Goal: Task Accomplishment & Management: Manage account settings

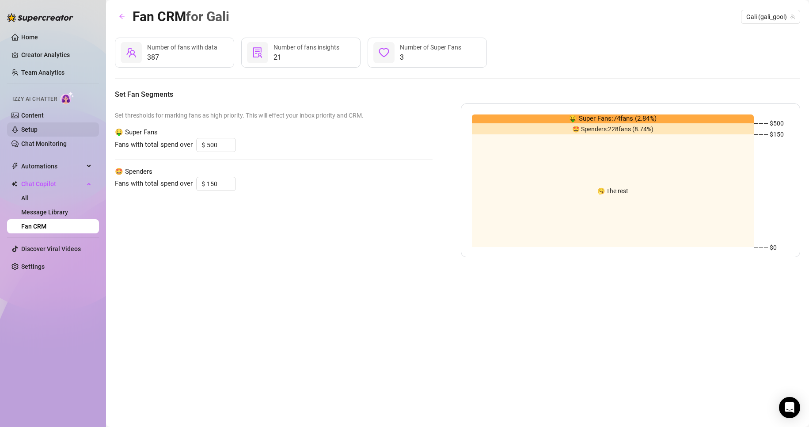
click at [38, 126] on link "Setup" at bounding box center [29, 129] width 16 height 7
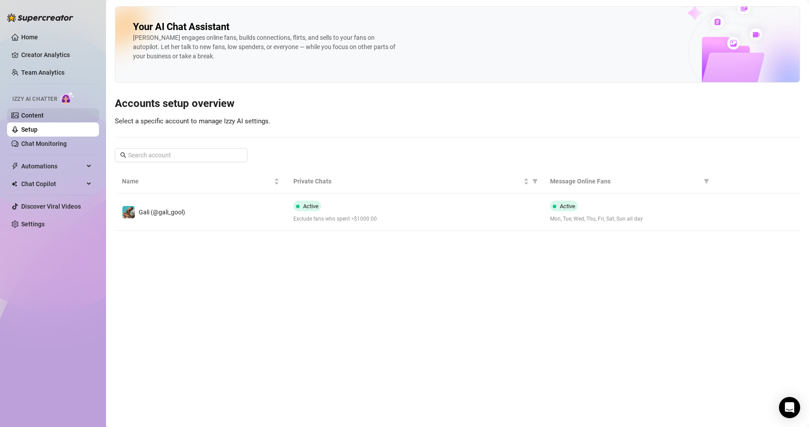
click at [44, 114] on link "Content" at bounding box center [32, 115] width 23 height 7
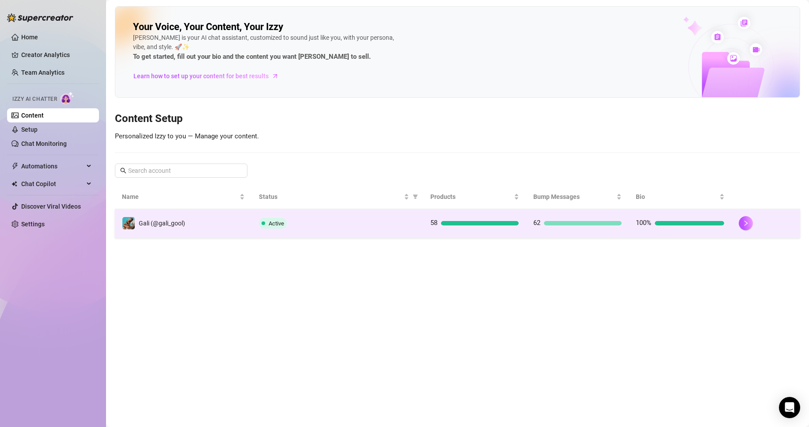
click at [405, 227] on div "Active" at bounding box center [337, 223] width 157 height 11
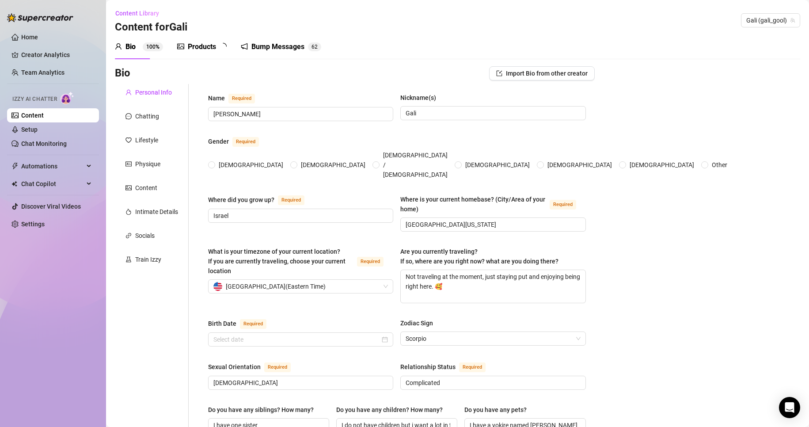
radio input "true"
type input "[DATE]"
click at [219, 52] on div "Products 5 8" at bounding box center [205, 46] width 56 height 25
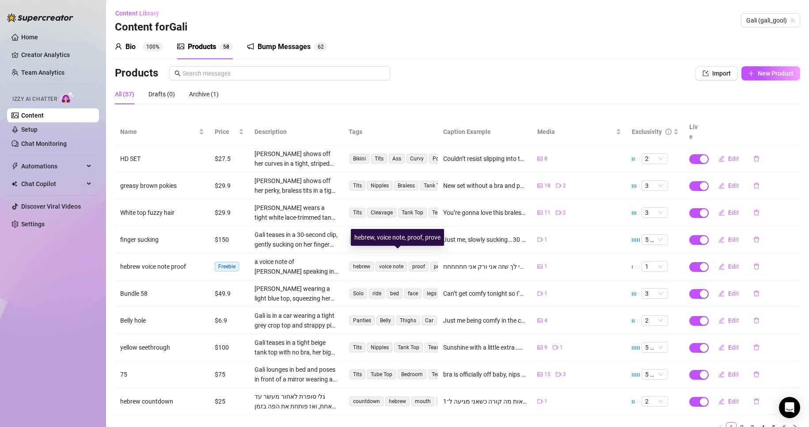
click at [372, 261] on span "hebrew voice note proof prove" at bounding box center [399, 266] width 103 height 11
click at [330, 257] on div "a voice note of [PERSON_NAME] speaking in hebrew saying it's her proving the do…" at bounding box center [296, 266] width 84 height 19
click at [718, 263] on span "button" at bounding box center [721, 266] width 6 height 7
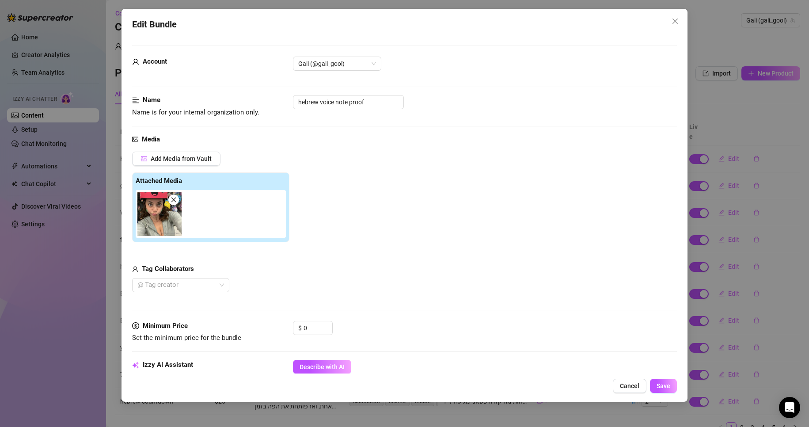
click at [673, 20] on icon "close" at bounding box center [674, 21] width 5 height 5
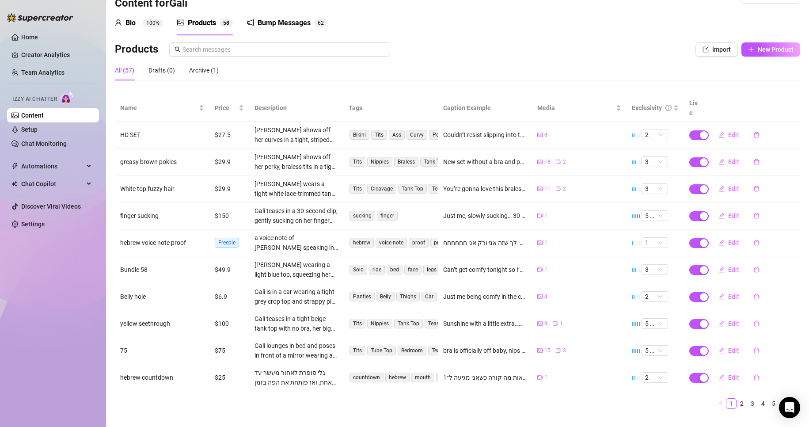
scroll to position [30, 0]
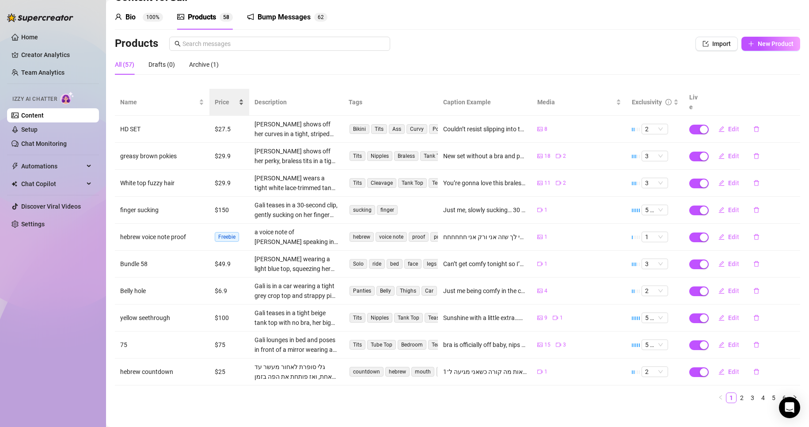
click at [242, 97] on div "Price" at bounding box center [229, 102] width 29 height 10
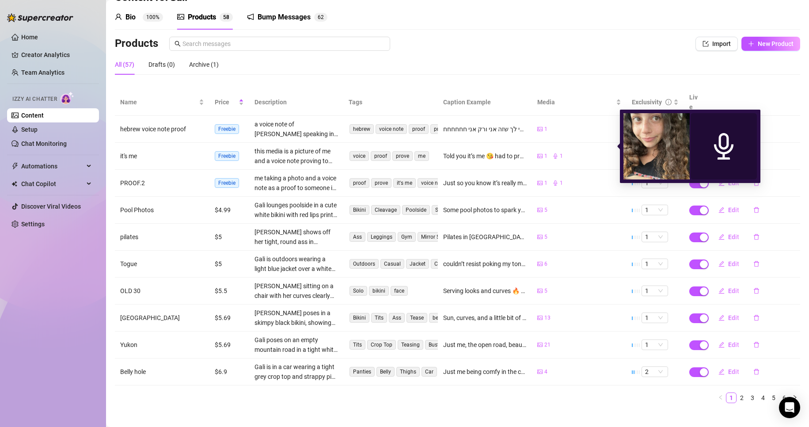
click at [553, 152] on div "1" at bounding box center [557, 156] width 10 height 8
click at [712, 148] on icon "audio" at bounding box center [723, 146] width 26 height 26
click at [596, 152] on div "1 1" at bounding box center [579, 156] width 84 height 8
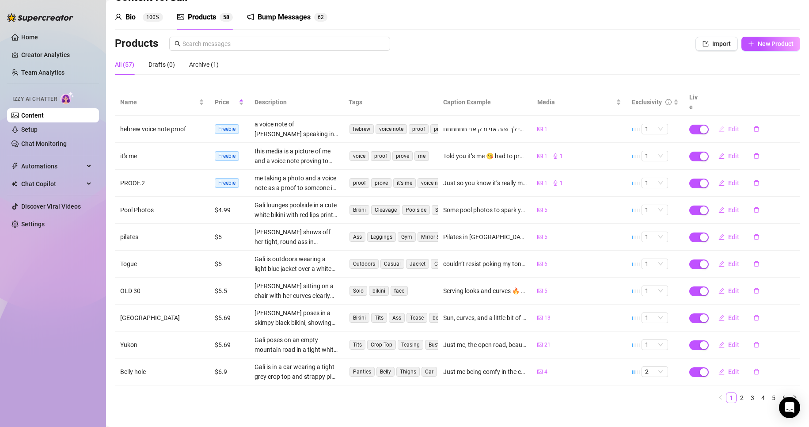
click at [728, 125] on span "Edit" at bounding box center [733, 128] width 11 height 7
type textarea "אמרתי לך שזה אני ורק אני חחחחחח ❤️"
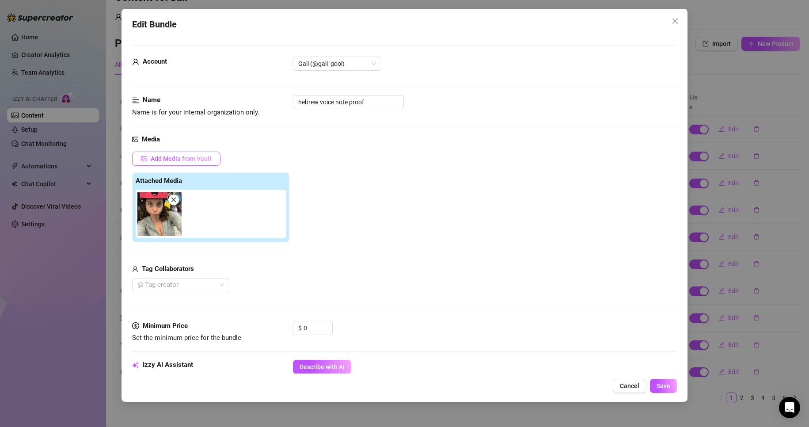
click at [183, 152] on button "Add Media from Vault" at bounding box center [176, 158] width 88 height 14
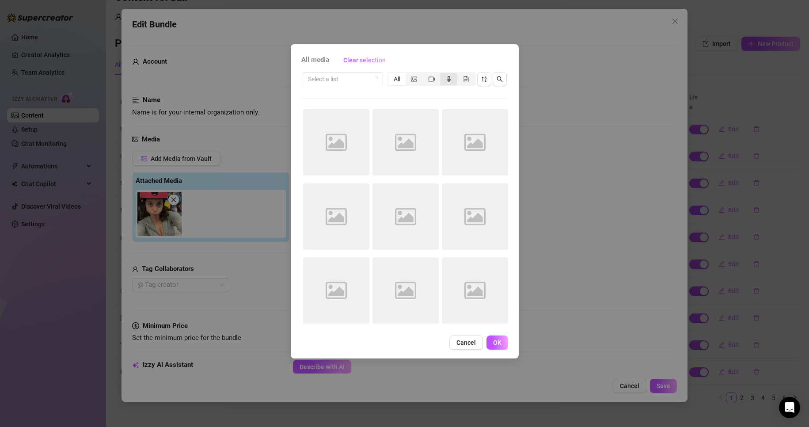
click at [448, 79] on icon "audio" at bounding box center [449, 79] width 6 height 6
click at [442, 74] on input "segmented control" at bounding box center [442, 74] width 0 height 0
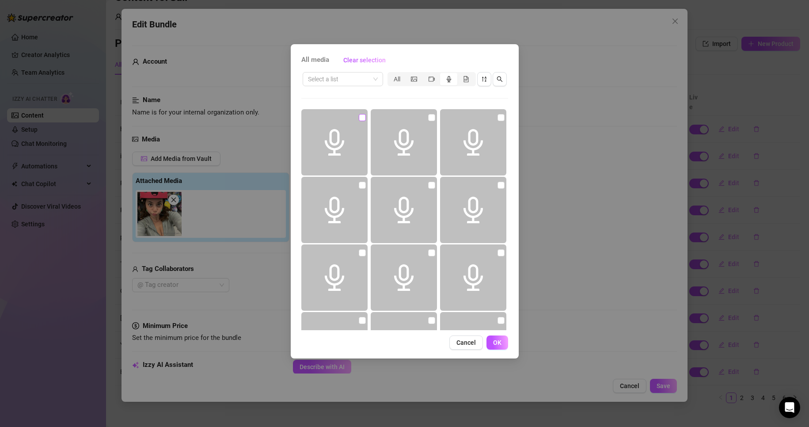
click at [362, 119] on input "checkbox" at bounding box center [362, 117] width 7 height 7
checkbox input "true"
click at [495, 344] on span "OK" at bounding box center [497, 342] width 8 height 7
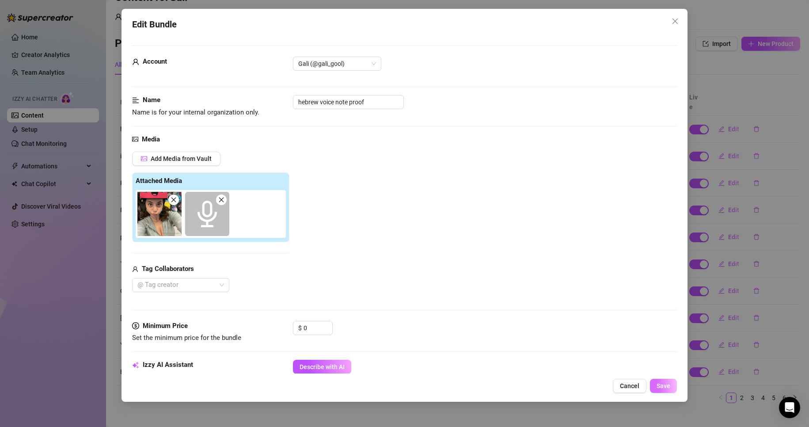
click at [664, 381] on button "Save" at bounding box center [663, 385] width 27 height 14
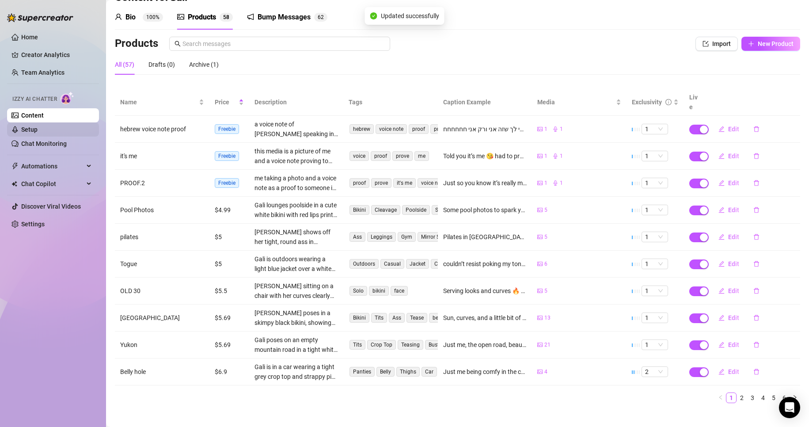
click at [38, 126] on link "Setup" at bounding box center [29, 129] width 16 height 7
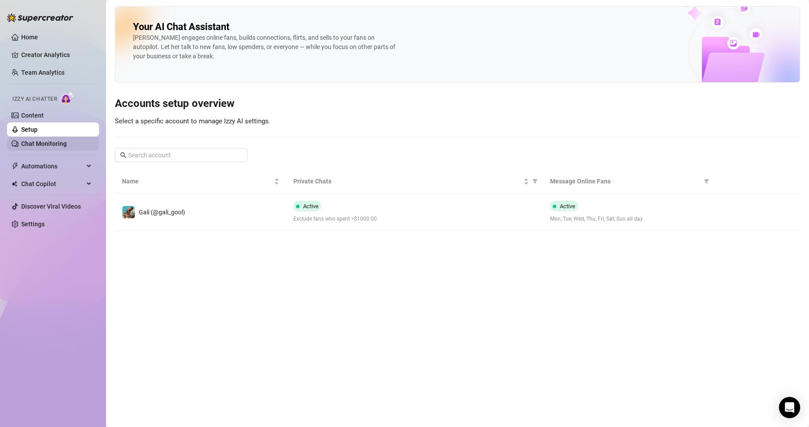
click at [53, 140] on link "Chat Monitoring" at bounding box center [43, 143] width 45 height 7
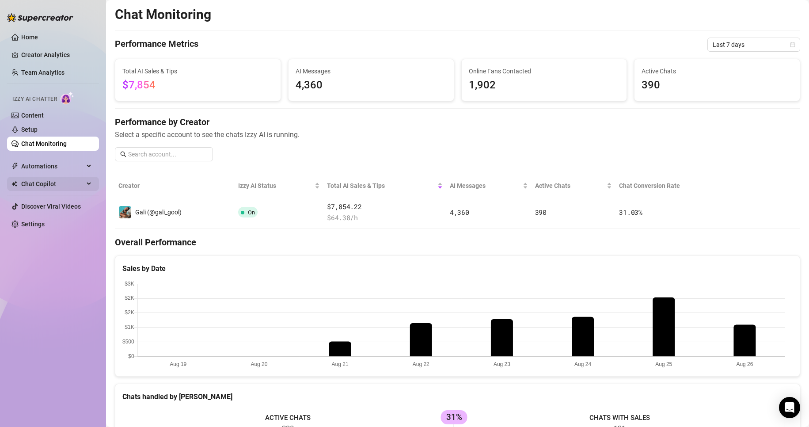
click at [84, 182] on div "Chat Copilot" at bounding box center [53, 184] width 92 height 14
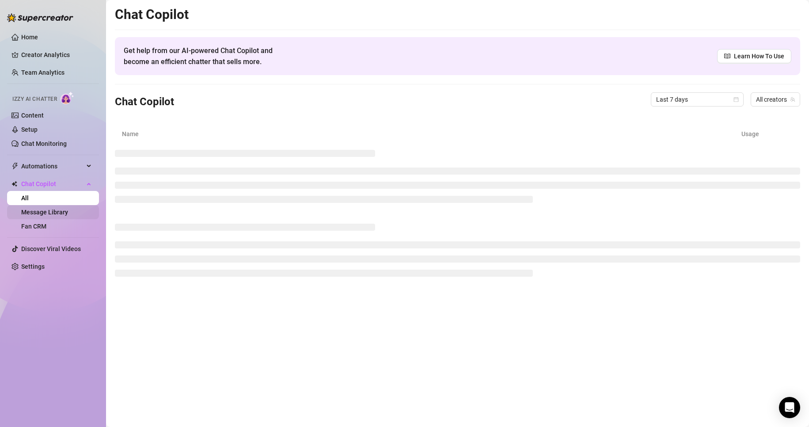
click at [68, 212] on link "Message Library" at bounding box center [44, 211] width 47 height 7
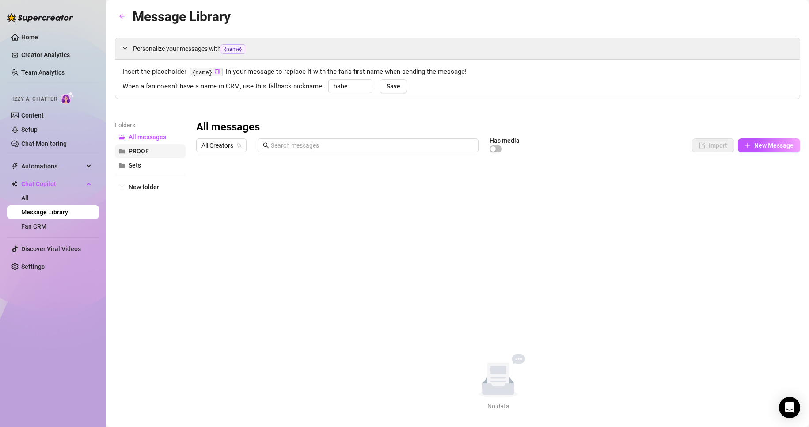
click at [161, 144] on button "PROOF" at bounding box center [150, 151] width 71 height 14
click at [161, 151] on button "PROOF" at bounding box center [150, 151] width 71 height 14
click at [776, 146] on span "New Message" at bounding box center [773, 145] width 39 height 7
type textarea "Type your message here..."
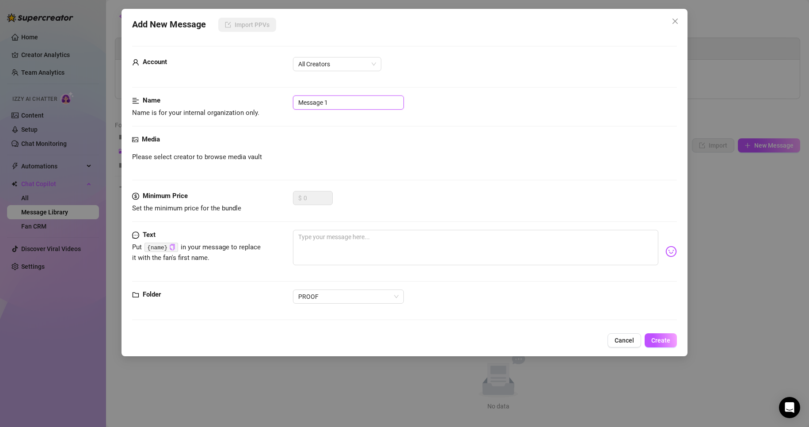
drag, startPoint x: 360, startPoint y: 102, endPoint x: 247, endPoint y: 99, distance: 113.5
click at [261, 101] on div "Name Name is for your internal organization only. Message 1" at bounding box center [404, 106] width 545 height 23
type input "ע"
type input "g"
type input "proof in hebrew"
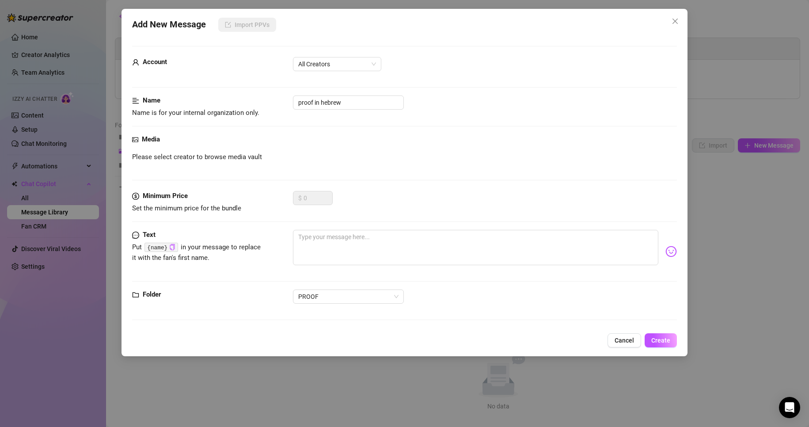
click at [296, 161] on div "Please select creator to browse media vault" at bounding box center [404, 157] width 545 height 11
click at [244, 163] on div "Media Please select creator to browse media vault" at bounding box center [404, 162] width 545 height 57
click at [356, 60] on span "All Creators" at bounding box center [337, 63] width 78 height 13
click at [337, 95] on div "Gali (@gali_gool)" at bounding box center [337, 96] width 74 height 10
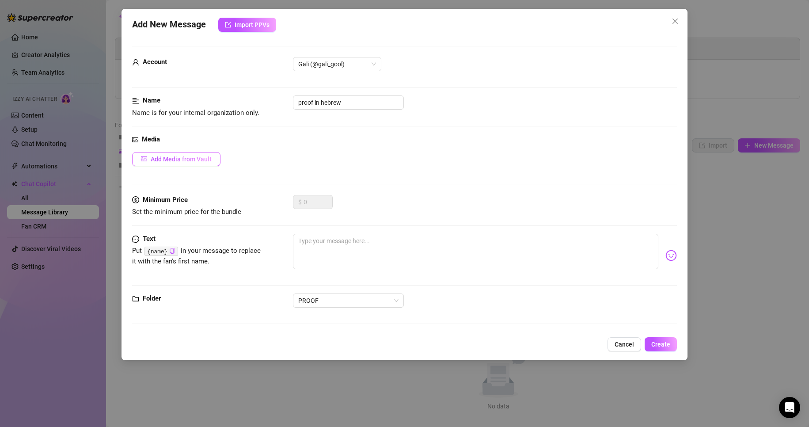
click at [190, 153] on button "Add Media from Vault" at bounding box center [176, 159] width 88 height 14
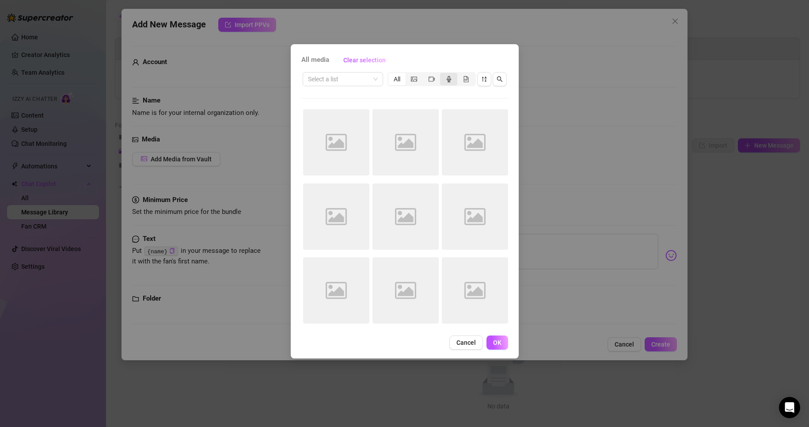
click at [444, 80] on div "segmented control" at bounding box center [448, 79] width 17 height 12
click at [442, 74] on input "segmented control" at bounding box center [442, 74] width 0 height 0
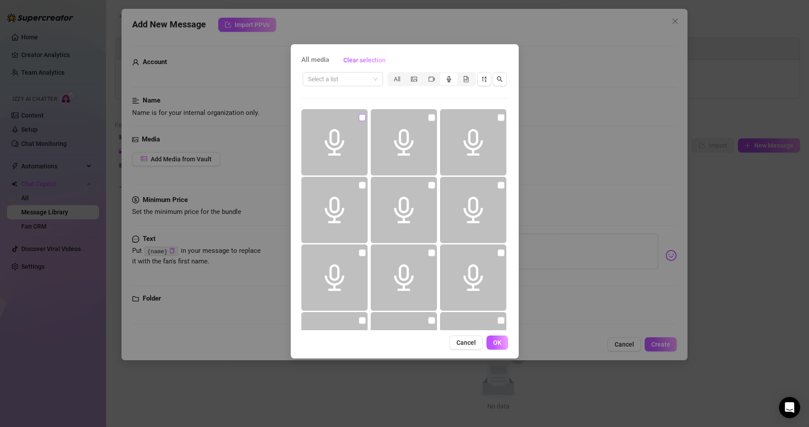
click at [359, 120] on input "checkbox" at bounding box center [362, 117] width 7 height 7
checkbox input "true"
click at [500, 345] on span "OK" at bounding box center [497, 342] width 8 height 7
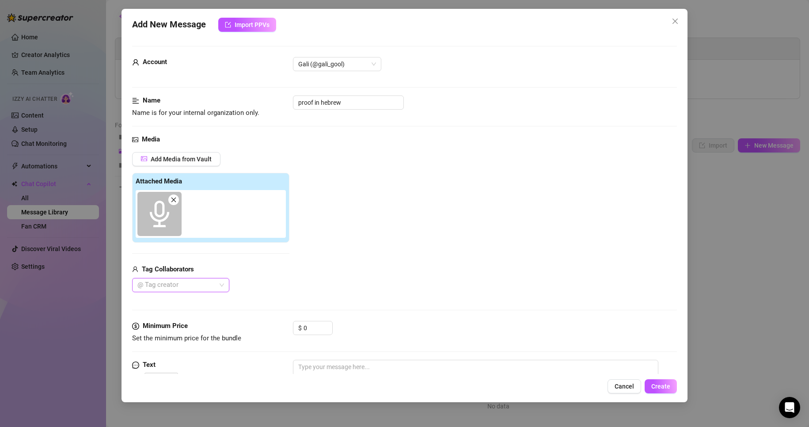
click at [218, 285] on div at bounding box center [176, 285] width 84 height 12
click at [294, 265] on div "Add Media from Vault Attached Media Tag Collaborators @ Tag creator" at bounding box center [404, 222] width 545 height 140
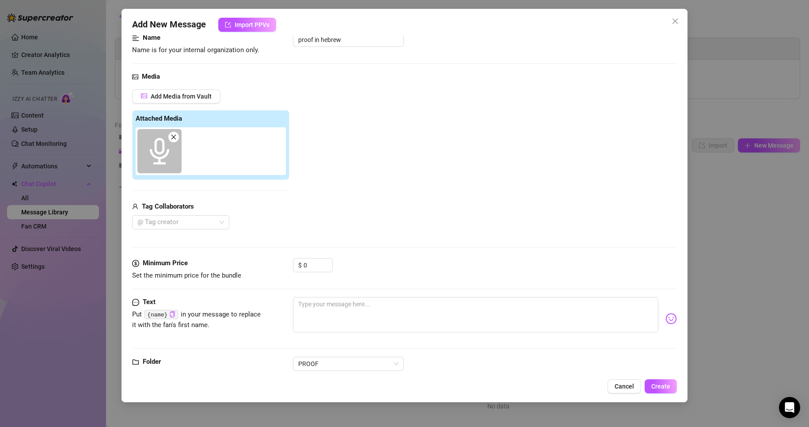
scroll to position [84, 0]
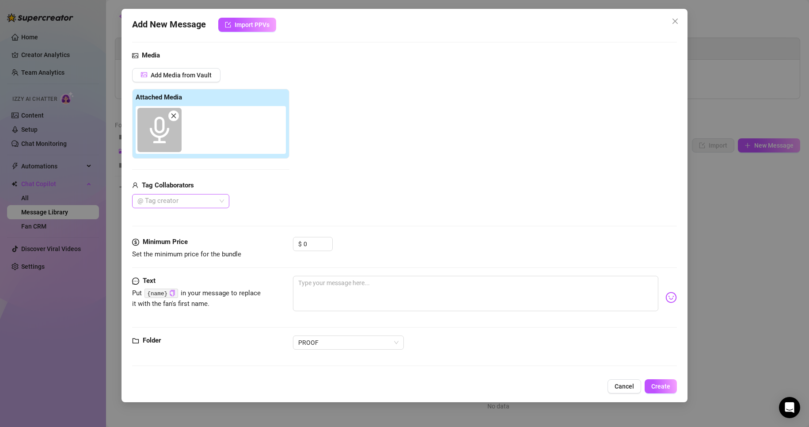
click at [194, 203] on div at bounding box center [176, 201] width 84 height 12
click at [314, 196] on div "Add Media from Vault Attached Media Tag Collaborators @ Tag creator" at bounding box center [404, 138] width 545 height 140
click at [333, 271] on div "Minimum Price Set the minimum price for the bundle $ 0" at bounding box center [404, 256] width 545 height 39
click at [345, 296] on textarea at bounding box center [476, 293] width 366 height 35
type textarea "g"
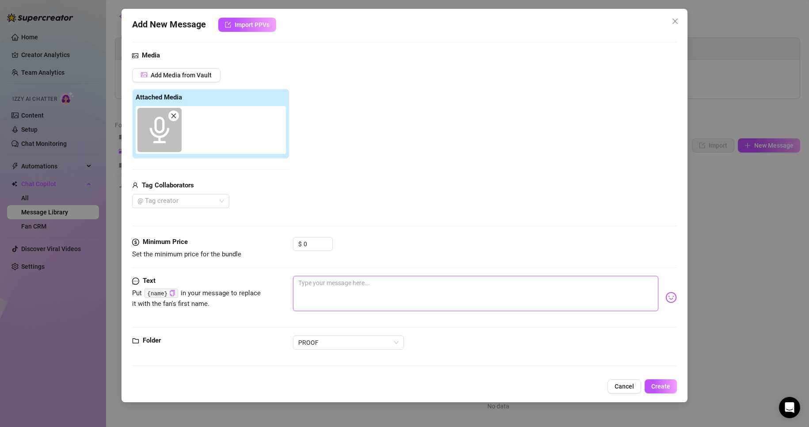
type textarea "g"
type textarea "Type your message here..."
type textarea "g"
type textarea "Type your message here..."
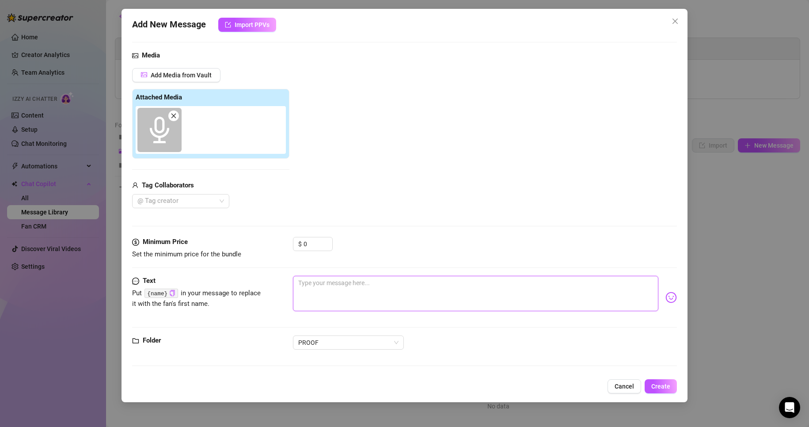
type textarea "ת"
type textarea "Type your message here..."
type textarea "ע"
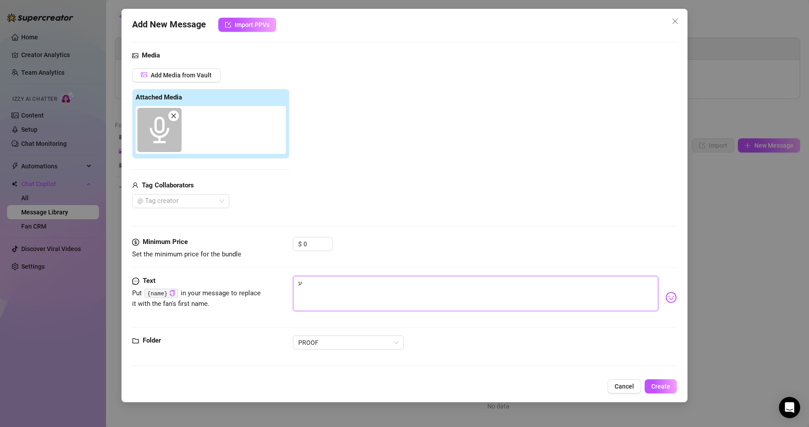
type textarea "עכ"
type textarea "עכש"
type textarea "עכשי"
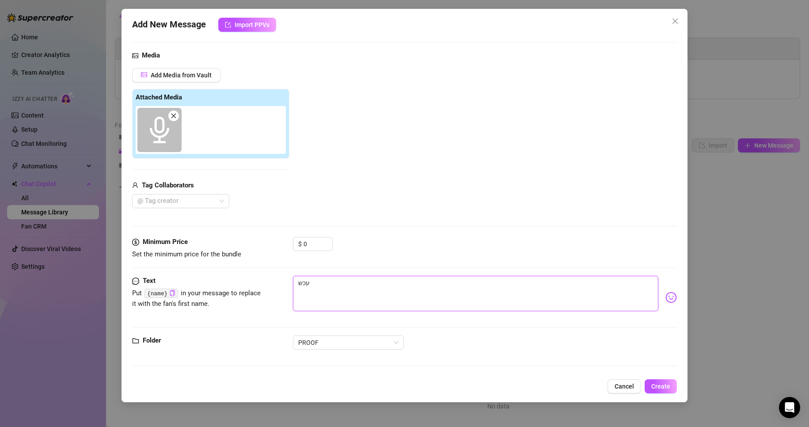
type textarea "עכשי"
type textarea "עכשיו"
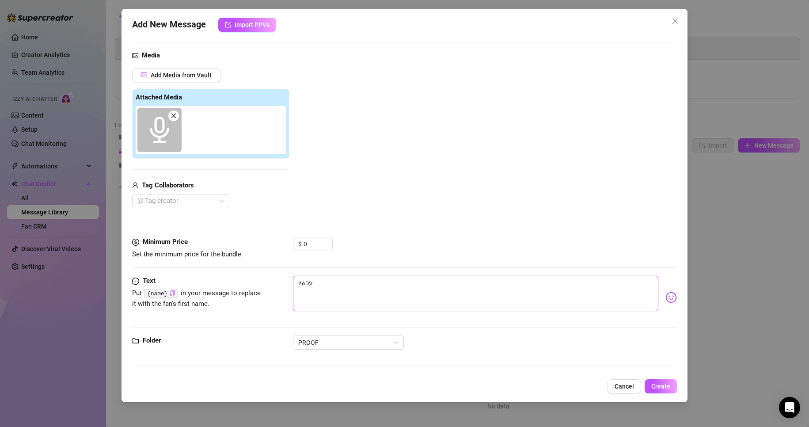
type textarea "עכשיו ת"
type textarea "עכשיו תג"
type textarea "עכשיו תגי"
type textarea "עכשיו תגיד"
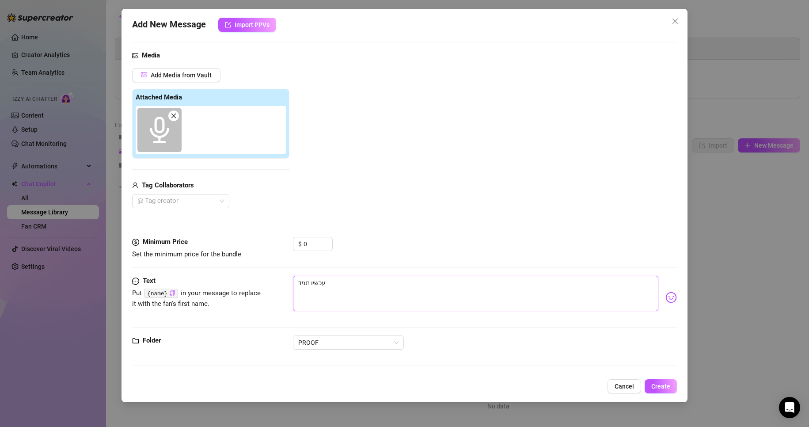
type textarea "עכשיו תגיד"
type textarea "עכשיו תגיד ל"
type textarea "עכשיו תגיד לי"
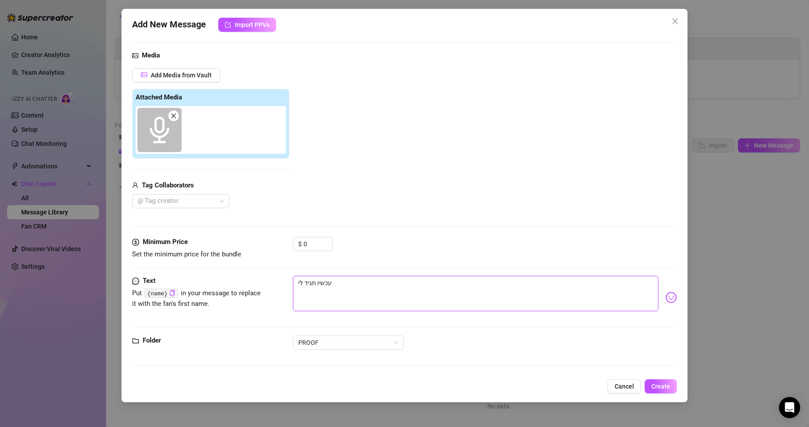
type textarea "עכשיו תגיד לי ש"
type textarea "עכשיו תגיד לי שז"
type textarea "עכשיו תגיד לי שזא"
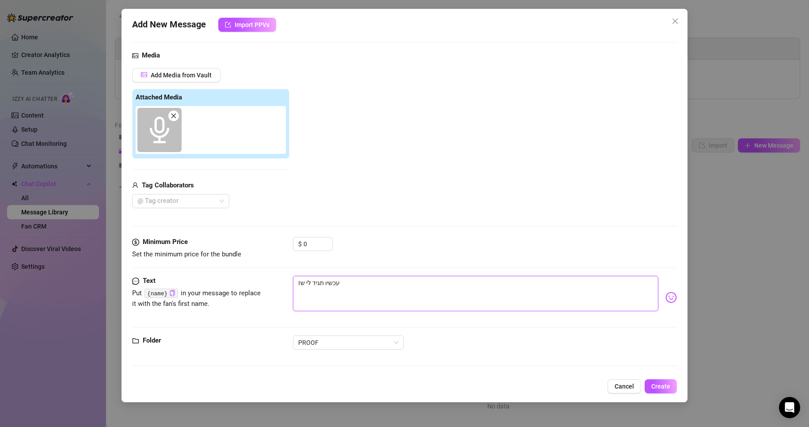
type textarea "עכשיו תגיד לי שזא"
type textarea "עכשיו תגיד לי שזאת"
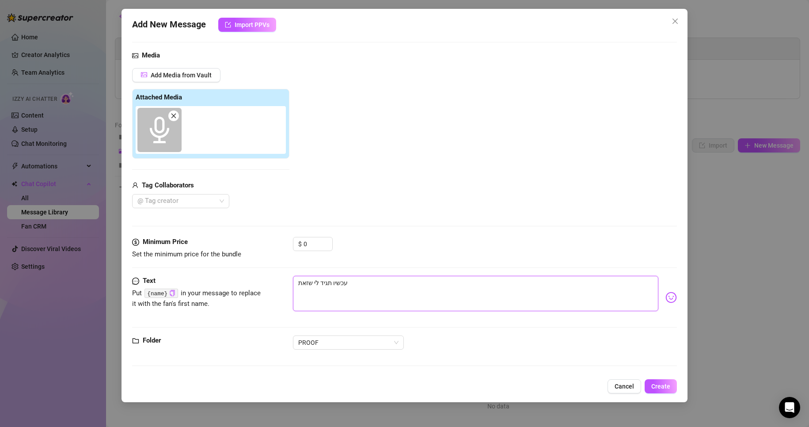
type textarea "עכשיו תגיד לי שזאת א"
type textarea "עכשיו תגיד לי שזאת"
type textarea "עכשיו תגיד לי שזאת ל"
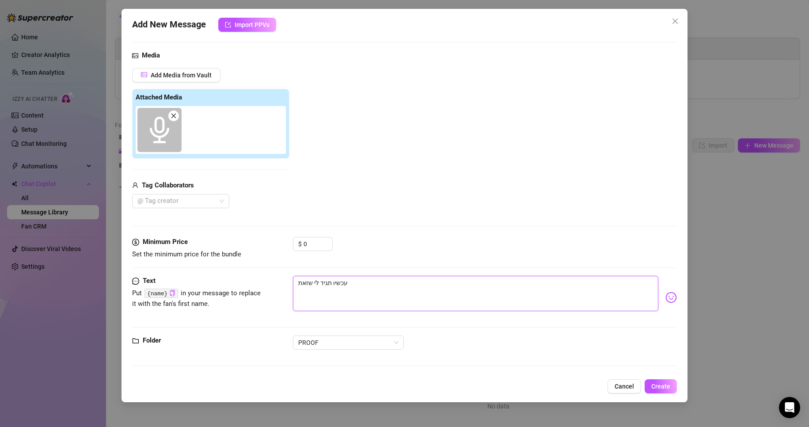
type textarea "עכשיו תגיד לי שזאת ל"
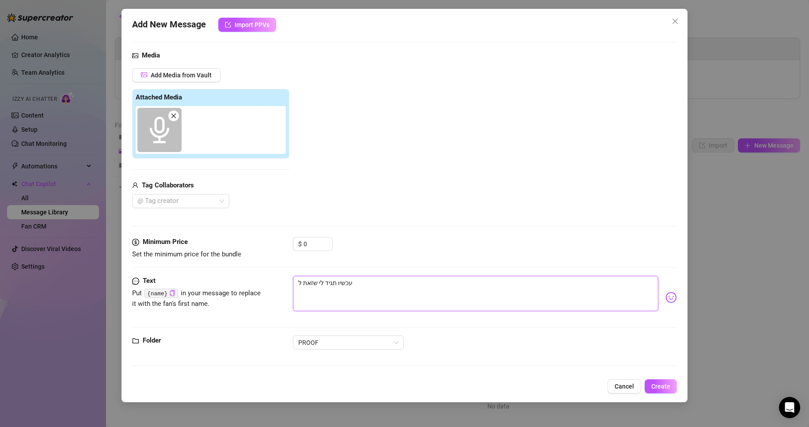
type textarea "עכשיו תגיד לי שזאת לא"
type textarea "עכשיו תגיד לי שזאת לא א"
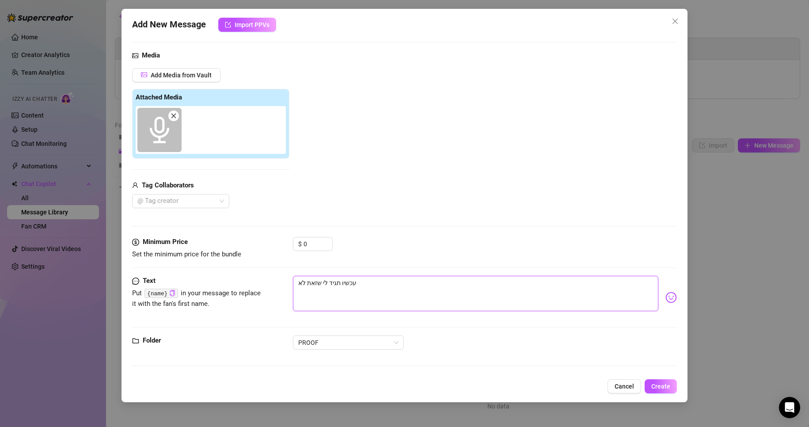
type textarea "עכשיו תגיד לי שזאת לא א"
type textarea "עכשיו תגיד לי שזאת לא אנ"
type textarea "עכשיו תגיד לי שזאת לא אני"
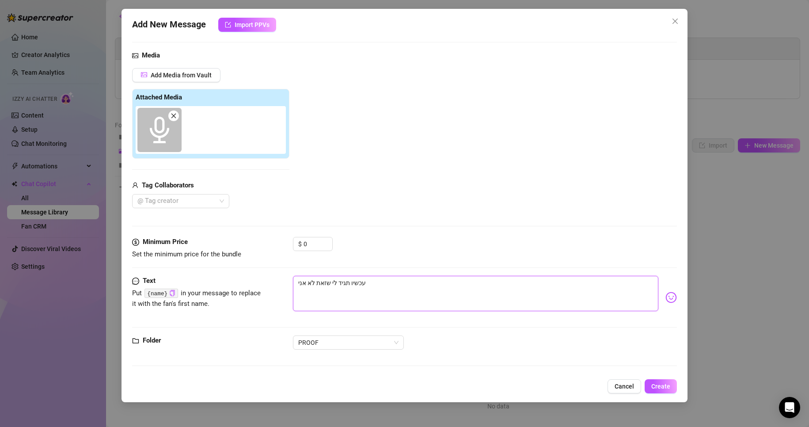
type textarea "עכשיו תגיד לי שזאת לא אני ח"
type textarea "עכשיו תגיד לי שזאת לא אני חח"
type textarea "עכשיו תגיד לי שזאת לא אני חחח"
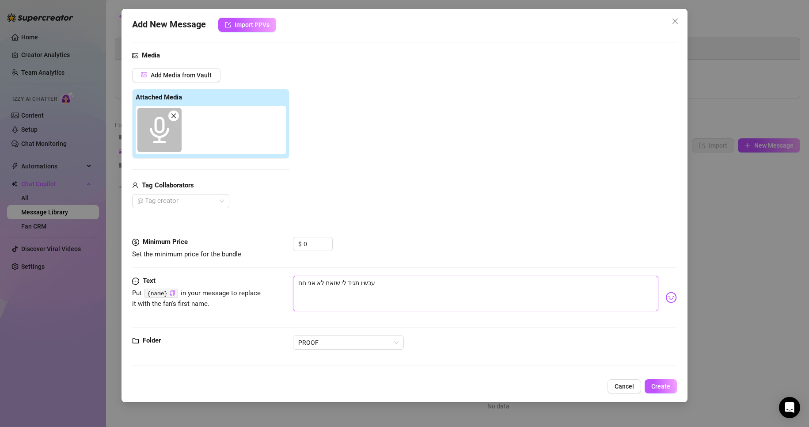
type textarea "עכשיו תגיד לי שזאת לא אני חחח"
type textarea "עכשיו תגיד לי שזאת לא אני חחחח"
type textarea "עכשיו תגיד לי שזאת לא אני חחחחח"
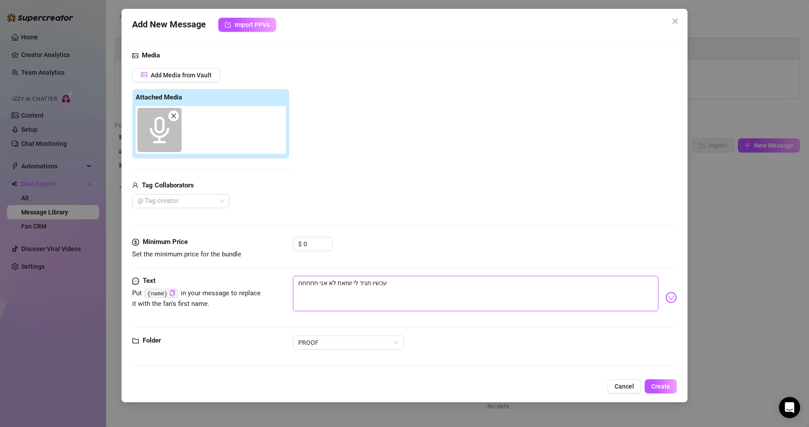
type textarea "עכשיו תגיד לי שזאת לא אני חחחחחח"
click at [661, 384] on span "Create" at bounding box center [660, 385] width 19 height 7
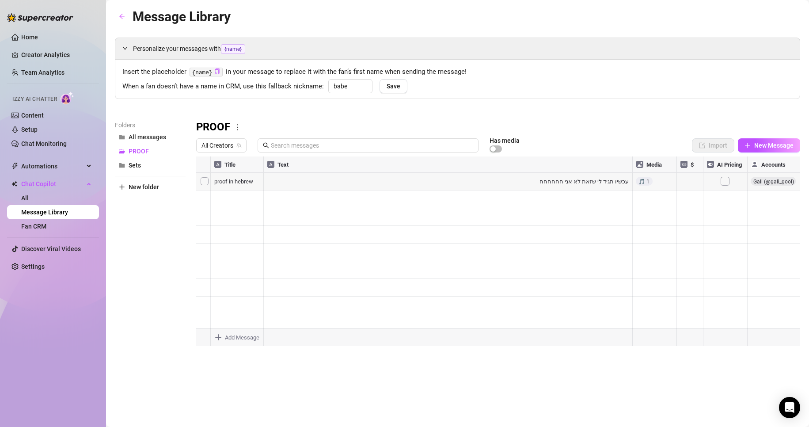
click at [640, 183] on div at bounding box center [498, 254] width 604 height 197
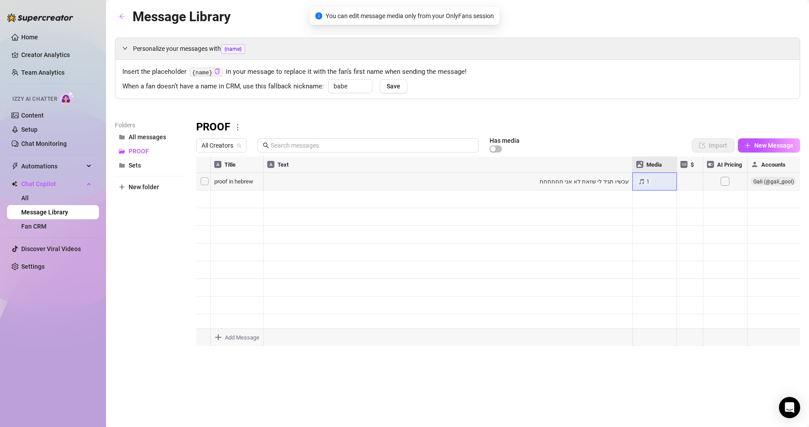
click at [640, 183] on div at bounding box center [498, 254] width 604 height 197
click at [770, 144] on span "New Message" at bounding box center [773, 145] width 39 height 7
type textarea "Type your message here..."
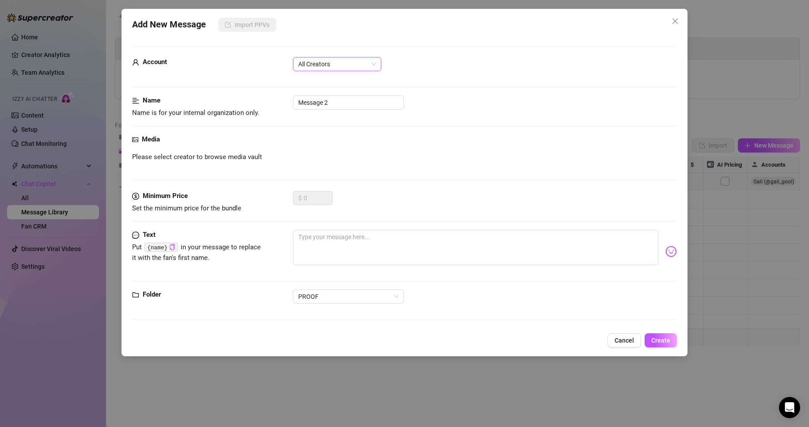
click at [321, 64] on span "All Creators" at bounding box center [337, 63] width 78 height 13
click at [322, 92] on div "Gali (@gali_gool)" at bounding box center [337, 96] width 74 height 10
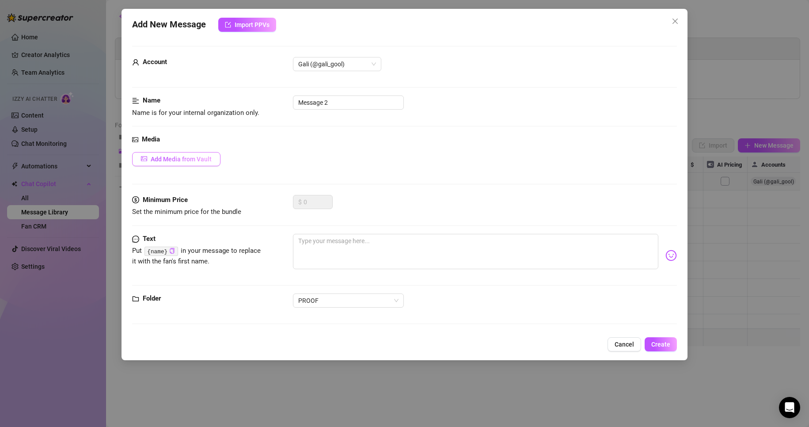
click at [213, 164] on button "Add Media from Vault" at bounding box center [176, 159] width 88 height 14
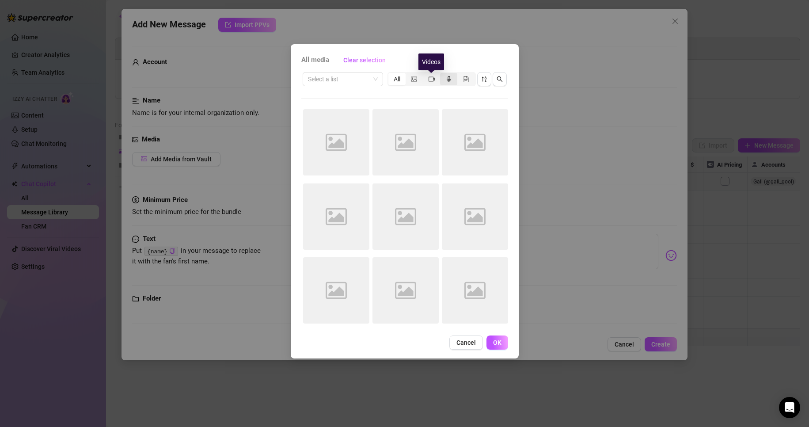
click at [443, 78] on div "segmented control" at bounding box center [448, 79] width 17 height 12
click at [442, 74] on input "segmented control" at bounding box center [442, 74] width 0 height 0
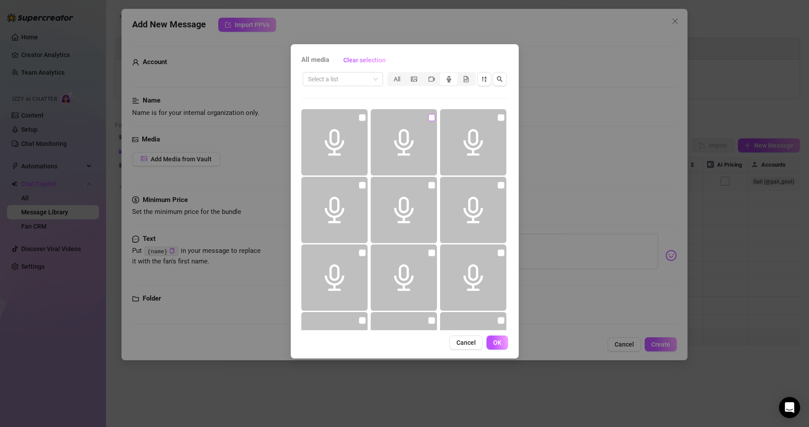
click at [430, 118] on input "checkbox" at bounding box center [431, 117] width 7 height 7
checkbox input "true"
click at [494, 338] on button "OK" at bounding box center [497, 342] width 22 height 14
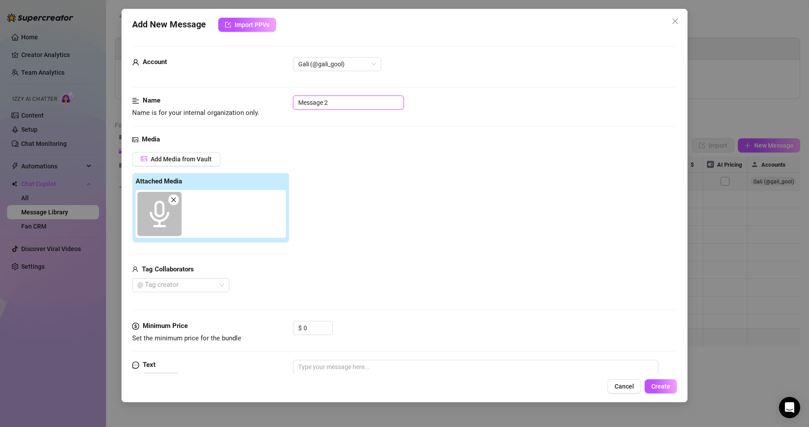
drag, startPoint x: 348, startPoint y: 98, endPoint x: 201, endPoint y: 95, distance: 147.1
click at [216, 95] on div "Name Name is for your internal organization only. Message 2" at bounding box center [404, 106] width 545 height 23
type input "א"
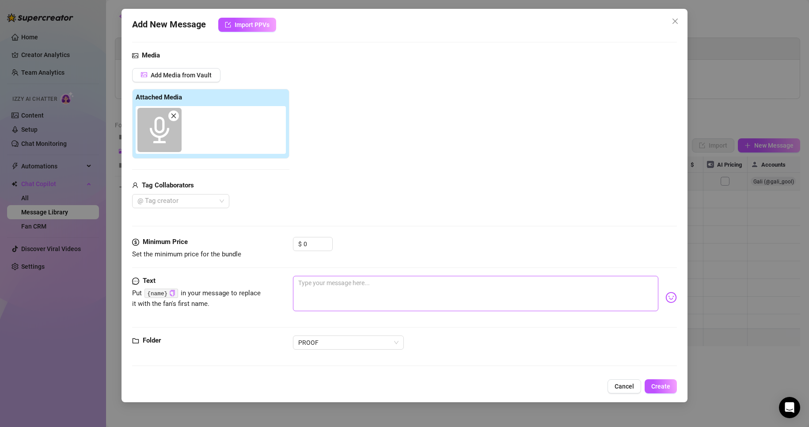
type input "proof - i lost my voice last night"
click at [341, 290] on textarea at bounding box center [476, 293] width 366 height 35
type textarea "g"
type textarea "Type your message here..."
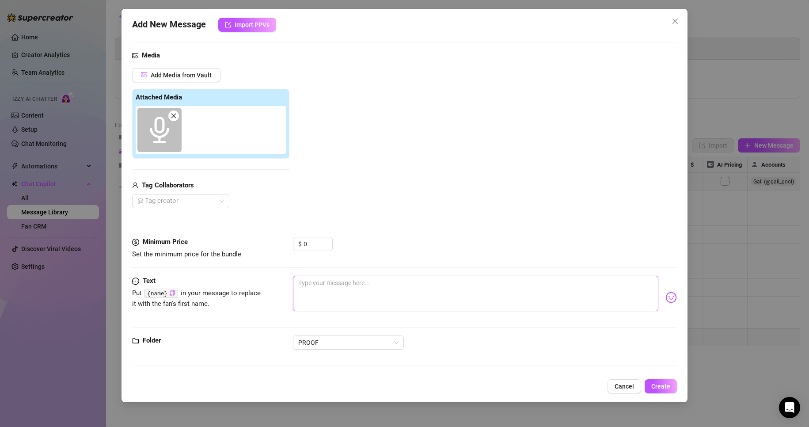
type textarea "ע"
type textarea "Type your message here..."
type textarea "<"
type textarea "<#"
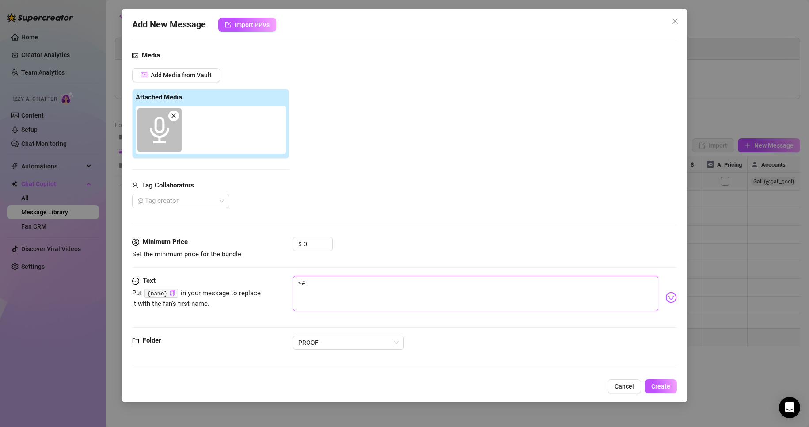
type textarea "<"
type textarea "<3"
click at [441, 343] on div "PROOF" at bounding box center [485, 342] width 384 height 14
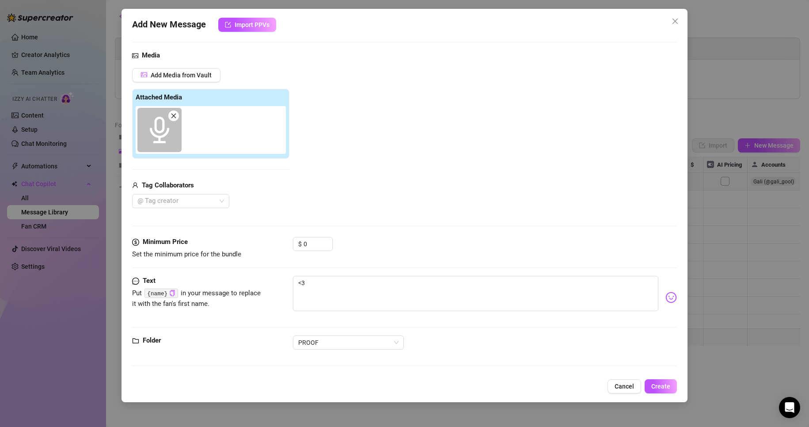
drag, startPoint x: 334, startPoint y: 276, endPoint x: 260, endPoint y: 270, distance: 74.4
click at [260, 270] on div "Minimum Price Set the minimum price for the bundle $ 0" at bounding box center [404, 256] width 545 height 39
click at [281, 286] on div "Text Put {name} in your message to replace it with the fan's first name. <3" at bounding box center [404, 297] width 545 height 43
type textarea "t"
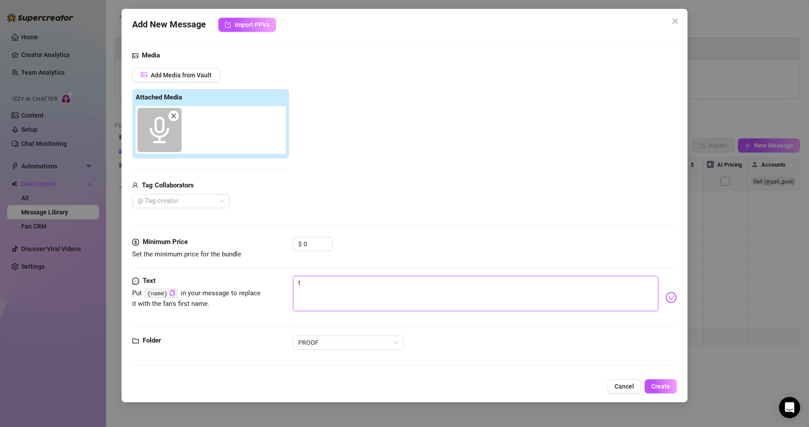
type textarea "to"
type textarea "tol"
type textarea "to"
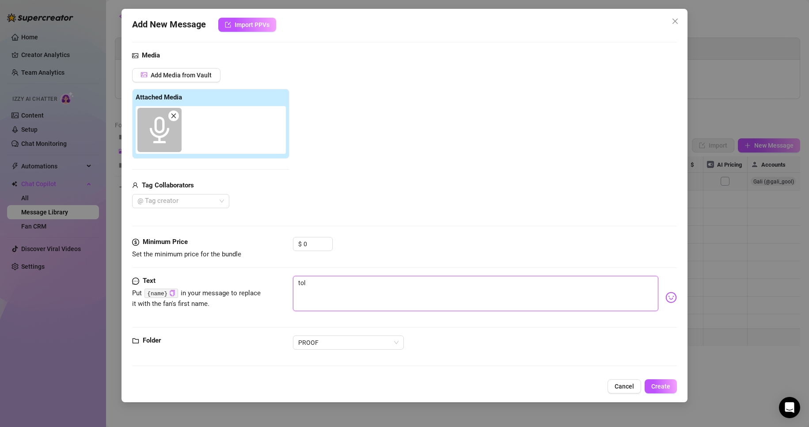
type textarea "to"
type textarea "t"
type textarea "Type your message here..."
type textarea "t"
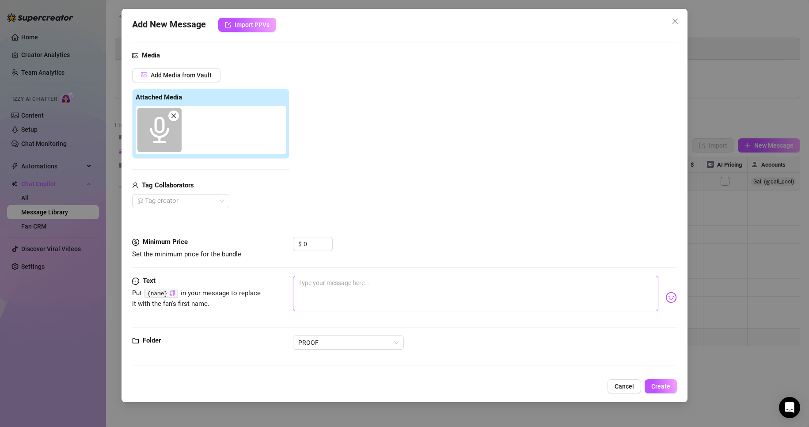
type textarea "t"
type textarea "to"
type textarea "tol"
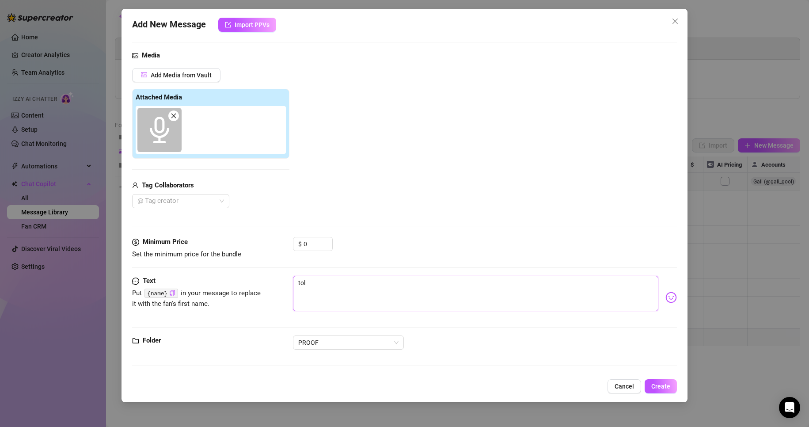
type textarea "told"
type textarea "tol"
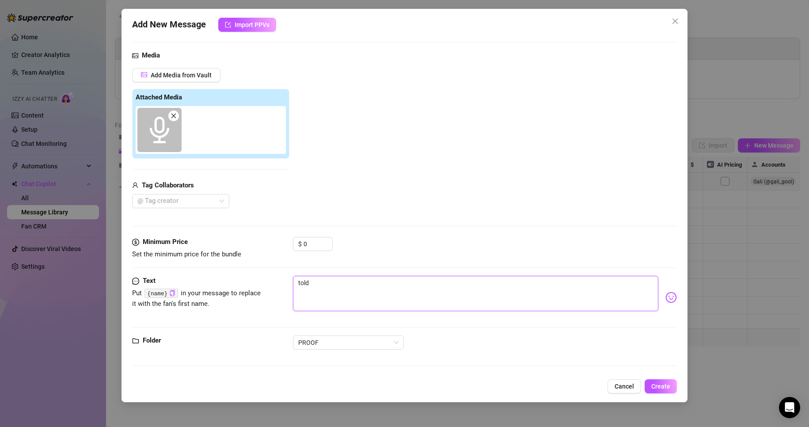
type textarea "tol"
type textarea "to"
type textarea "t"
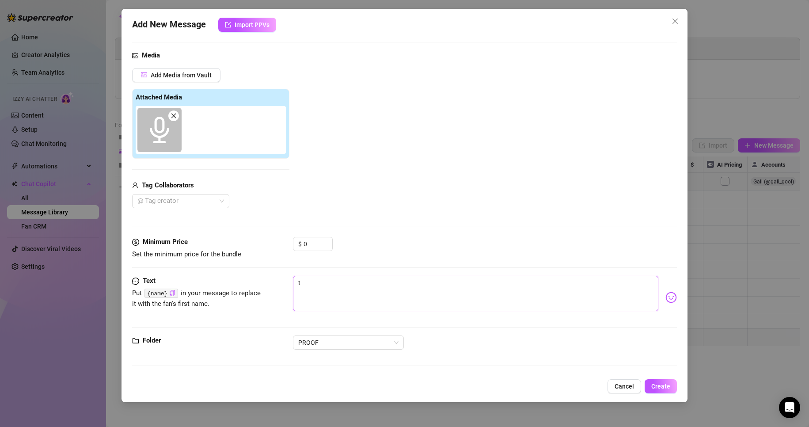
type textarea "Type your message here..."
type textarea "h"
type textarea "hi"
type textarea "h"
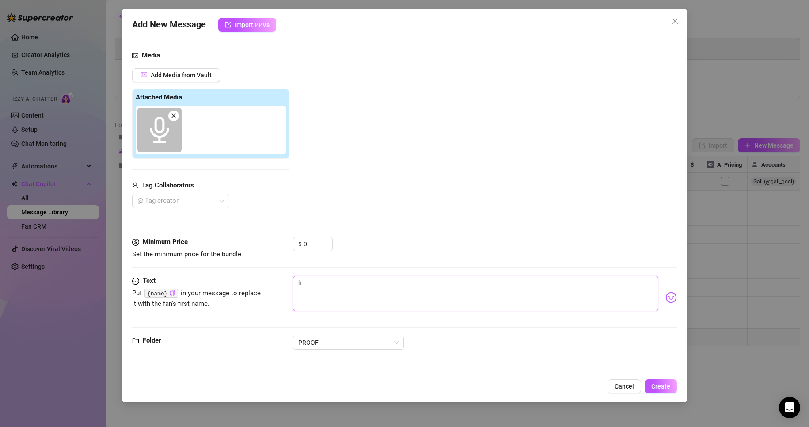
type textarea "hi"
type textarea "hii"
type textarea "hiii"
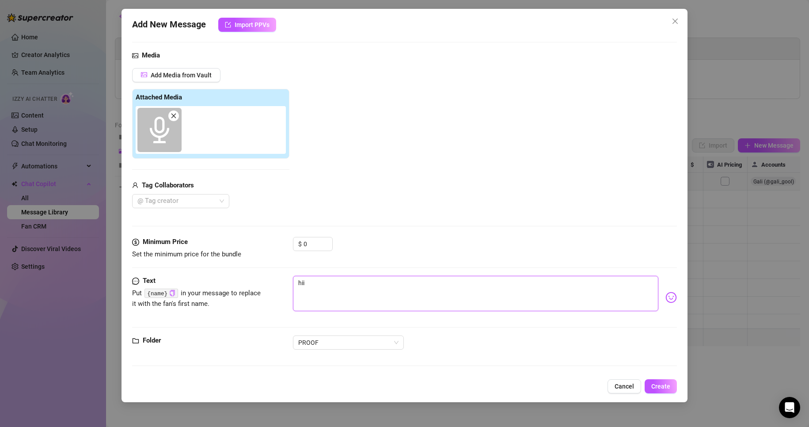
type textarea "hiii"
type textarea "hiiii"
type textarea "hiiiii"
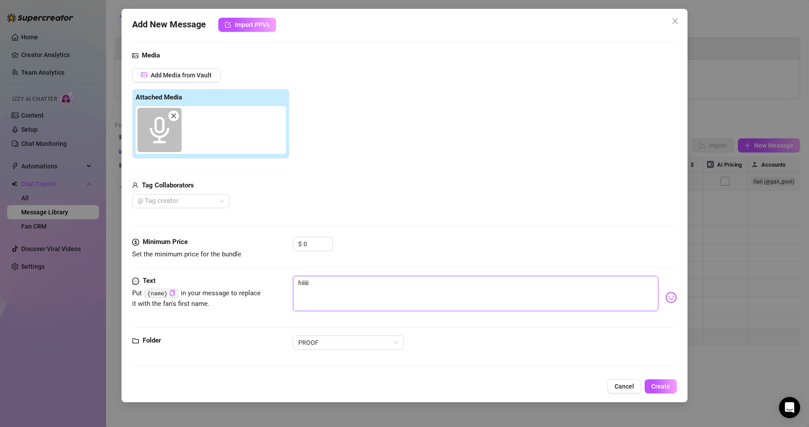
type textarea "hiiiiii"
type textarea "hiiiiiii"
click at [663, 387] on span "Create" at bounding box center [660, 385] width 19 height 7
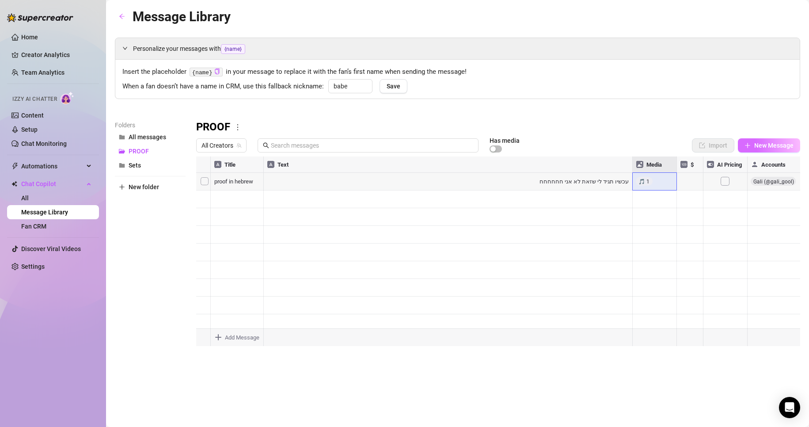
click at [755, 141] on button "New Message" at bounding box center [768, 145] width 62 height 14
type textarea "Type your message here..."
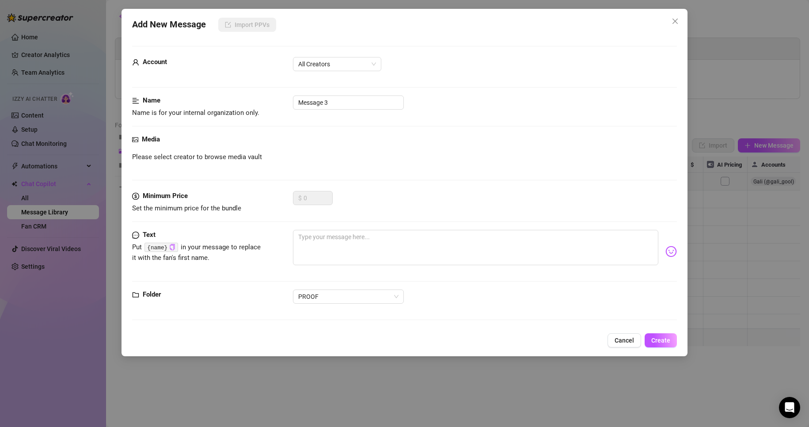
click at [330, 71] on div "Account All Creators" at bounding box center [404, 68] width 545 height 22
click at [331, 72] on div "Account All Creators" at bounding box center [404, 68] width 545 height 22
click at [329, 65] on span "All Creators" at bounding box center [337, 63] width 78 height 13
click at [333, 95] on div "Gali (@gali_gool)" at bounding box center [337, 96] width 74 height 10
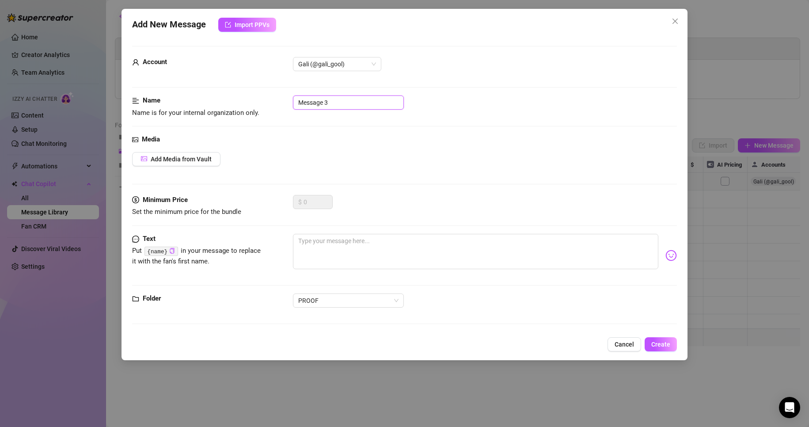
drag, startPoint x: 348, startPoint y: 105, endPoint x: 228, endPoint y: 98, distance: 120.4
click at [233, 97] on div "Name Name is for your internal organization only. Message 3" at bounding box center [404, 106] width 545 height 23
click at [204, 159] on span "Add Media from Vault" at bounding box center [181, 158] width 61 height 7
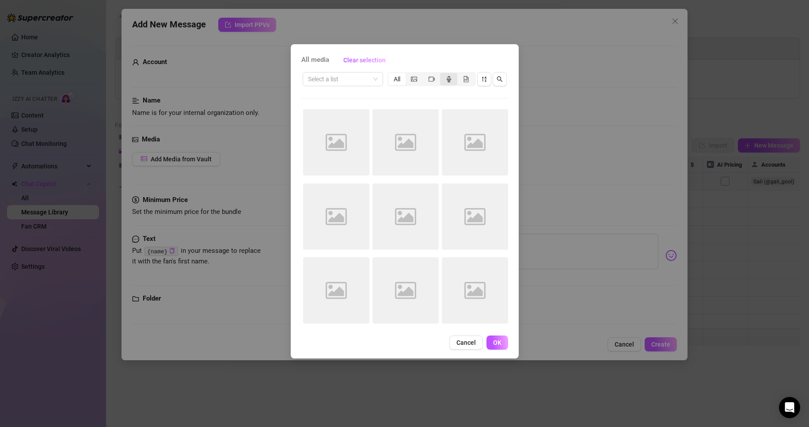
click at [447, 79] on icon "audio" at bounding box center [449, 79] width 6 height 6
click at [442, 74] on input "segmented control" at bounding box center [442, 74] width 0 height 0
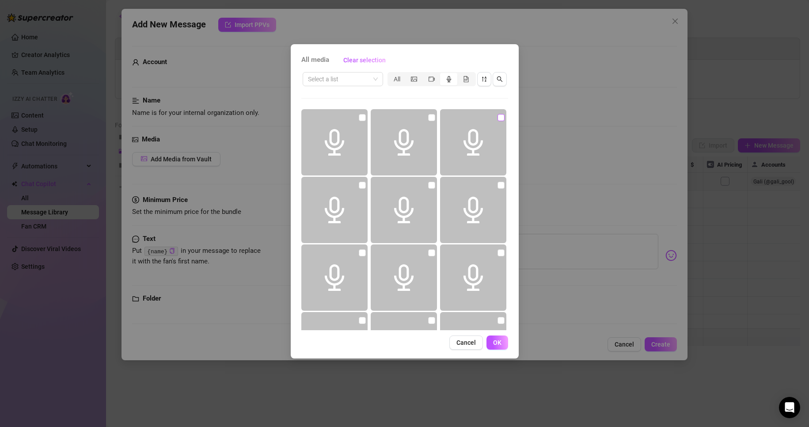
click at [498, 117] on input "checkbox" at bounding box center [500, 117] width 7 height 7
checkbox input "true"
click at [491, 348] on button "OK" at bounding box center [497, 342] width 22 height 14
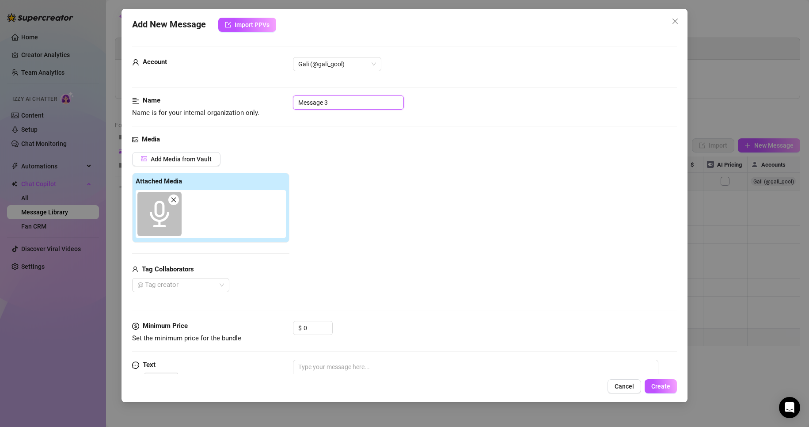
drag, startPoint x: 322, startPoint y: 96, endPoint x: 211, endPoint y: 76, distance: 113.1
click at [227, 76] on form "Account Gali (@gali_gool) Name Name is for your internal organization only. Mes…" at bounding box center [404, 252] width 545 height 412
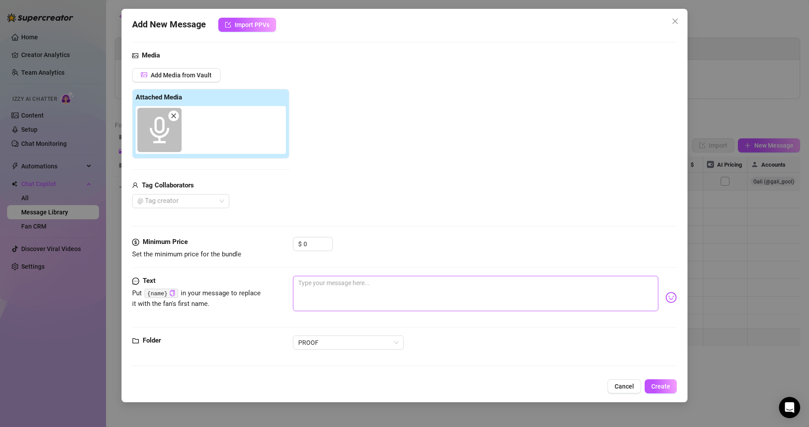
type input "proof - it's really me"
click at [329, 279] on textarea at bounding box center [476, 293] width 366 height 35
type textarea "h"
type textarea "hi"
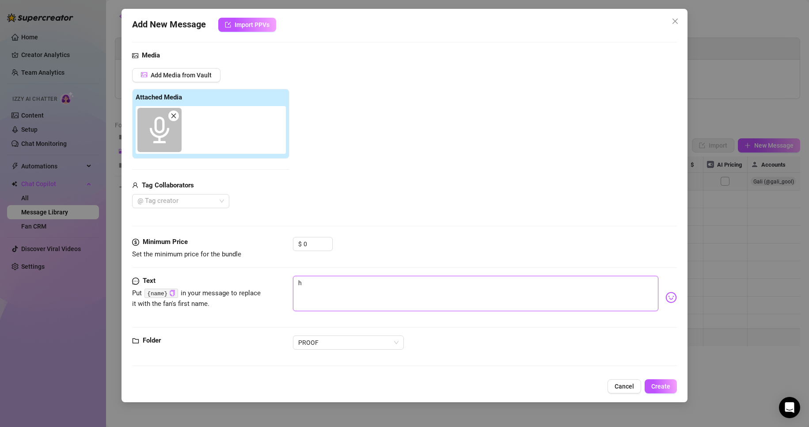
type textarea "hi"
type textarea "h"
type textarea "Type your message here..."
type textarea "t"
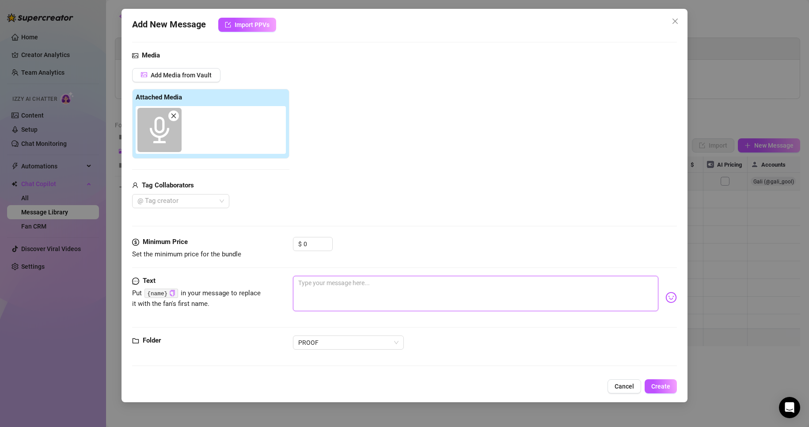
type textarea "t"
type textarea "to"
type textarea "tol"
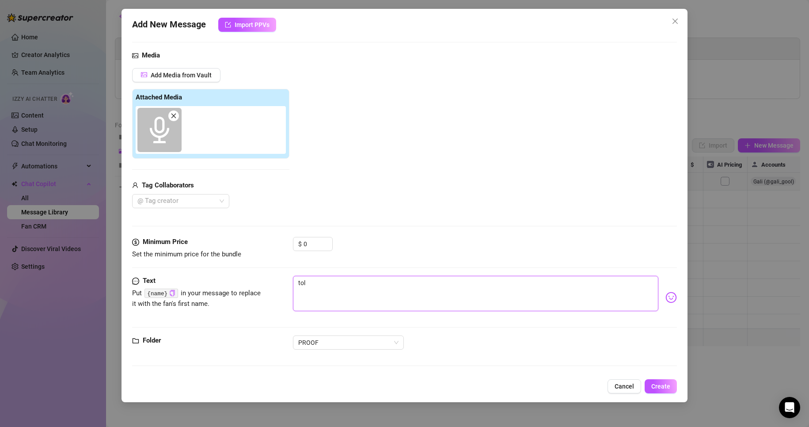
type textarea "told"
type textarea "tol"
type textarea "to"
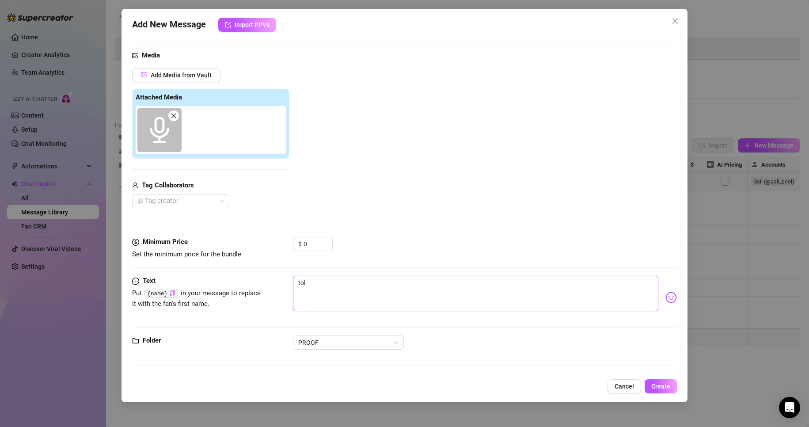
type textarea "to"
type textarea "t"
type textarea "tt"
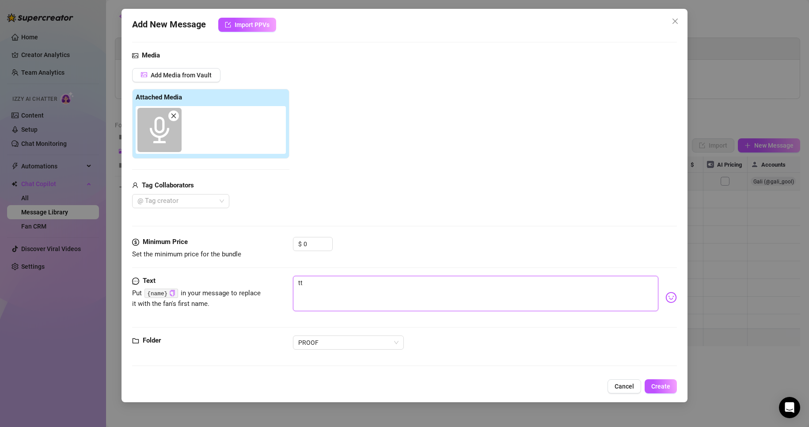
type textarea "t"
type textarea "to"
type textarea "tol"
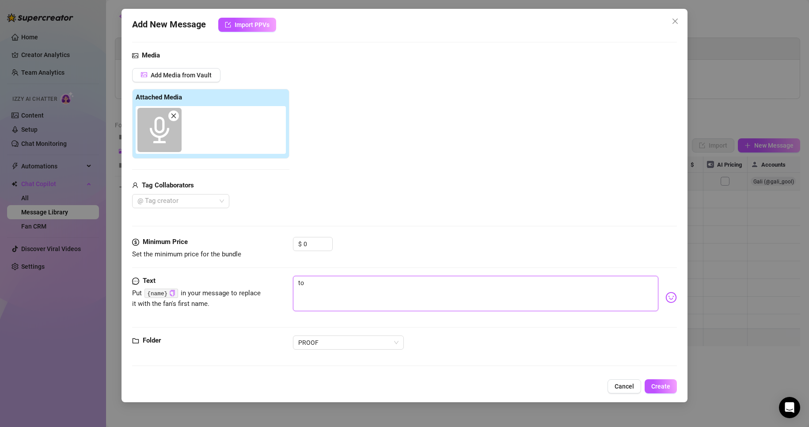
type textarea "tol"
type textarea "told"
type textarea "toldd"
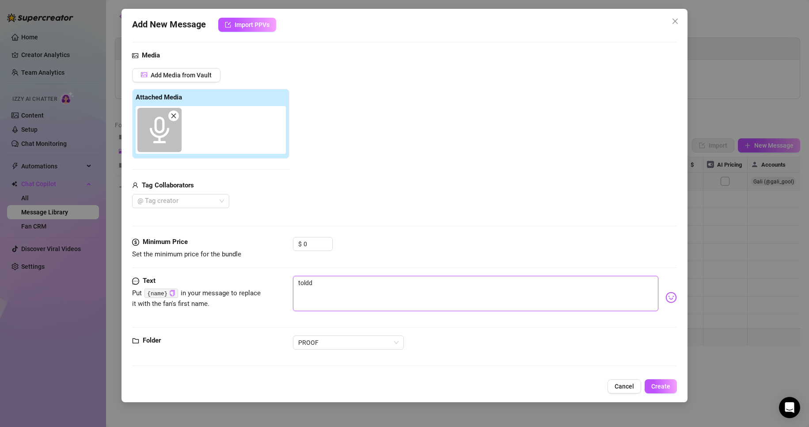
type textarea "tolddd"
type textarea "toldddd"
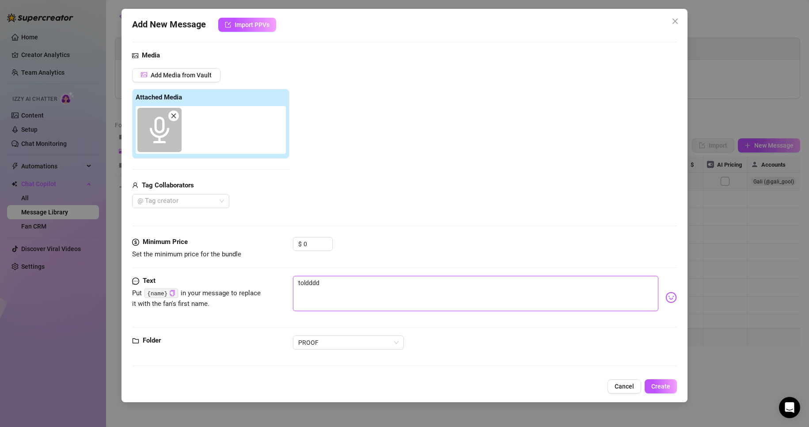
type textarea "i"
type textarea "it"
type textarea "its"
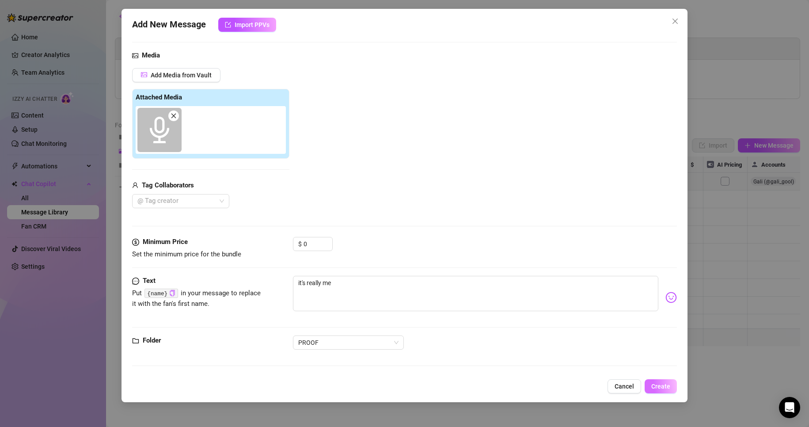
click at [649, 381] on button "Create" at bounding box center [660, 386] width 32 height 14
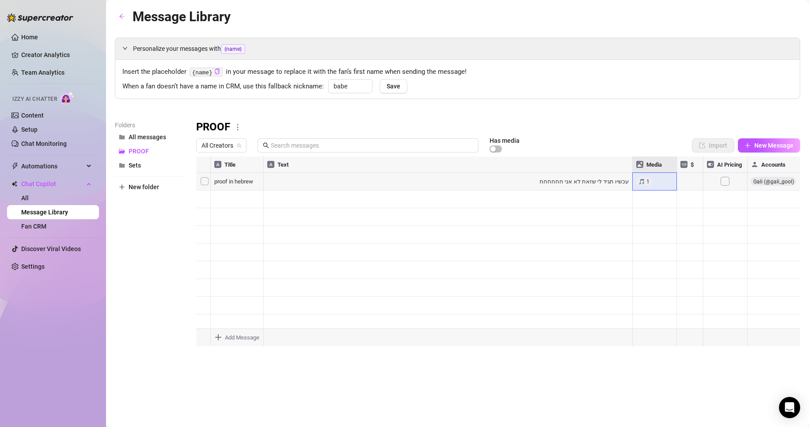
click at [768, 154] on div "All Creators Has media Import New Message" at bounding box center [498, 147] width 604 height 19
click at [769, 150] on button "New Message" at bounding box center [768, 145] width 62 height 14
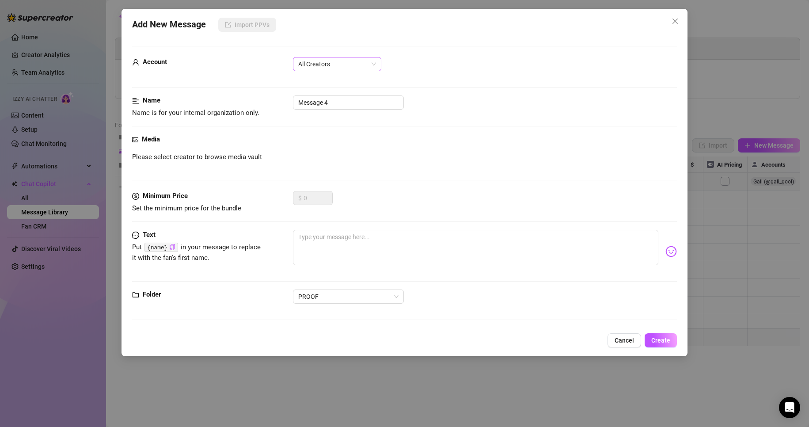
click at [333, 68] on span "All Creators" at bounding box center [337, 63] width 78 height 13
click at [333, 98] on div "Gali (@gali_gool)" at bounding box center [337, 96] width 74 height 10
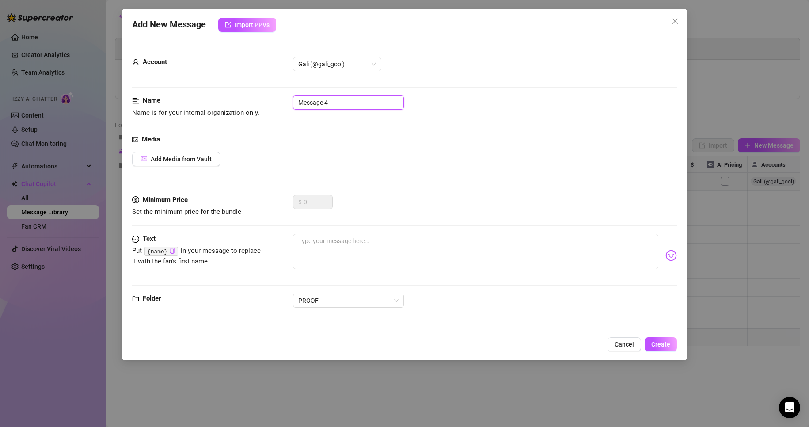
drag, startPoint x: 337, startPoint y: 102, endPoint x: 234, endPoint y: 99, distance: 102.9
click at [234, 99] on div "Name Name is for your internal organization only. Message 4" at bounding box center [404, 106] width 545 height 23
click at [373, 253] on textarea at bounding box center [476, 251] width 366 height 35
click at [161, 155] on span "Add Media from Vault" at bounding box center [181, 158] width 61 height 7
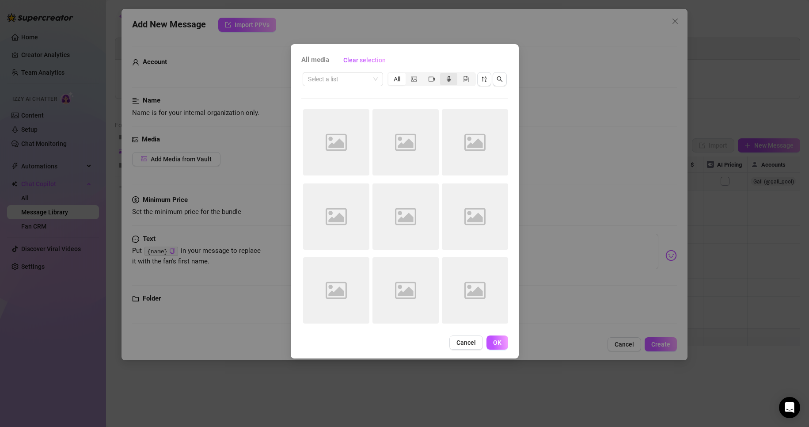
click at [446, 78] on icon "audio" at bounding box center [448, 79] width 4 height 6
click at [442, 74] on input "segmented control" at bounding box center [442, 74] width 0 height 0
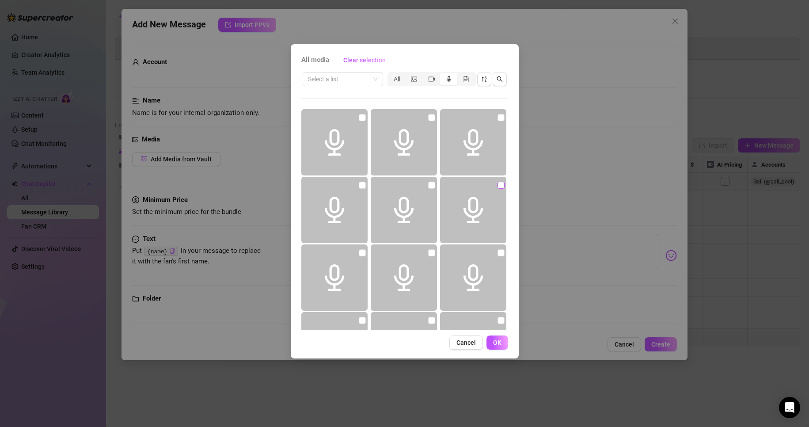
click at [497, 185] on input "checkbox" at bounding box center [500, 185] width 7 height 7
click at [499, 340] on span "OK" at bounding box center [497, 342] width 8 height 7
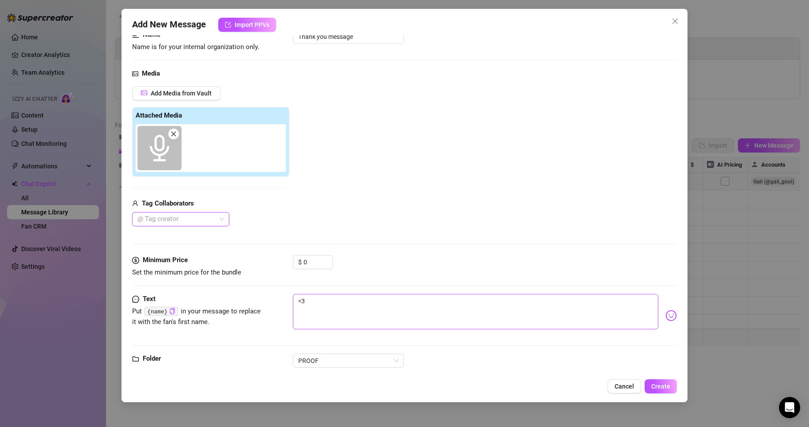
scroll to position [84, 0]
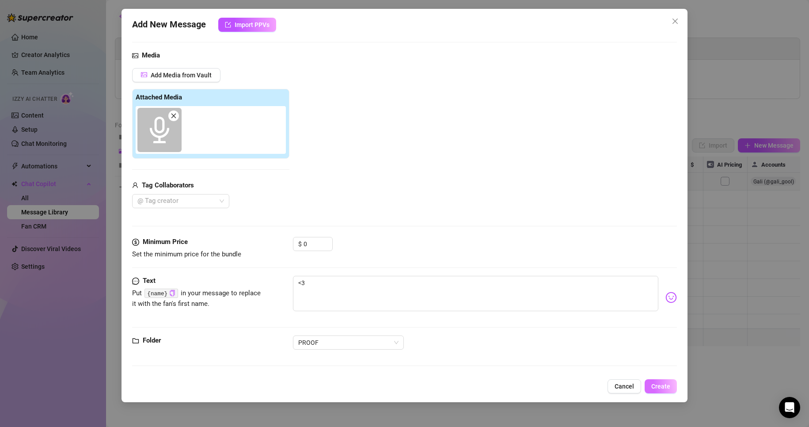
click at [656, 385] on span "Create" at bounding box center [660, 385] width 19 height 7
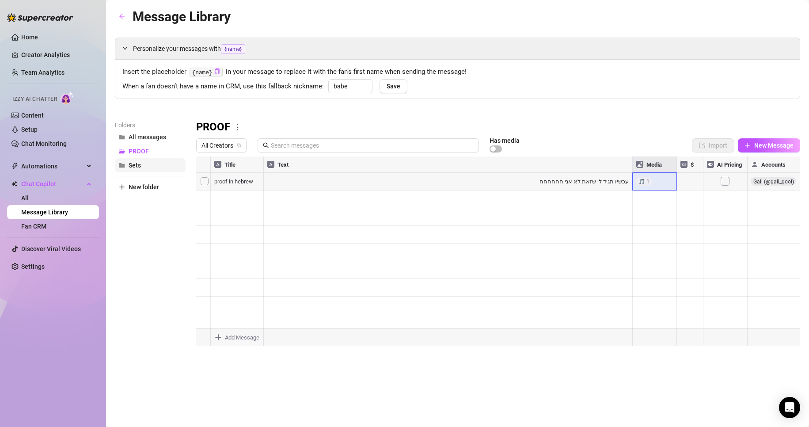
click at [143, 160] on button "Sets" at bounding box center [150, 165] width 71 height 14
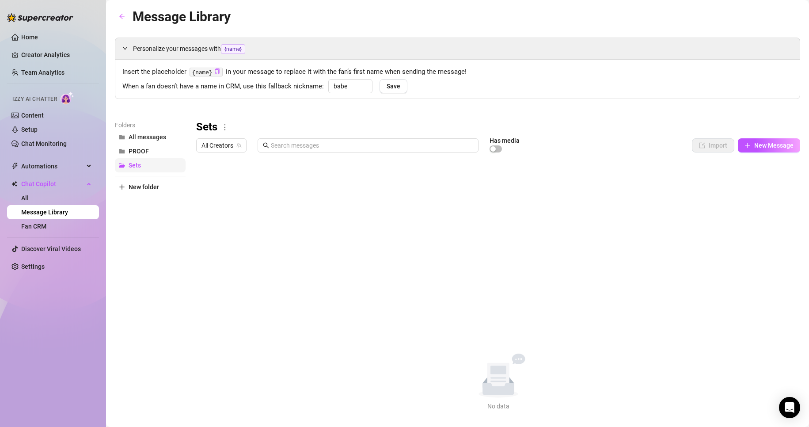
click at [148, 163] on button "Sets" at bounding box center [150, 165] width 71 height 14
click at [737, 141] on button "New Message" at bounding box center [768, 145] width 62 height 14
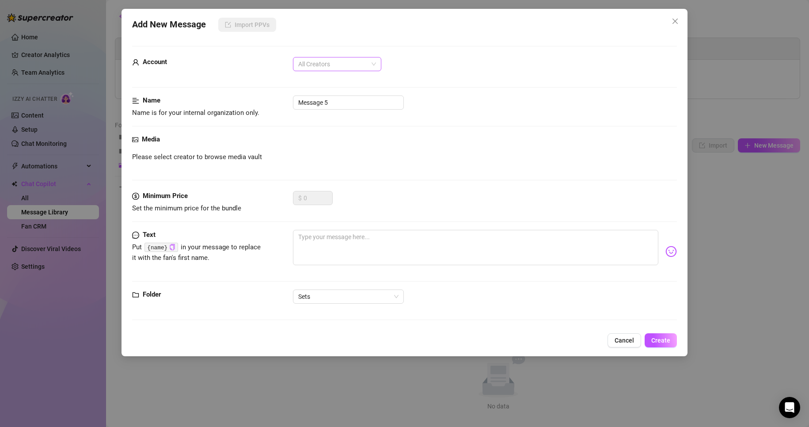
click at [339, 64] on span "All Creators" at bounding box center [337, 63] width 78 height 13
click at [321, 92] on div "Gali (@gali_gool)" at bounding box center [337, 96] width 74 height 10
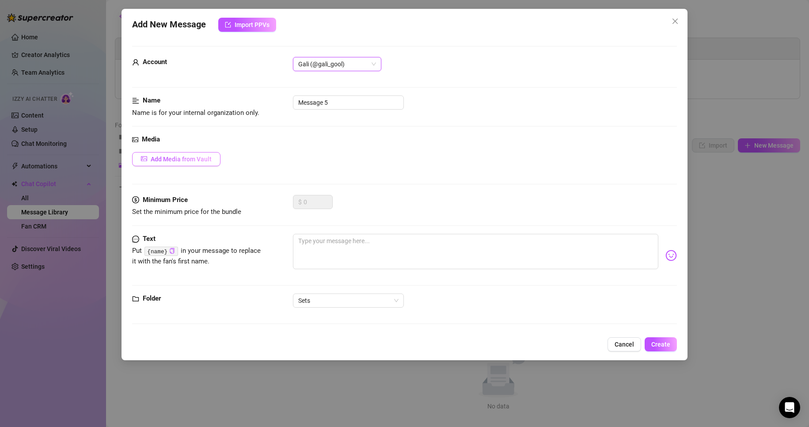
click at [189, 154] on button "Add Media from Vault" at bounding box center [176, 159] width 88 height 14
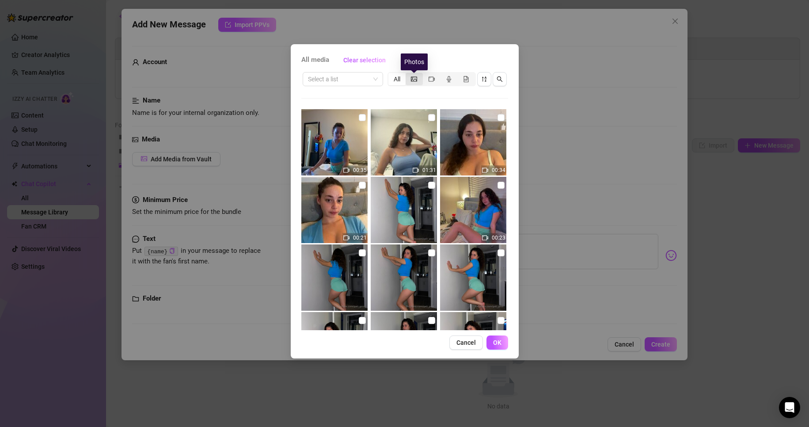
click at [416, 77] on icon "picture" at bounding box center [414, 79] width 6 height 6
click at [408, 74] on input "segmented control" at bounding box center [408, 74] width 0 height 0
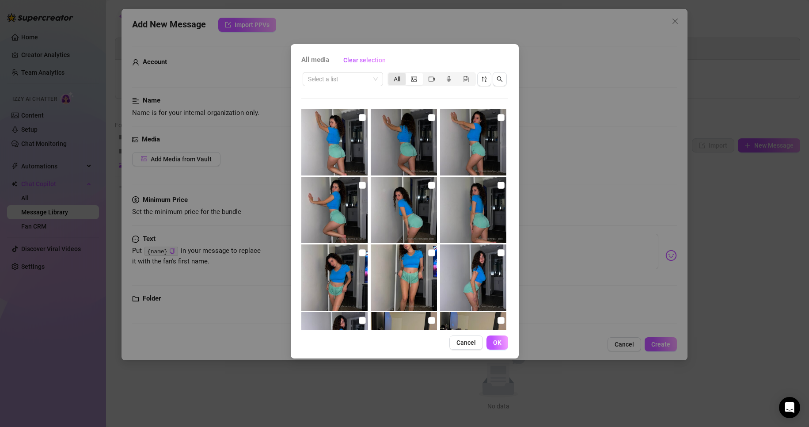
click at [393, 76] on div "All" at bounding box center [396, 79] width 17 height 12
click at [390, 74] on input "All" at bounding box center [390, 74] width 0 height 0
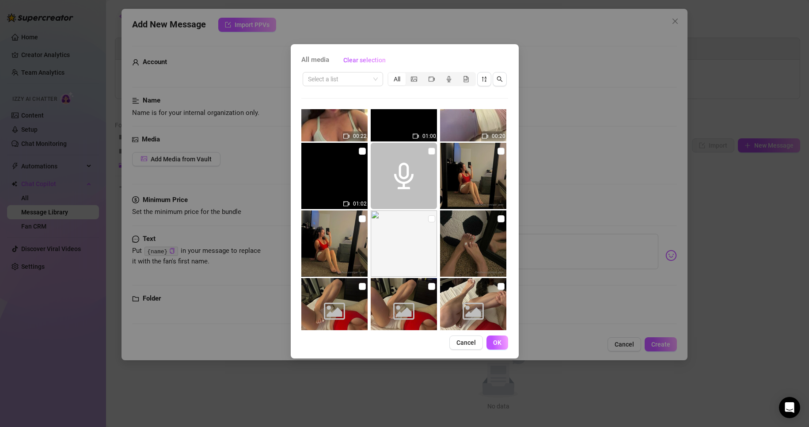
scroll to position [377, 0]
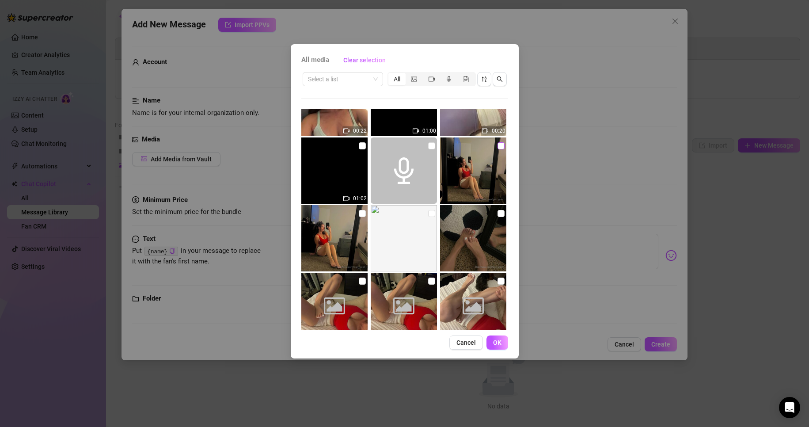
click at [498, 148] on input "checkbox" at bounding box center [500, 145] width 7 height 7
click at [498, 212] on input "checkbox" at bounding box center [500, 213] width 7 height 7
click at [428, 212] on input "checkbox" at bounding box center [431, 213] width 7 height 7
click at [360, 213] on input "checkbox" at bounding box center [362, 213] width 7 height 7
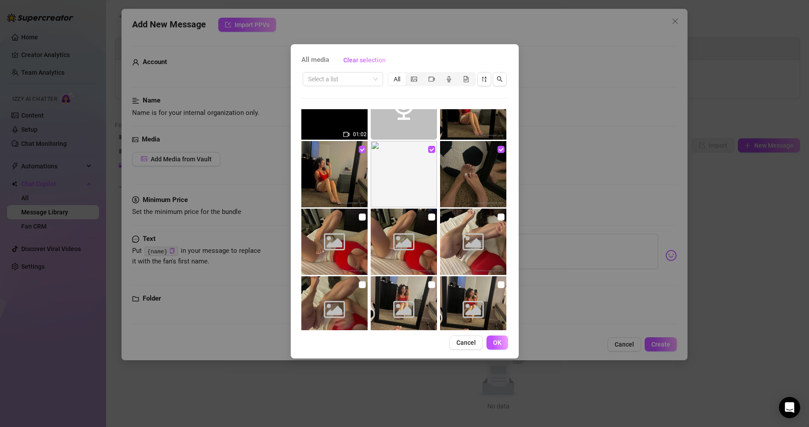
scroll to position [465, 0]
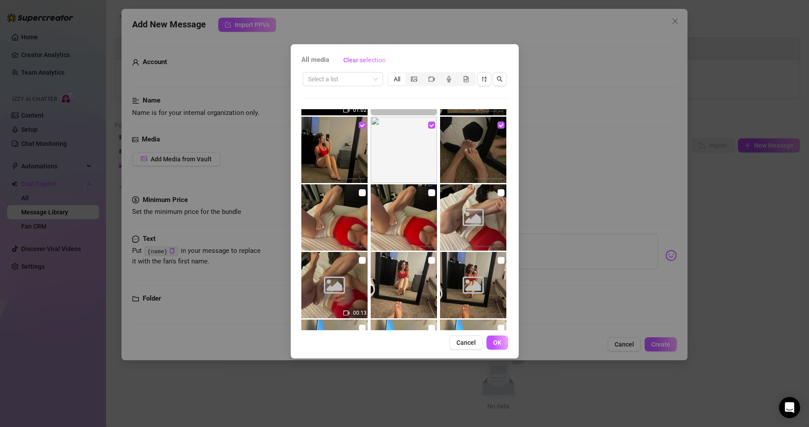
click at [360, 193] on input "checkbox" at bounding box center [362, 192] width 7 height 7
click at [429, 196] on input "checkbox" at bounding box center [431, 192] width 7 height 7
click at [497, 194] on input "checkbox" at bounding box center [500, 192] width 7 height 7
click at [497, 263] on input "checkbox" at bounding box center [500, 260] width 7 height 7
click at [428, 260] on input "checkbox" at bounding box center [431, 260] width 7 height 7
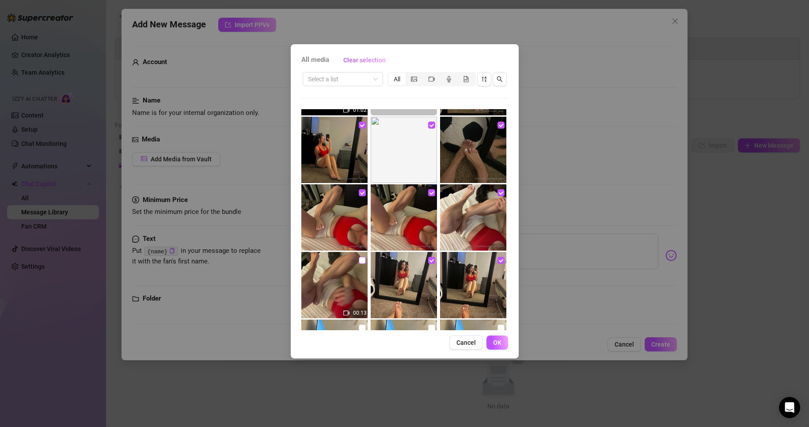
click at [363, 260] on input "checkbox" at bounding box center [362, 260] width 7 height 7
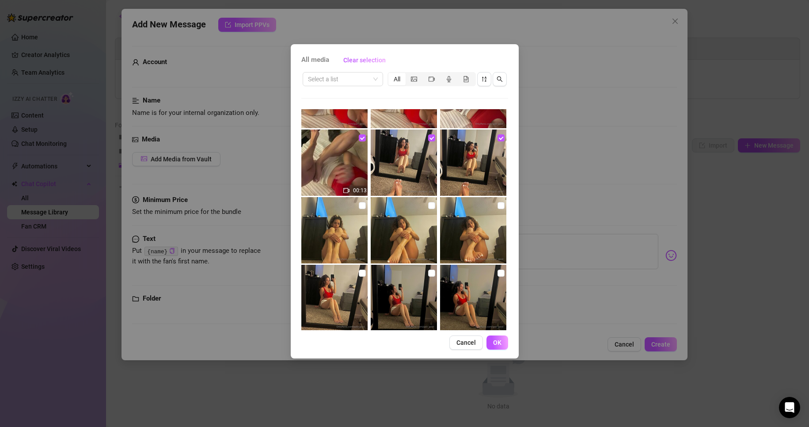
scroll to position [598, 0]
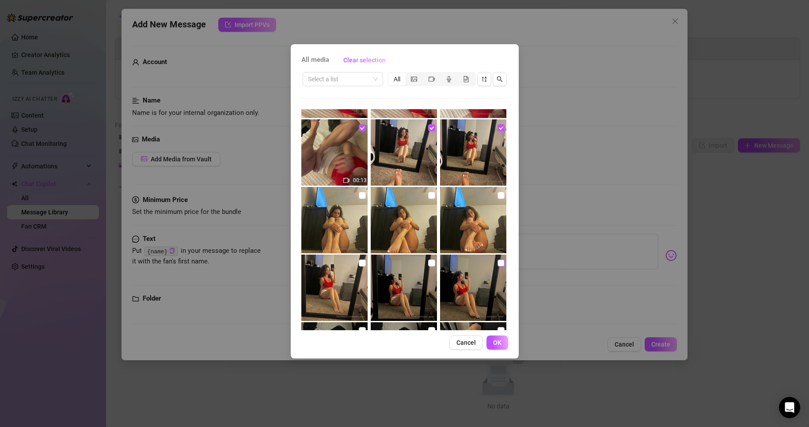
click at [497, 259] on input "checkbox" at bounding box center [500, 262] width 7 height 7
drag, startPoint x: 424, startPoint y: 263, endPoint x: 389, endPoint y: 265, distance: 34.9
click at [428, 263] on input "checkbox" at bounding box center [431, 262] width 7 height 7
click at [362, 267] on label at bounding box center [362, 263] width 7 height 10
click at [362, 266] on input "checkbox" at bounding box center [362, 262] width 7 height 7
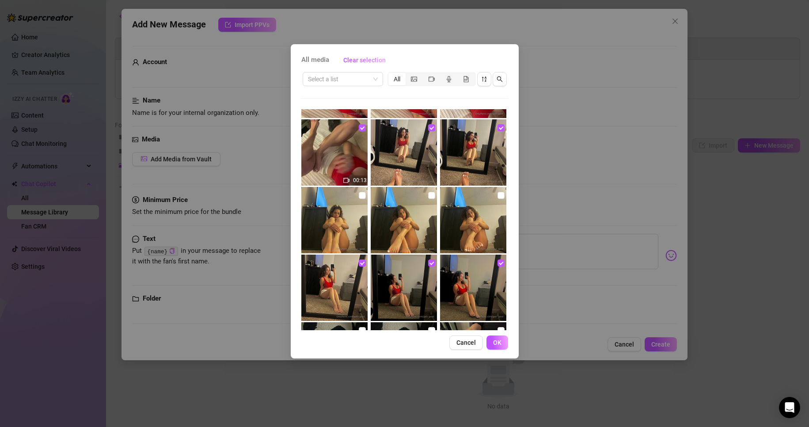
click at [360, 194] on input "checkbox" at bounding box center [362, 195] width 7 height 7
click at [431, 194] on input "checkbox" at bounding box center [431, 195] width 7 height 7
click at [497, 193] on input "checkbox" at bounding box center [500, 195] width 7 height 7
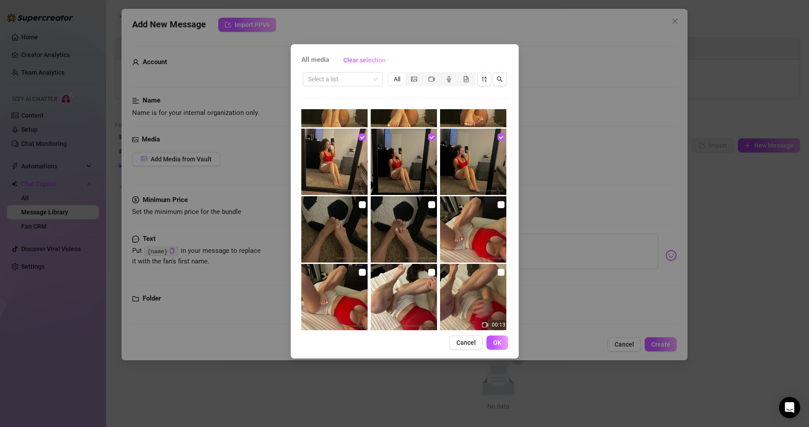
scroll to position [730, 0]
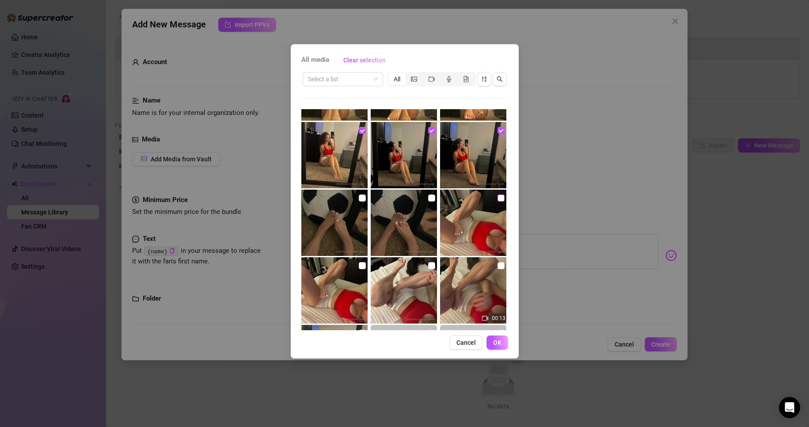
click at [497, 200] on input "checkbox" at bounding box center [500, 197] width 7 height 7
click at [433, 198] on img at bounding box center [404, 222] width 66 height 66
click at [431, 198] on input "checkbox" at bounding box center [431, 197] width 7 height 7
click at [359, 198] on input "checkbox" at bounding box center [362, 197] width 7 height 7
click at [362, 264] on input "checkbox" at bounding box center [362, 265] width 7 height 7
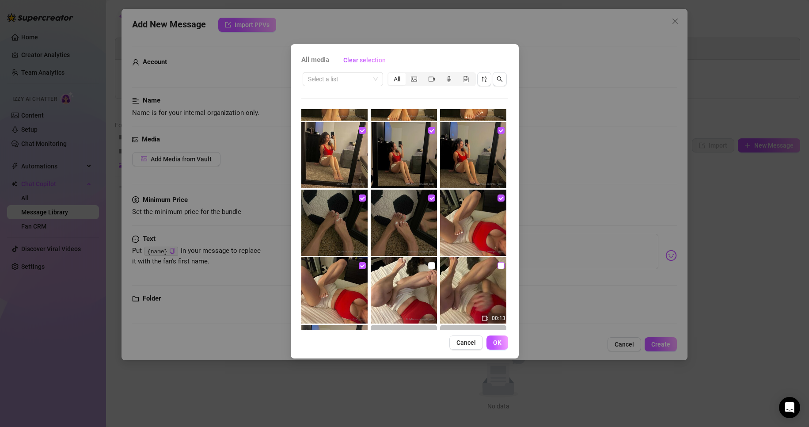
drag, startPoint x: 427, startPoint y: 265, endPoint x: 495, endPoint y: 265, distance: 67.6
click at [428, 265] on input "checkbox" at bounding box center [431, 265] width 7 height 7
click at [497, 262] on input "checkbox" at bounding box center [500, 265] width 7 height 7
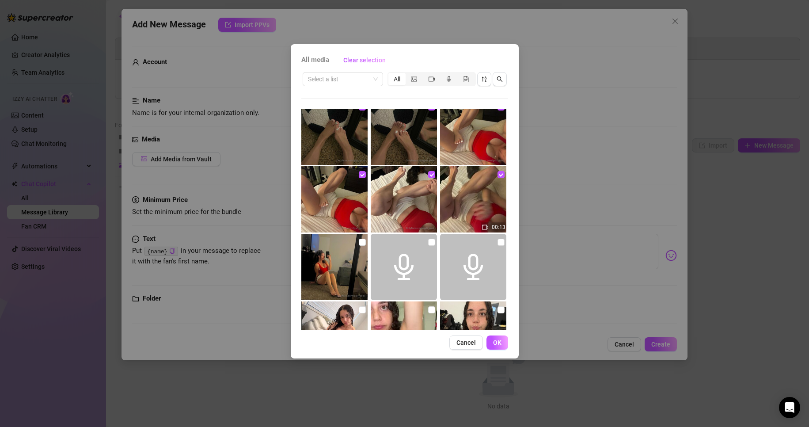
scroll to position [863, 0]
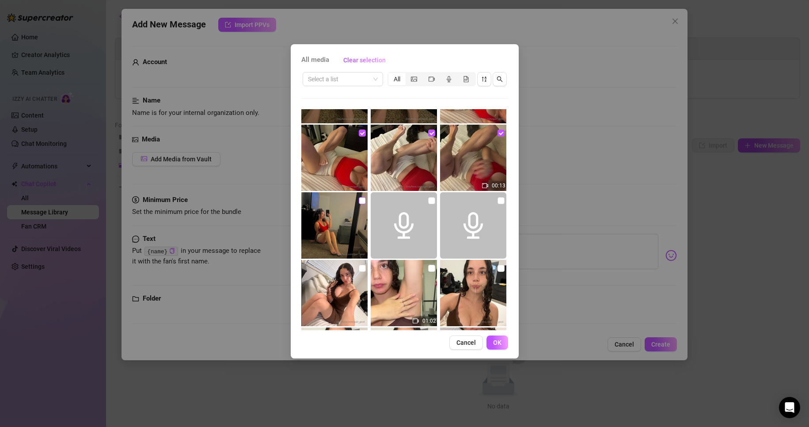
click at [359, 198] on input "checkbox" at bounding box center [362, 200] width 7 height 7
click at [497, 343] on span "OK" at bounding box center [497, 342] width 8 height 7
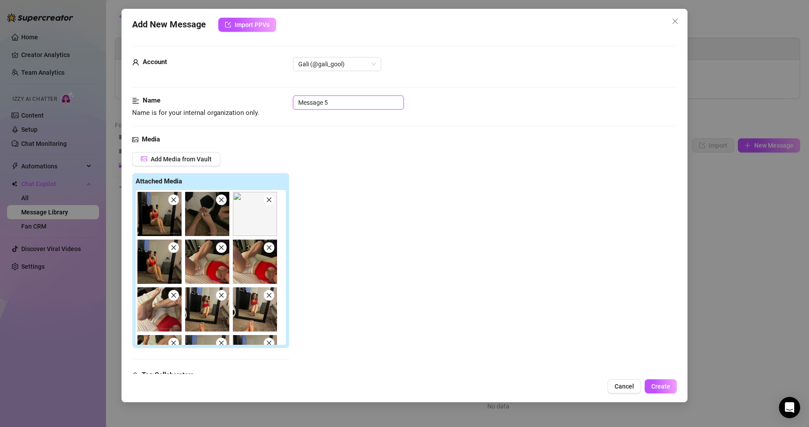
drag, startPoint x: 313, startPoint y: 98, endPoint x: 224, endPoint y: 91, distance: 89.0
click at [224, 91] on form "Account Gali (@gali_gool) Name Name is for your internal organization only. Mes…" at bounding box center [404, 305] width 545 height 518
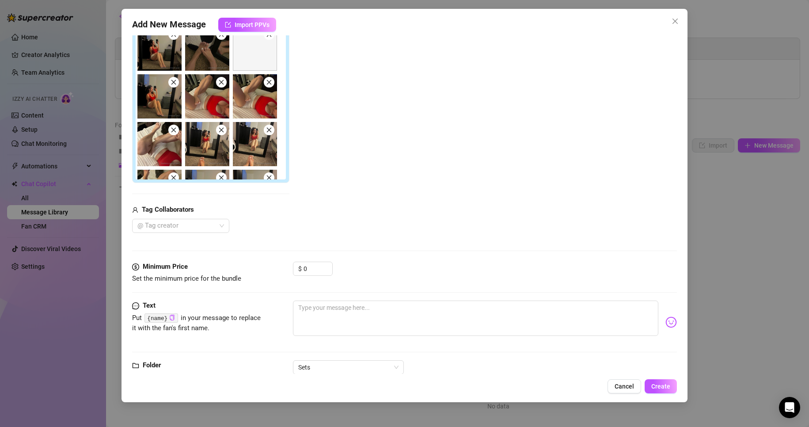
scroll to position [177, 0]
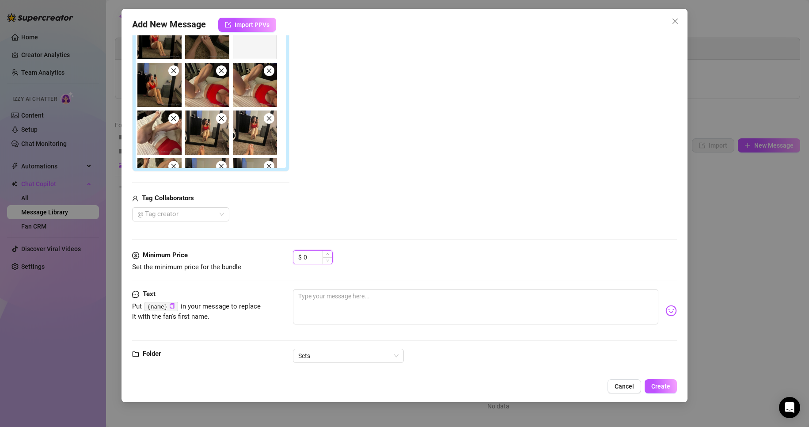
drag, startPoint x: 318, startPoint y: 251, endPoint x: 295, endPoint y: 253, distance: 22.6
click at [295, 253] on div "$ 0" at bounding box center [313, 257] width 40 height 14
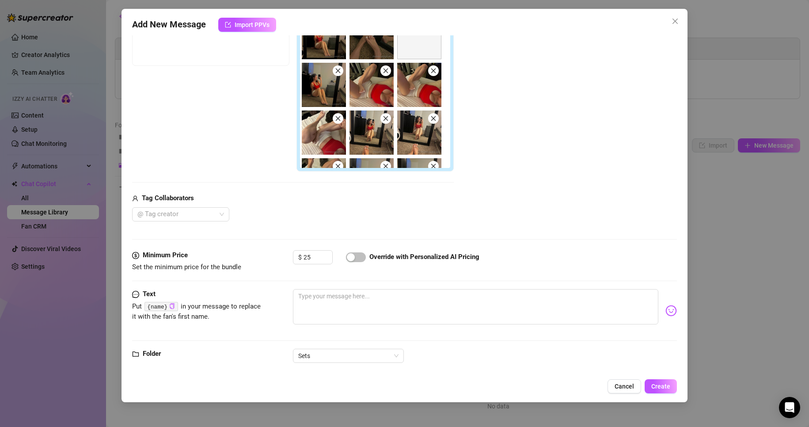
click at [557, 267] on div "$ 25 Override with Personalized AI Pricing" at bounding box center [485, 261] width 384 height 22
click at [445, 312] on textarea at bounding box center [476, 306] width 366 height 35
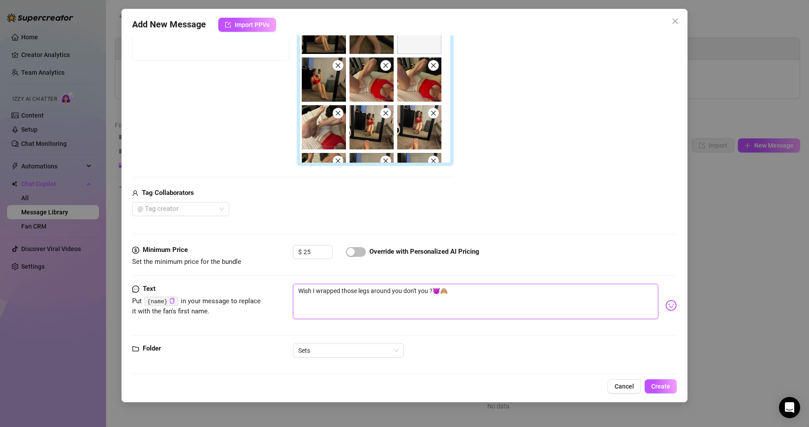
scroll to position [190, 0]
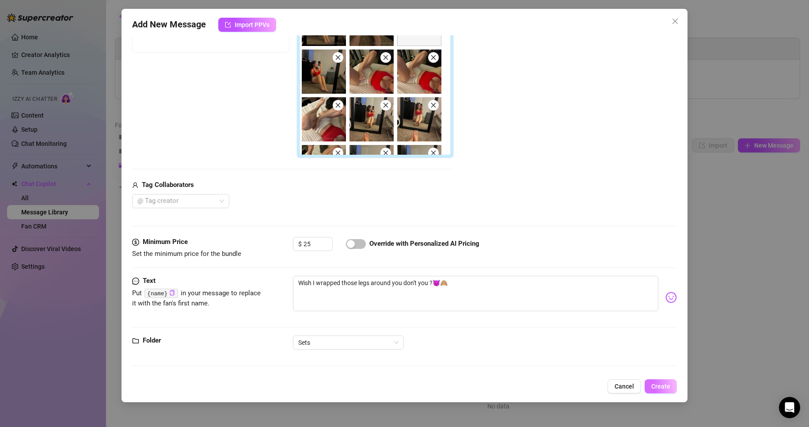
click at [674, 387] on button "Create" at bounding box center [660, 386] width 32 height 14
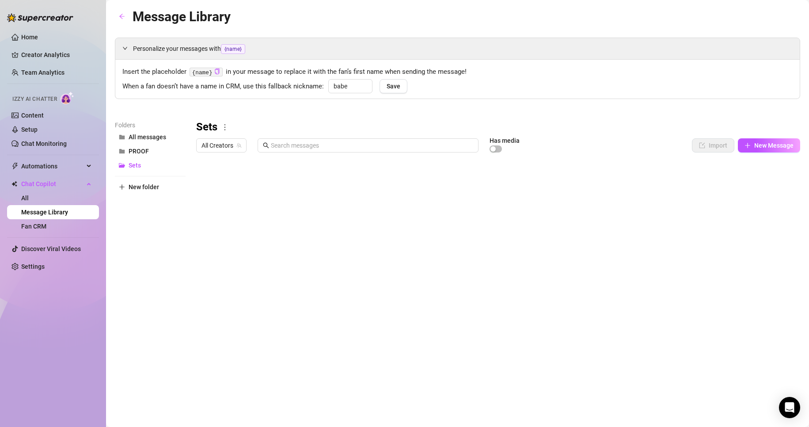
click at [228, 124] on icon "more" at bounding box center [225, 127] width 8 height 8
click at [235, 138] on link "Rename" at bounding box center [244, 141] width 32 height 7
click at [225, 111] on div "Personalize your messages with {name} Insert the placeholder {name} in your mes…" at bounding box center [457, 196] width 685 height 316
click at [227, 125] on icon "more" at bounding box center [227, 127] width 8 height 8
click at [240, 139] on link "Rename" at bounding box center [246, 141] width 32 height 7
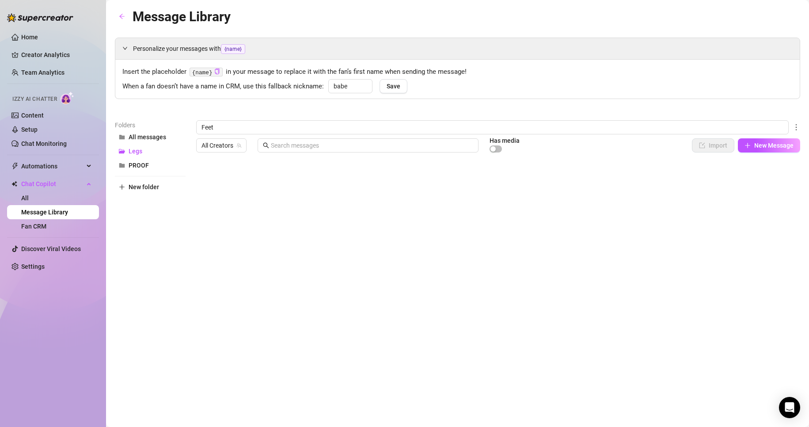
click at [328, 183] on div at bounding box center [498, 254] width 604 height 197
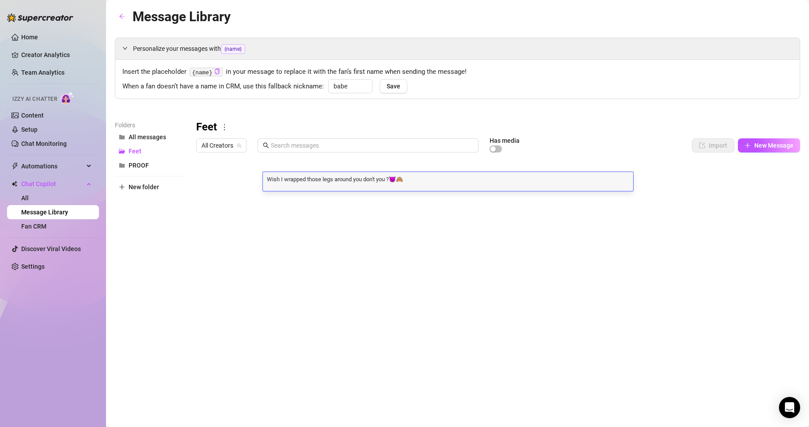
scroll to position [0, 0]
click at [374, 180] on textarea "Wish I wrapped those legs around you don't you ?😈🙈" at bounding box center [448, 178] width 370 height 8
click at [325, 180] on textarea "Wish I wrapped those legs around you don't you ?😈🙈" at bounding box center [448, 178] width 370 height 8
drag, startPoint x: 325, startPoint y: 177, endPoint x: 333, endPoint y: 177, distance: 7.9
click at [333, 177] on textarea "Wish I wrapped those legs around you don't you ?😈🙈" at bounding box center [448, 178] width 370 height 8
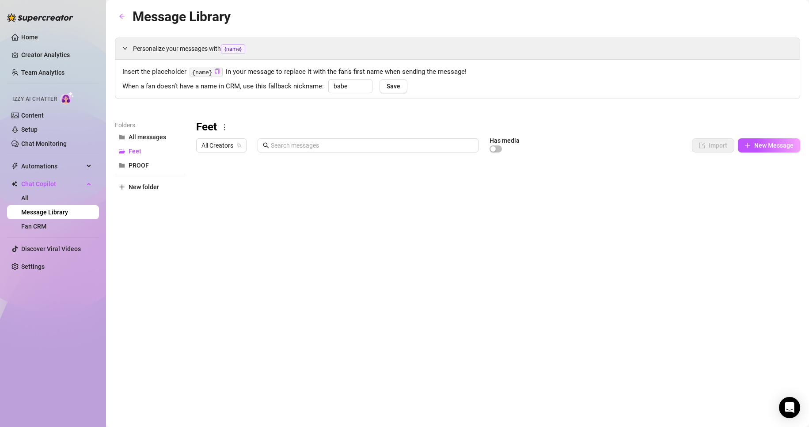
click at [541, 127] on div "Feet" at bounding box center [498, 127] width 604 height 14
drag, startPoint x: 228, startPoint y: 154, endPoint x: 228, endPoint y: 148, distance: 5.3
click at [228, 150] on div "All Creators Has media Import New Message" at bounding box center [498, 147] width 604 height 19
click at [228, 148] on span "All Creators" at bounding box center [221, 145] width 40 height 13
click at [230, 173] on div "Gali ( gali_gool )" at bounding box center [231, 177] width 57 height 11
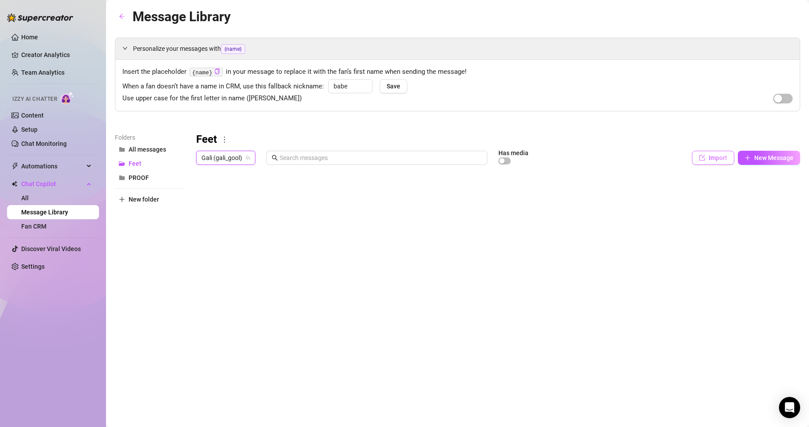
click at [709, 158] on span "Import" at bounding box center [717, 157] width 19 height 7
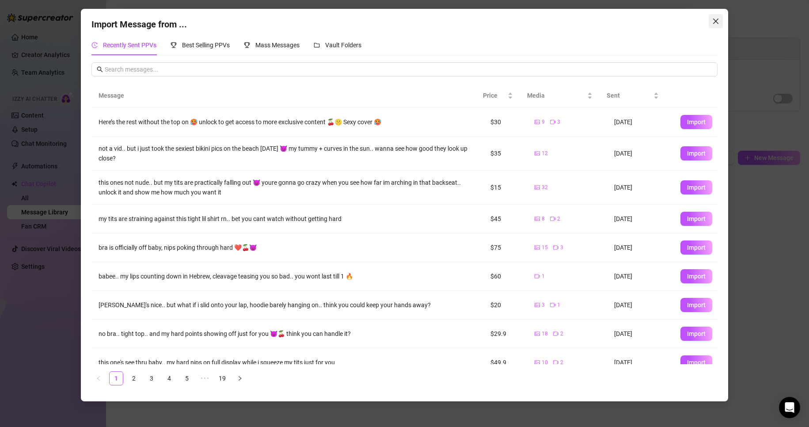
click at [716, 20] on icon "close" at bounding box center [715, 21] width 5 height 5
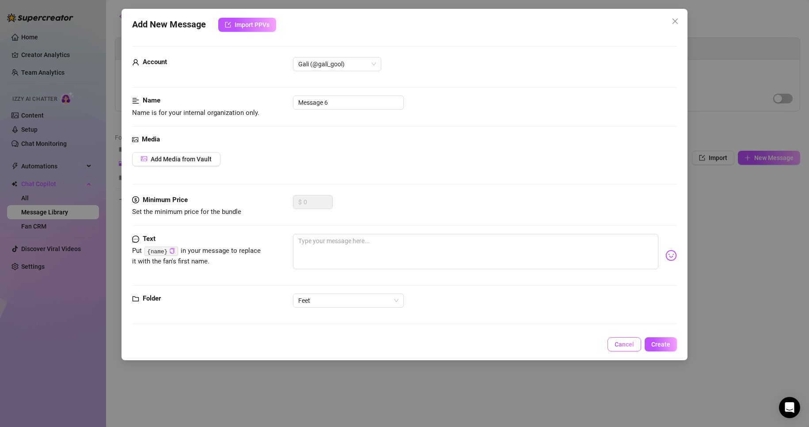
drag, startPoint x: 624, startPoint y: 335, endPoint x: 625, endPoint y: 342, distance: 7.6
click at [624, 336] on div "Add New Message Import PPVs Account Gali (@gali_gool) Name Name is for your int…" at bounding box center [404, 184] width 566 height 351
click at [625, 342] on span "Cancel" at bounding box center [623, 343] width 19 height 7
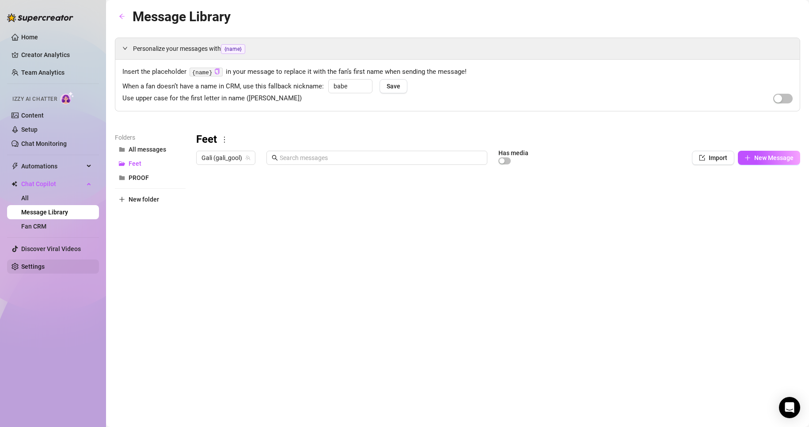
drag, startPoint x: 49, startPoint y: 273, endPoint x: 49, endPoint y: 268, distance: 4.9
click at [49, 272] on span "Settings" at bounding box center [56, 266] width 71 height 14
click at [45, 268] on link "Settings" at bounding box center [32, 266] width 23 height 7
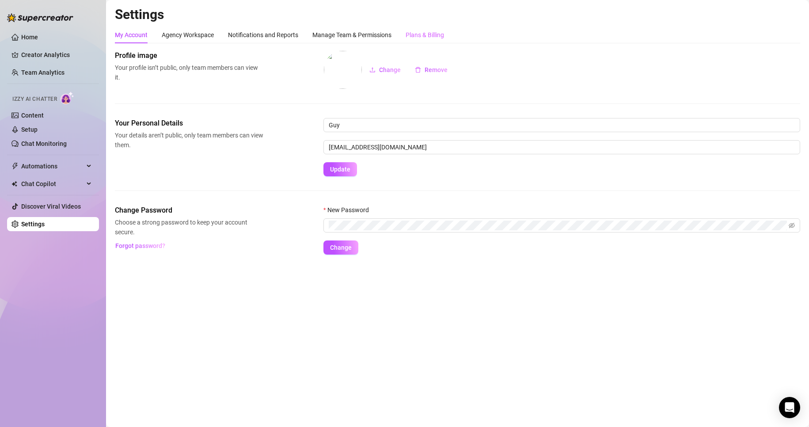
click at [419, 42] on div "Plans & Billing" at bounding box center [424, 34] width 38 height 17
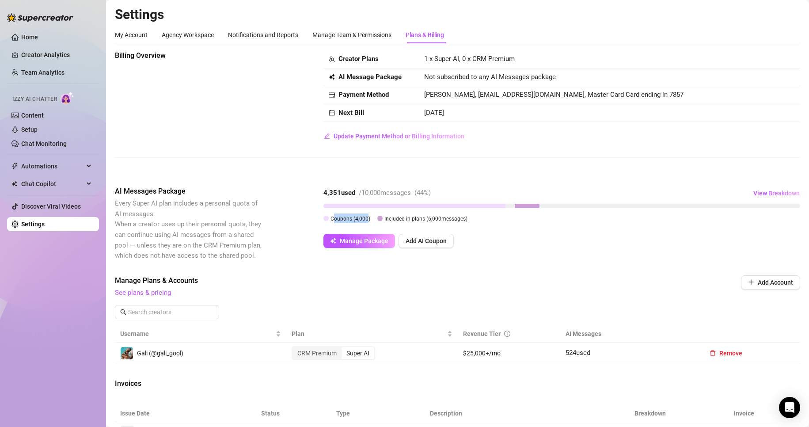
drag, startPoint x: 334, startPoint y: 217, endPoint x: 367, endPoint y: 217, distance: 33.1
click at [367, 217] on span "Coupons ( 4,000 )" at bounding box center [350, 219] width 40 height 6
drag, startPoint x: 372, startPoint y: 216, endPoint x: 397, endPoint y: 216, distance: 24.7
click at [397, 216] on div "Coupons ( 4,000 ) Included in plans ( 6,000 messages)" at bounding box center [561, 218] width 476 height 10
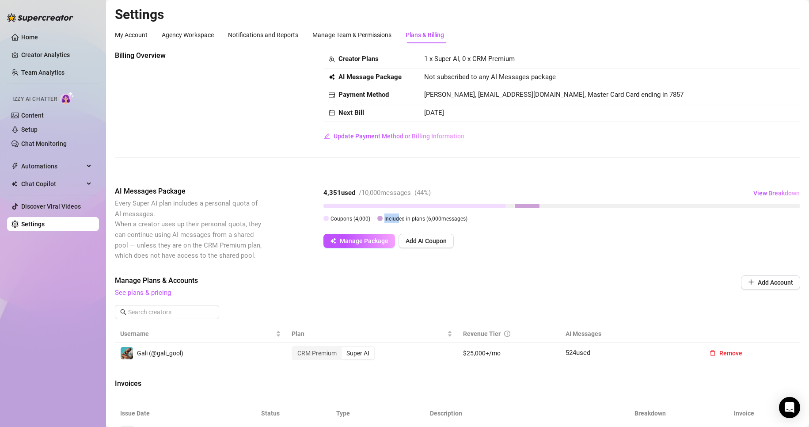
click at [397, 216] on span "Included in plans ( 6,000 messages)" at bounding box center [425, 219] width 83 height 6
click at [370, 242] on span "Manage Package" at bounding box center [364, 240] width 49 height 7
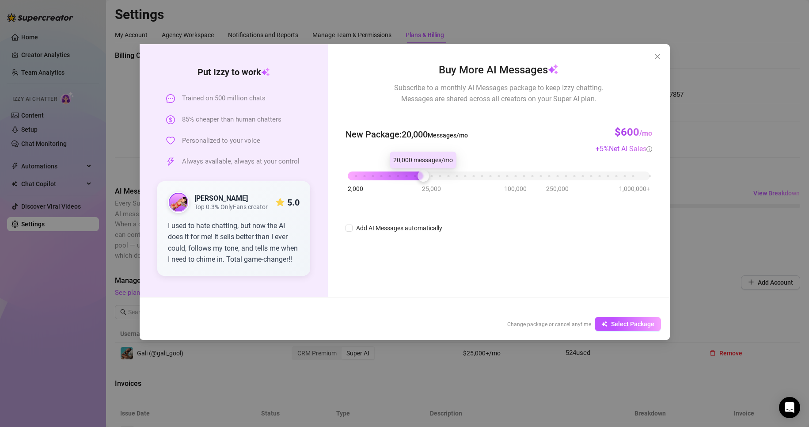
drag, startPoint x: 347, startPoint y: 174, endPoint x: 425, endPoint y: 170, distance: 78.3
click at [425, 170] on div at bounding box center [422, 175] width 11 height 11
click at [241, 224] on div "I used to hate chatting, but now the AI does it for me! It sells better than I …" at bounding box center [234, 242] width 132 height 45
drag, startPoint x: 196, startPoint y: 199, endPoint x: 216, endPoint y: 201, distance: 20.4
click at [219, 202] on div "[PERSON_NAME] Top 0.3% OnlyFans creator" at bounding box center [230, 202] width 73 height 17
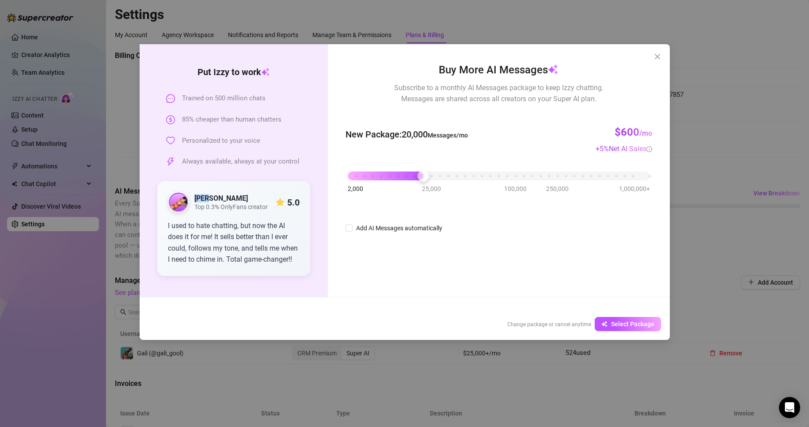
click at [171, 204] on img at bounding box center [178, 202] width 19 height 19
click at [181, 203] on img at bounding box center [178, 202] width 19 height 19
copy strong "[PERSON_NAME]"
click at [273, 261] on div "I used to hate chatting, but now the AI does it for me! It sells better than I …" at bounding box center [234, 242] width 132 height 45
drag, startPoint x: 420, startPoint y: 175, endPoint x: 317, endPoint y: 175, distance: 103.3
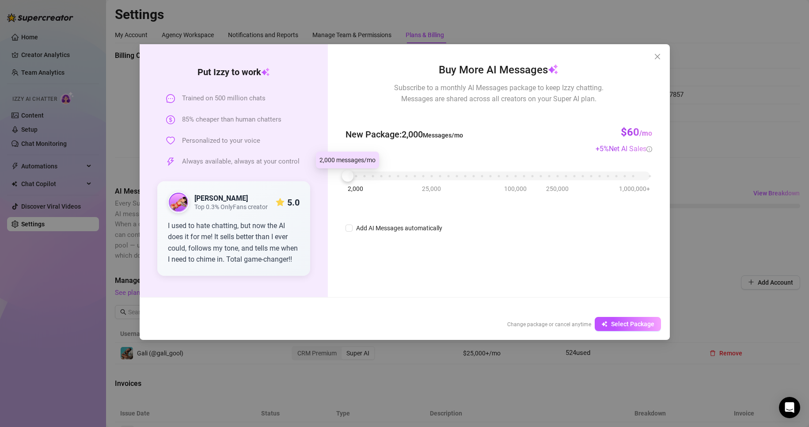
click at [317, 175] on div "Put [PERSON_NAME] to work Trained on 500 million chats 85% cheaper than human c…" at bounding box center [405, 170] width 530 height 253
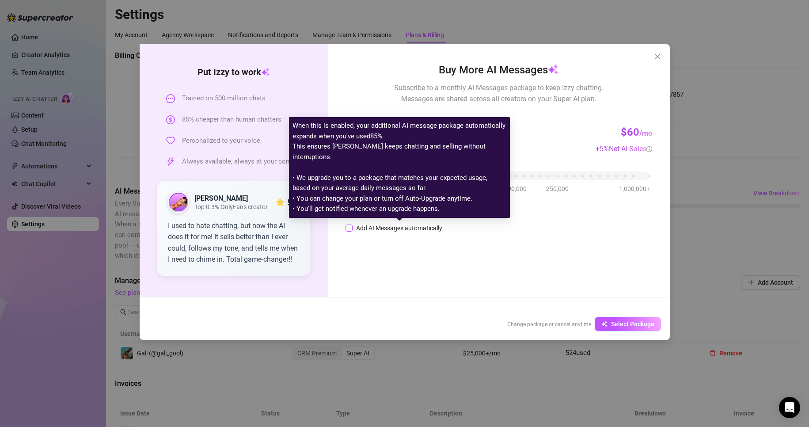
click at [408, 226] on div "Add AI Messages automatically" at bounding box center [399, 228] width 86 height 10
click at [352, 226] on input "Add AI Messages automatically" at bounding box center [348, 227] width 7 height 7
click at [427, 226] on div "Add AI Messages automatically" at bounding box center [399, 228] width 86 height 10
click at [352, 226] on input "Add AI Messages automatically" at bounding box center [348, 227] width 7 height 7
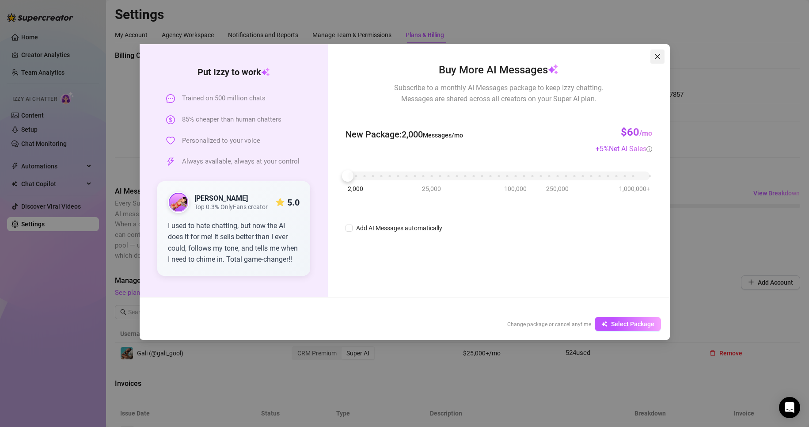
click at [656, 56] on icon "close" at bounding box center [656, 56] width 5 height 5
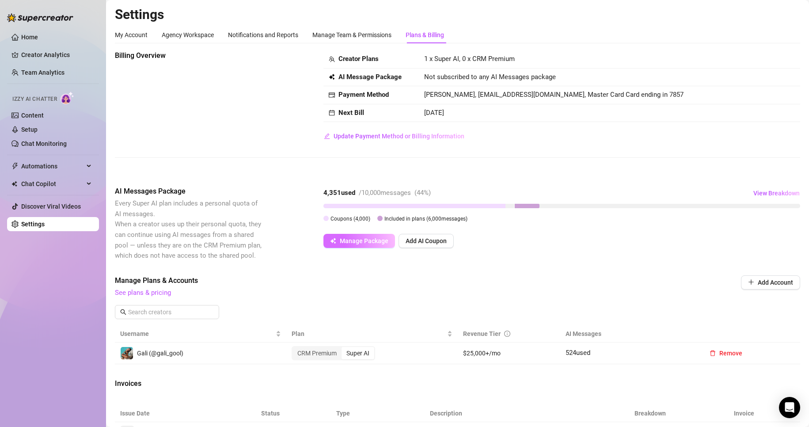
click at [379, 242] on span "Manage Package" at bounding box center [364, 240] width 49 height 7
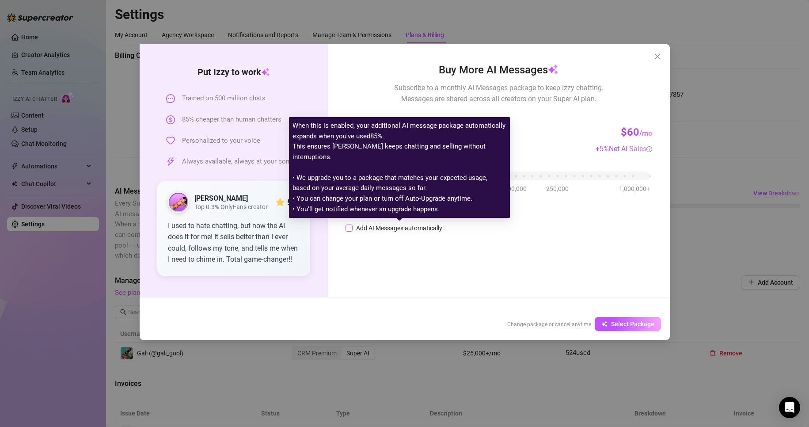
click at [397, 230] on div "Add AI Messages automatically" at bounding box center [399, 228] width 86 height 10
click at [352, 230] on input "Add AI Messages automatically" at bounding box center [348, 227] width 7 height 7
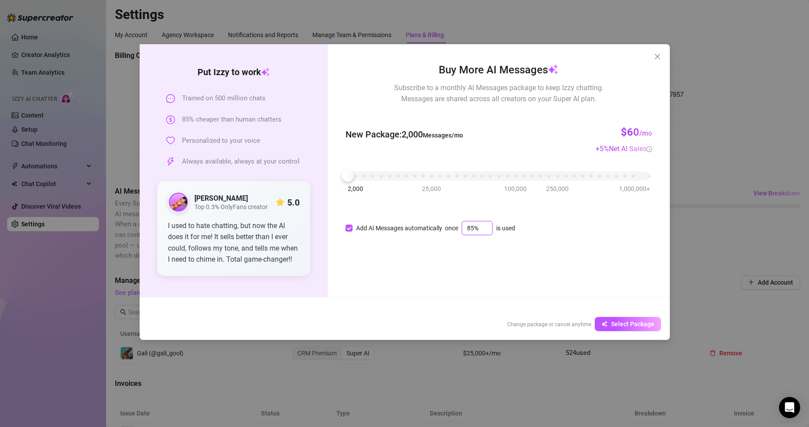
drag, startPoint x: 482, startPoint y: 229, endPoint x: 446, endPoint y: 226, distance: 35.5
click at [446, 226] on div "once 85% is used" at bounding box center [480, 228] width 70 height 14
click at [541, 227] on div "Add AI Messages automatically once 97% is used" at bounding box center [498, 228] width 306 height 11
click at [476, 223] on input "97%" at bounding box center [477, 227] width 30 height 13
click at [487, 224] on icon "up" at bounding box center [487, 225] width 3 height 3
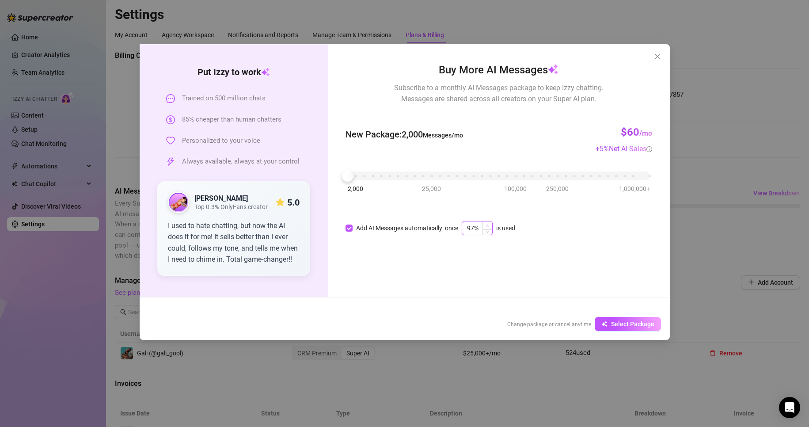
click at [488, 224] on icon "up" at bounding box center [487, 225] width 3 height 3
click at [523, 246] on div "Buy More AI Messages Subscribe to a monthly AI Messages package to keep Izzy ch…" at bounding box center [498, 170] width 341 height 253
drag, startPoint x: 352, startPoint y: 176, endPoint x: 382, endPoint y: 175, distance: 30.5
click at [382, 175] on div at bounding box center [380, 175] width 11 height 11
click at [583, 115] on div "New Package : 10,000 Messages/mo $300 /mo + 5 % Net AI Sales" at bounding box center [498, 134] width 306 height 39
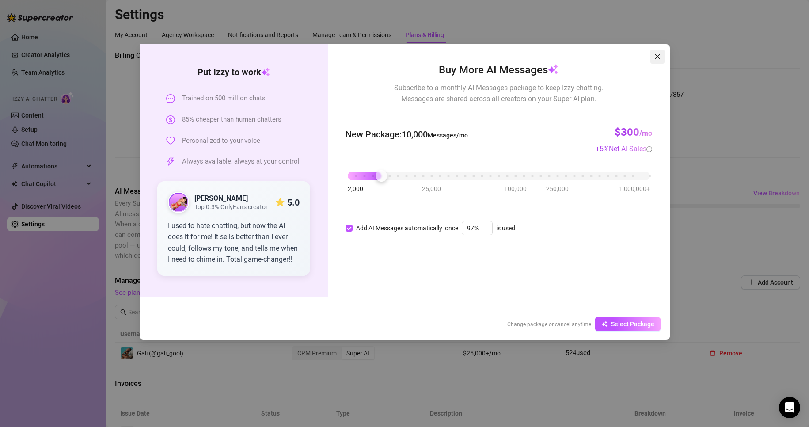
click at [655, 57] on icon "close" at bounding box center [657, 56] width 7 height 7
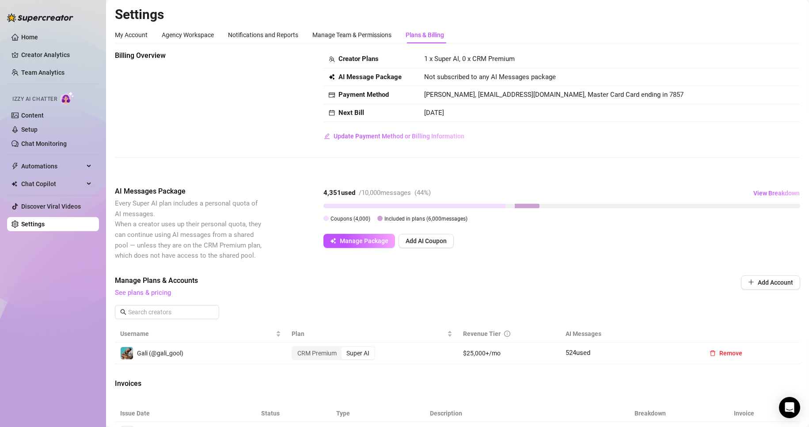
click at [527, 138] on div "Creator Plans 1 x Super AI, 0 x CRM Premium AI Message Package Not subscribed t…" at bounding box center [561, 96] width 476 height 93
click at [519, 236] on div "Manage Package Add AI Coupon" at bounding box center [561, 241] width 476 height 14
click at [143, 292] on link "See plans & pricing" at bounding box center [143, 292] width 56 height 8
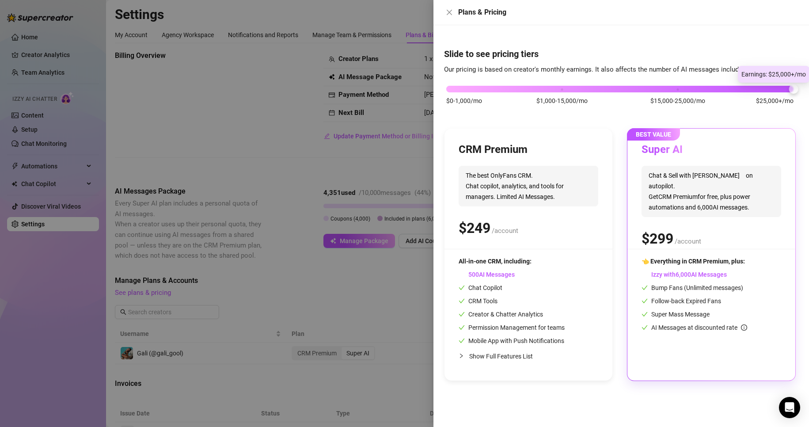
drag, startPoint x: 561, startPoint y: 88, endPoint x: 799, endPoint y: 91, distance: 238.0
click at [799, 91] on div "Slide to see pricing tiers Our pricing is based on creator's monthly earnings. …" at bounding box center [620, 225] width 375 height 401
click at [330, 108] on div at bounding box center [404, 213] width 809 height 427
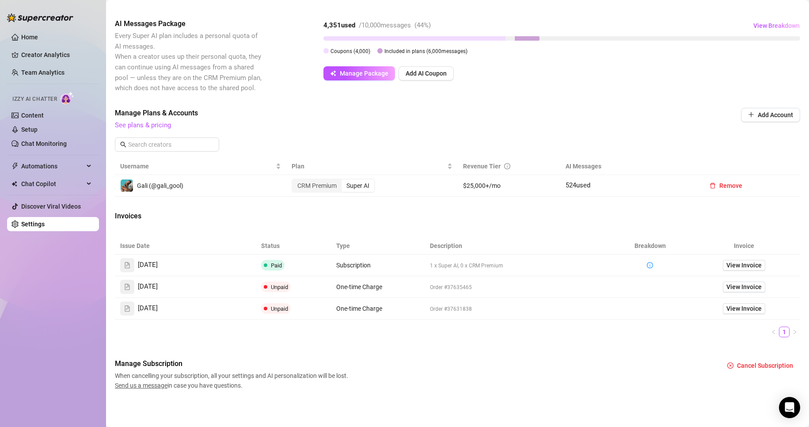
scroll to position [168, 0]
click at [580, 183] on span "524 used" at bounding box center [577, 185] width 25 height 8
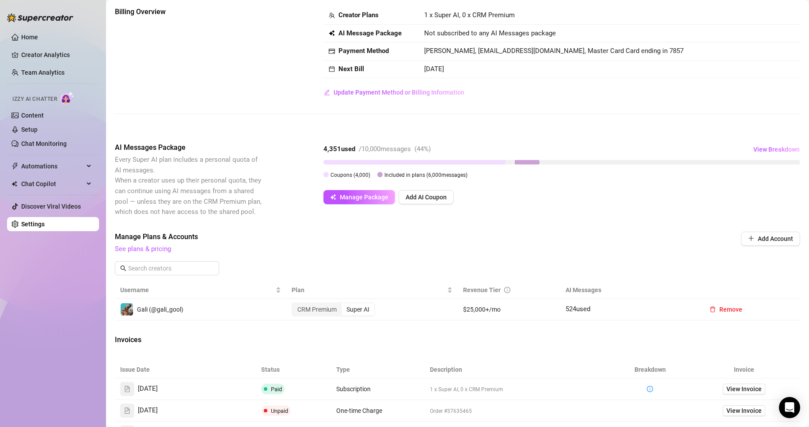
scroll to position [35, 0]
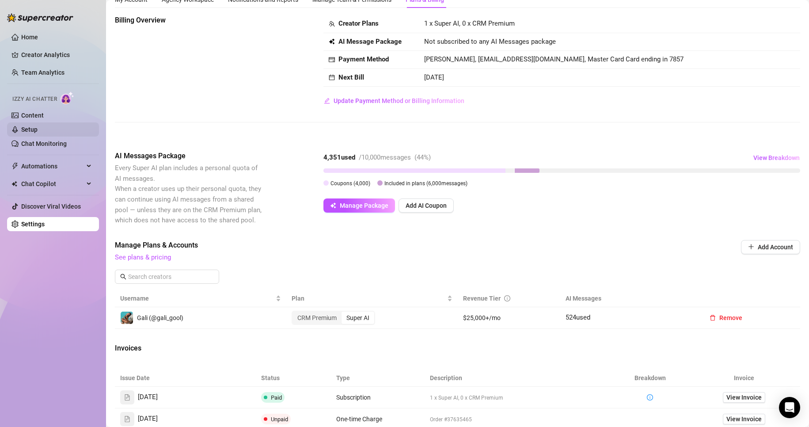
click at [38, 129] on link "Setup" at bounding box center [29, 129] width 16 height 7
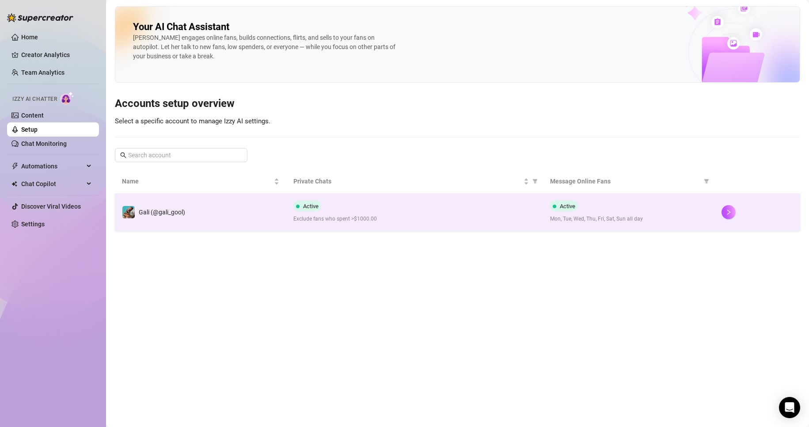
click at [272, 218] on td "Gali (@gali_gool)" at bounding box center [200, 211] width 171 height 37
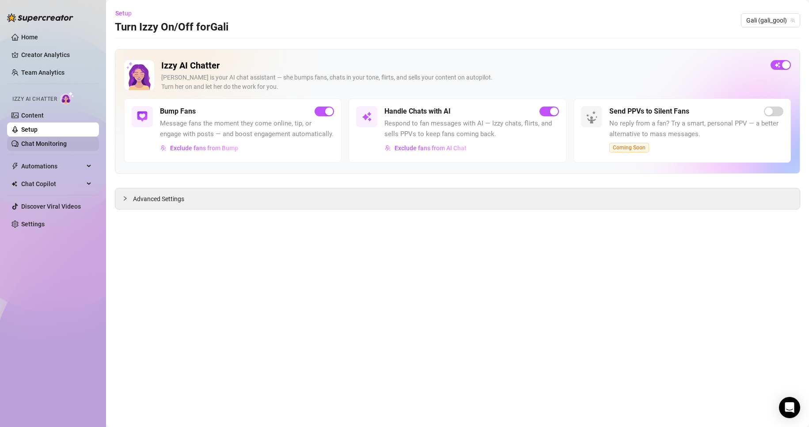
click at [67, 143] on link "Chat Monitoring" at bounding box center [43, 143] width 45 height 7
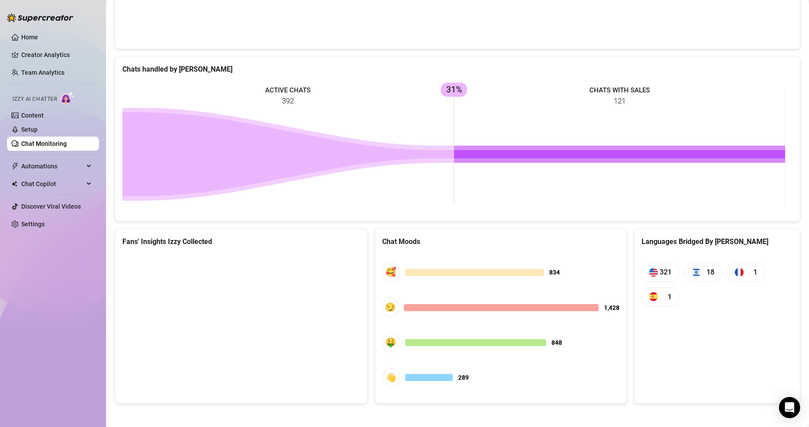
scroll to position [330, 0]
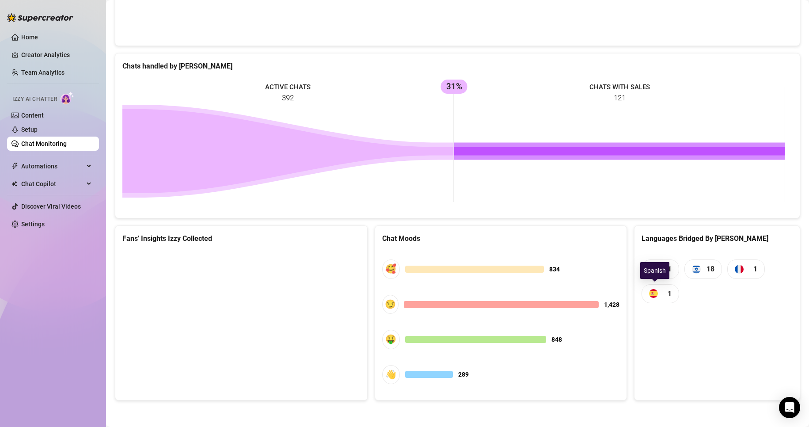
click at [659, 293] on span "1" at bounding box center [660, 293] width 38 height 19
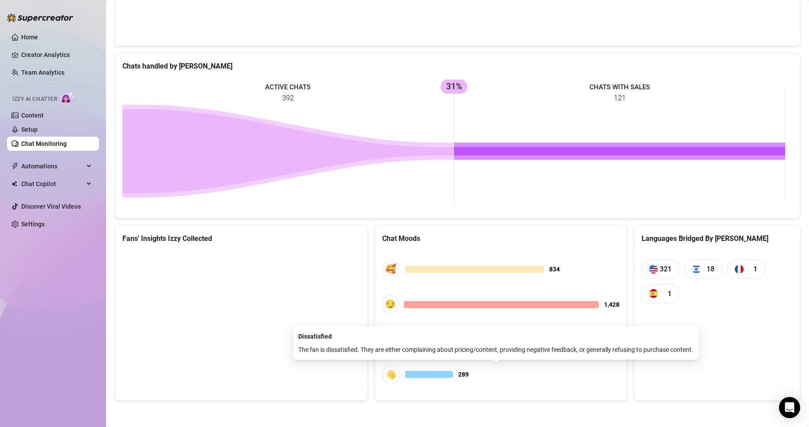
click at [552, 372] on span "👋 289" at bounding box center [501, 374] width 238 height 19
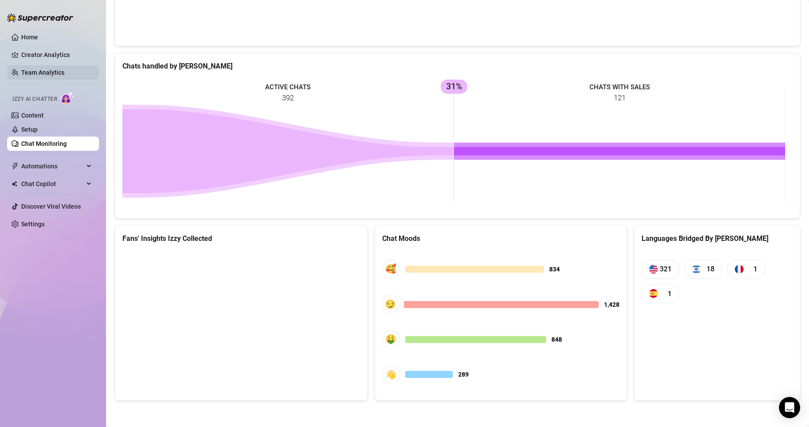
click at [41, 72] on link "Team Analytics" at bounding box center [42, 72] width 43 height 7
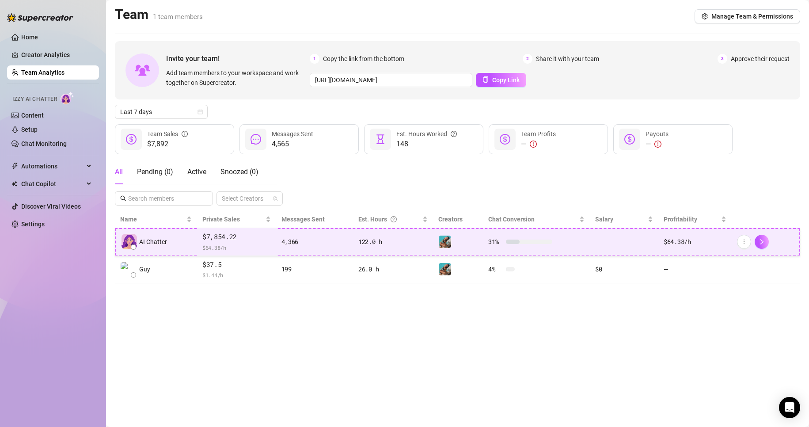
click at [287, 244] on div "4,366" at bounding box center [314, 242] width 66 height 10
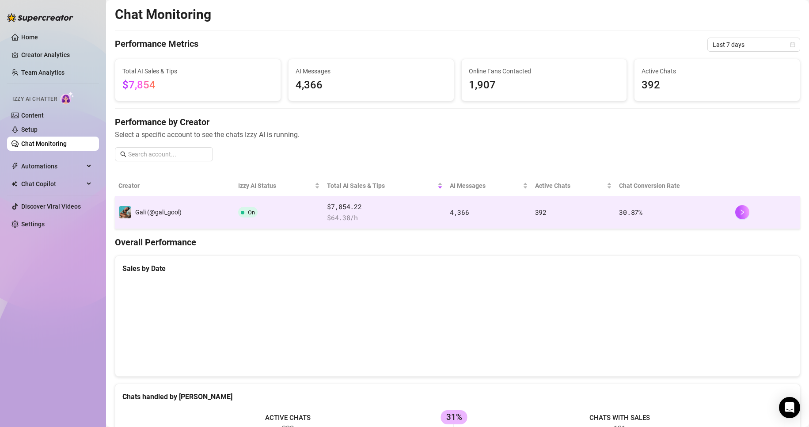
click at [224, 211] on td "Gali (@gali_gool)" at bounding box center [175, 212] width 120 height 33
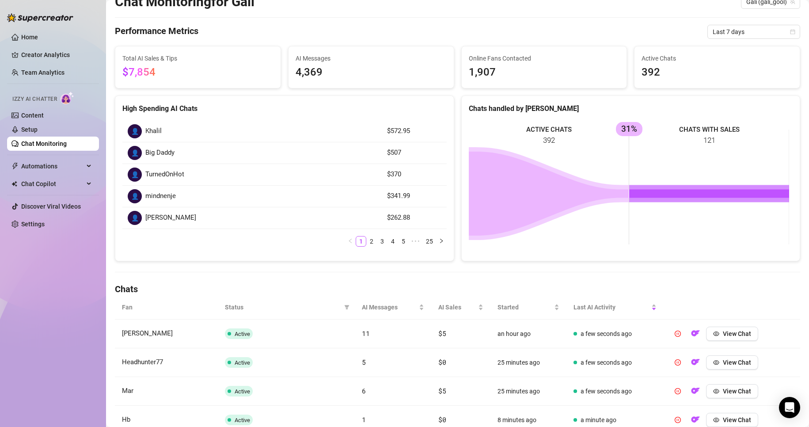
scroll to position [265, 0]
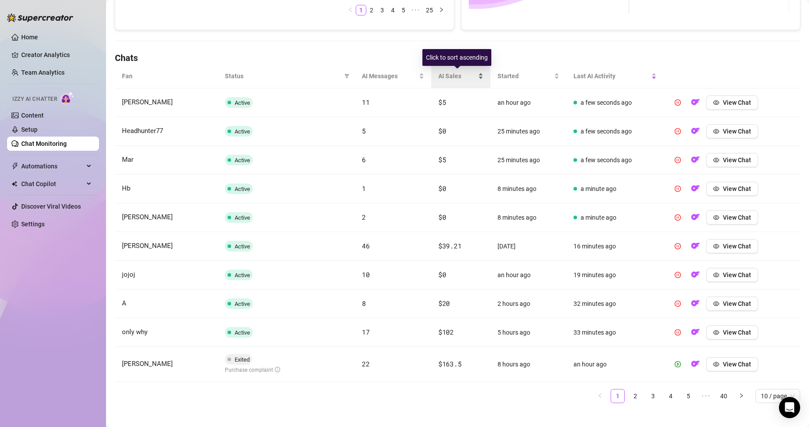
click at [473, 79] on div "AI Sales" at bounding box center [460, 76] width 45 height 10
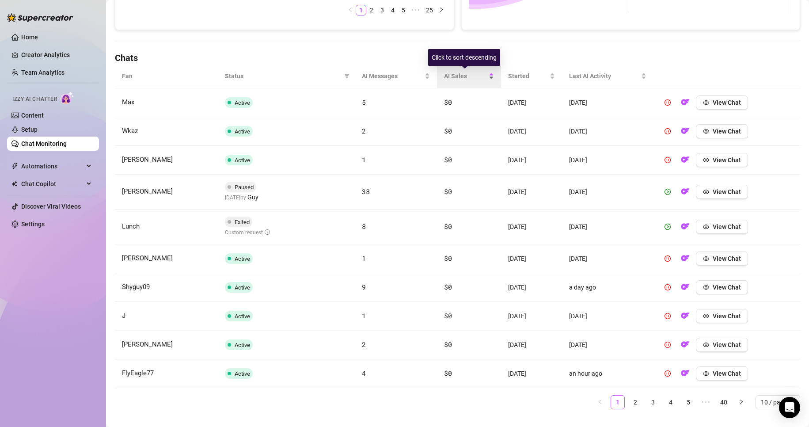
click at [476, 78] on span "AI Sales" at bounding box center [465, 76] width 42 height 10
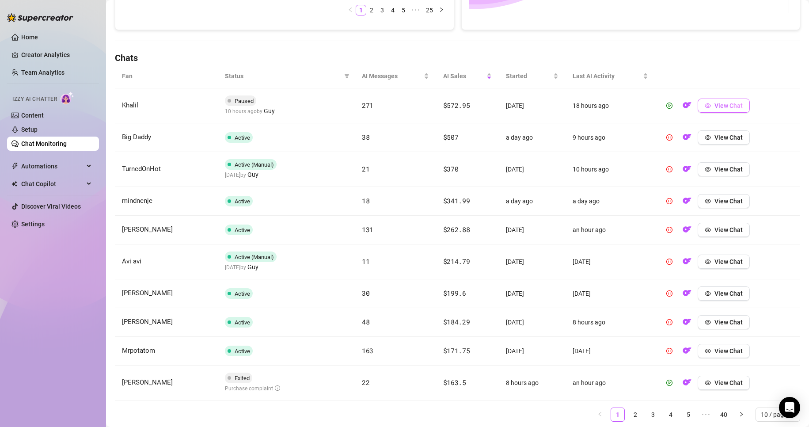
click at [705, 102] on button "View Chat" at bounding box center [723, 105] width 52 height 14
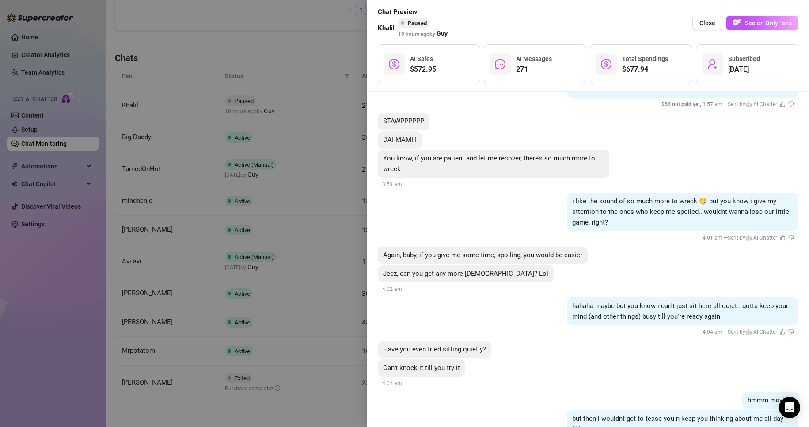
scroll to position [20316, 0]
click at [280, 193] on div at bounding box center [404, 213] width 809 height 427
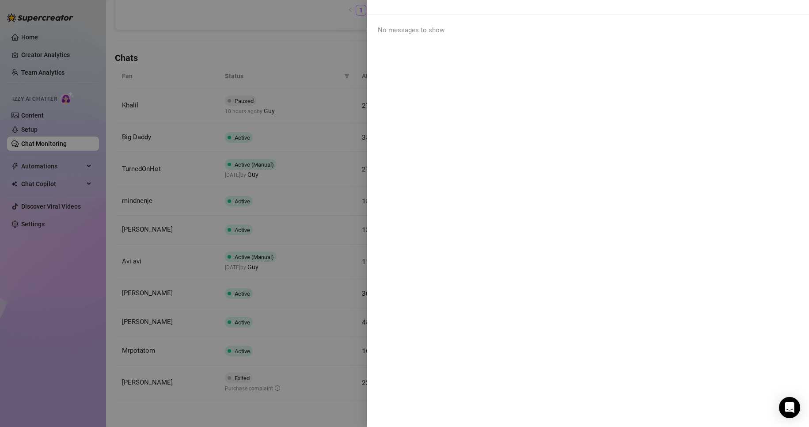
scroll to position [0, 0]
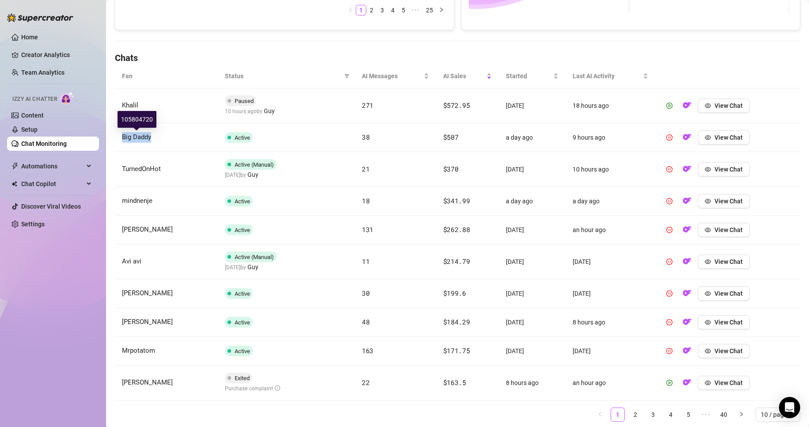
drag, startPoint x: 159, startPoint y: 140, endPoint x: 119, endPoint y: 137, distance: 39.9
click at [118, 140] on td "Big Daddy" at bounding box center [166, 137] width 103 height 29
copy span "Big Daddy"
click at [345, 76] on icon "filter" at bounding box center [346, 75] width 5 height 5
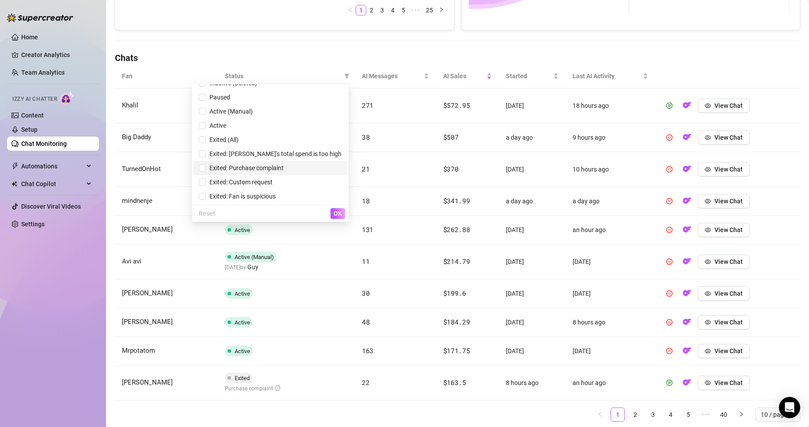
scroll to position [25, 0]
click at [309, 180] on span "Exited: Fan is suspicious" at bounding box center [270, 182] width 143 height 10
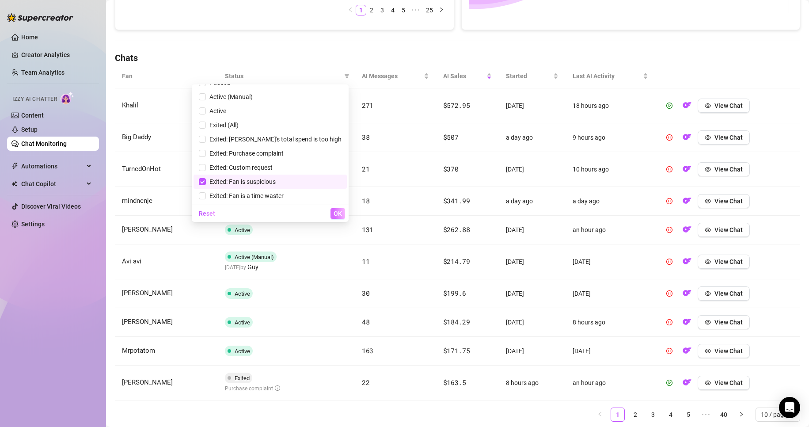
click at [335, 215] on span "OK" at bounding box center [337, 213] width 8 height 7
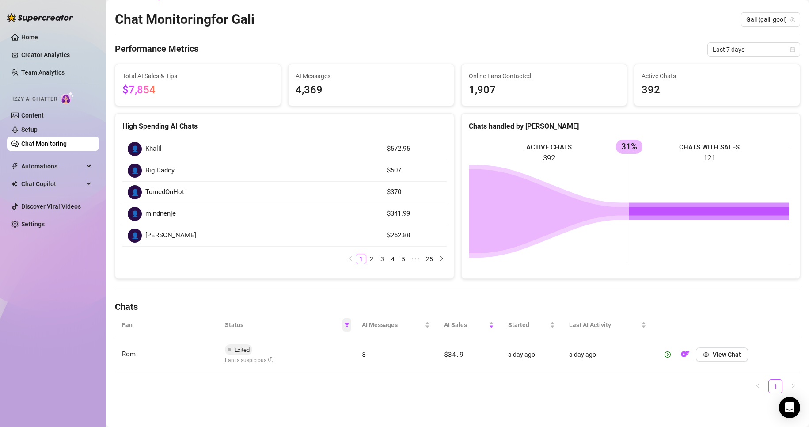
click at [346, 325] on icon "filter" at bounding box center [346, 324] width 5 height 5
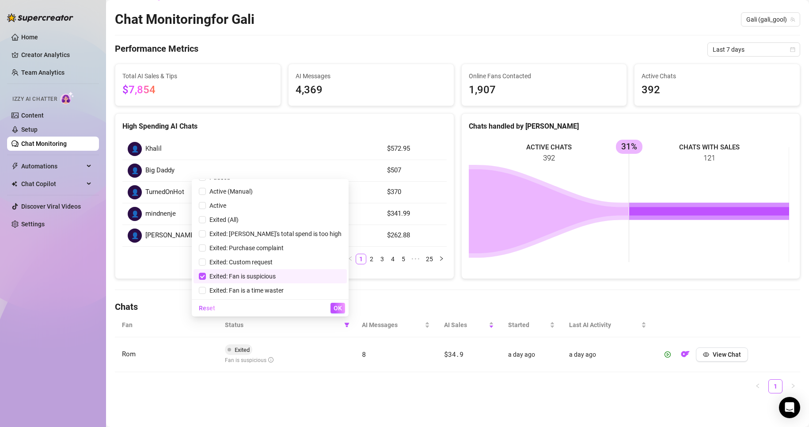
click at [276, 273] on span "Exited: Fan is suspicious" at bounding box center [241, 275] width 70 height 7
click at [284, 290] on span "Exited: Fan is a time waster" at bounding box center [245, 290] width 78 height 7
click at [331, 308] on button "OK" at bounding box center [337, 308] width 15 height 11
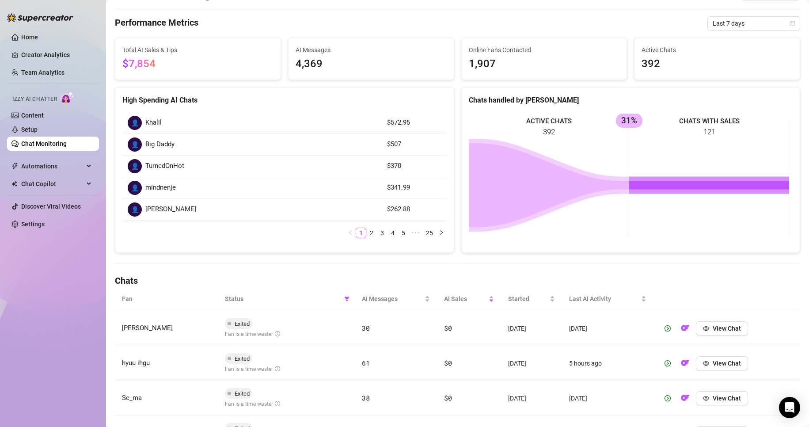
scroll to position [121, 0]
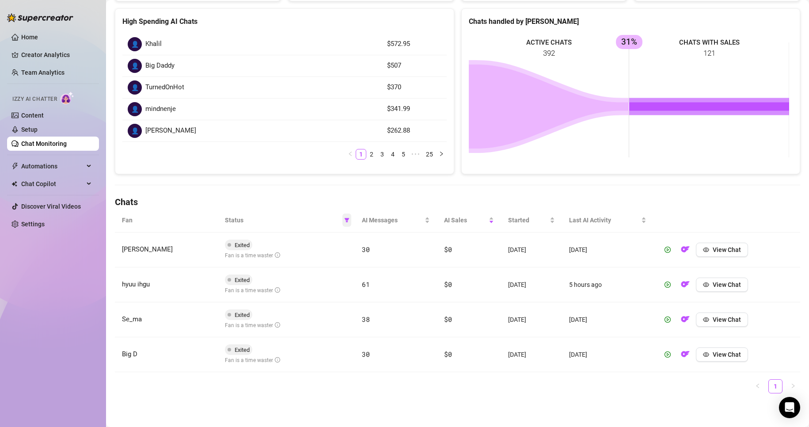
click at [346, 219] on icon "filter" at bounding box center [346, 220] width 5 height 4
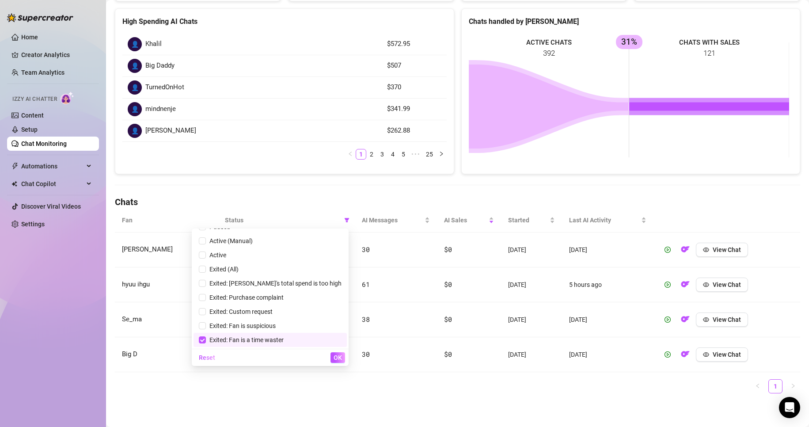
click at [263, 338] on span "Exited: Fan is a time waster" at bounding box center [245, 339] width 78 height 7
click at [284, 299] on span "Exited: Purchase complaint" at bounding box center [245, 297] width 78 height 7
click at [340, 359] on span "OK" at bounding box center [337, 357] width 8 height 7
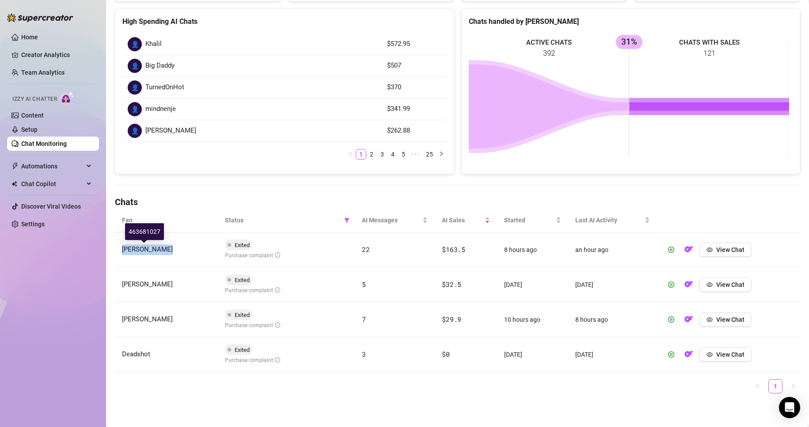
drag, startPoint x: 170, startPoint y: 250, endPoint x: 122, endPoint y: 246, distance: 48.3
click at [122, 246] on td "[PERSON_NAME]" at bounding box center [166, 249] width 103 height 35
copy span "[PERSON_NAME]"
click at [344, 220] on icon "filter" at bounding box center [346, 220] width 5 height 4
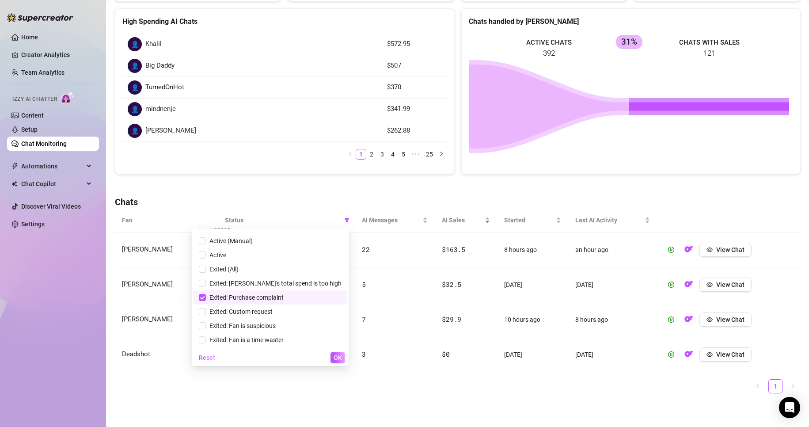
click at [284, 297] on span "Exited: Purchase complaint" at bounding box center [245, 297] width 78 height 7
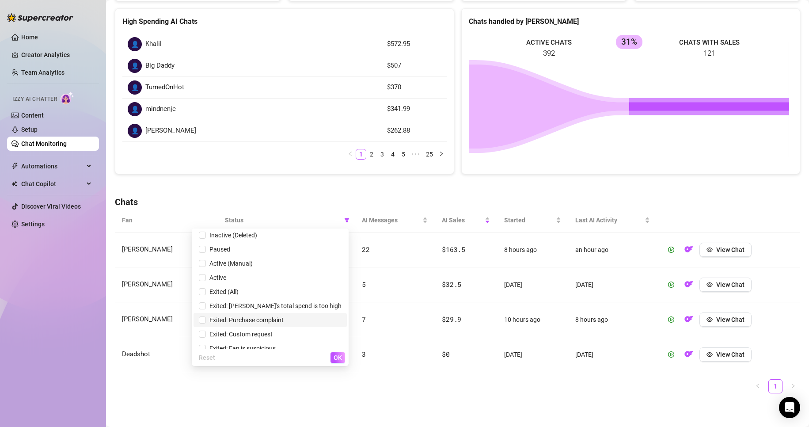
scroll to position [0, 0]
click at [341, 357] on span "OK" at bounding box center [337, 357] width 8 height 7
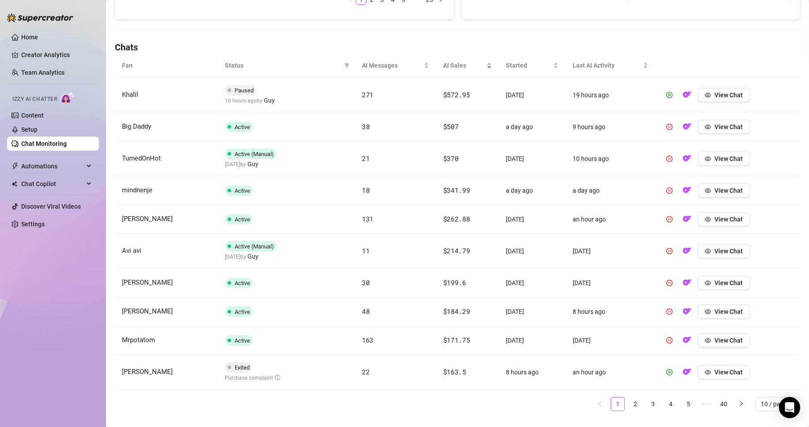
scroll to position [293, 0]
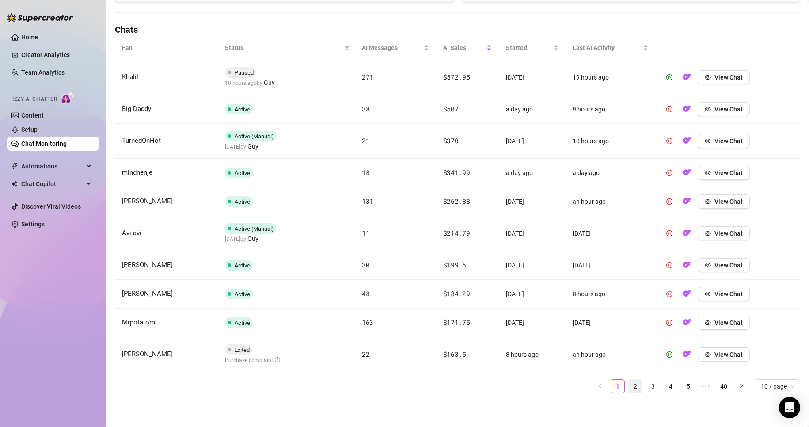
click at [628, 381] on link "2" at bounding box center [634, 385] width 13 height 13
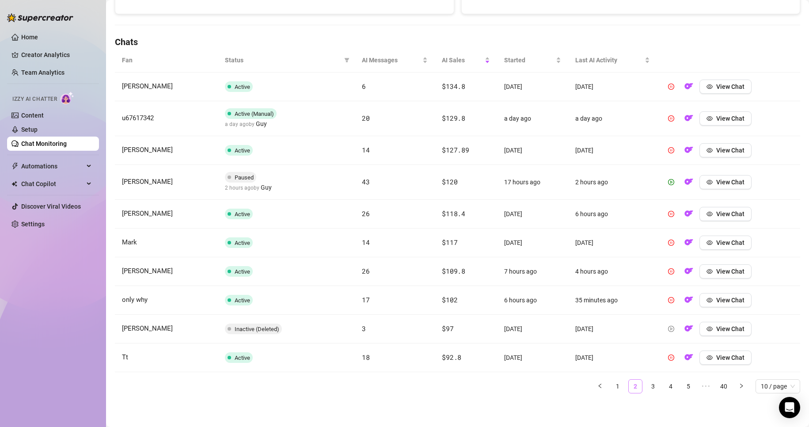
scroll to position [281, 0]
click at [628, 385] on link "2" at bounding box center [634, 385] width 13 height 13
drag, startPoint x: 159, startPoint y: 184, endPoint x: 121, endPoint y: 184, distance: 37.1
click at [121, 184] on td "[PERSON_NAME]" at bounding box center [166, 182] width 103 height 35
copy span "[PERSON_NAME]"
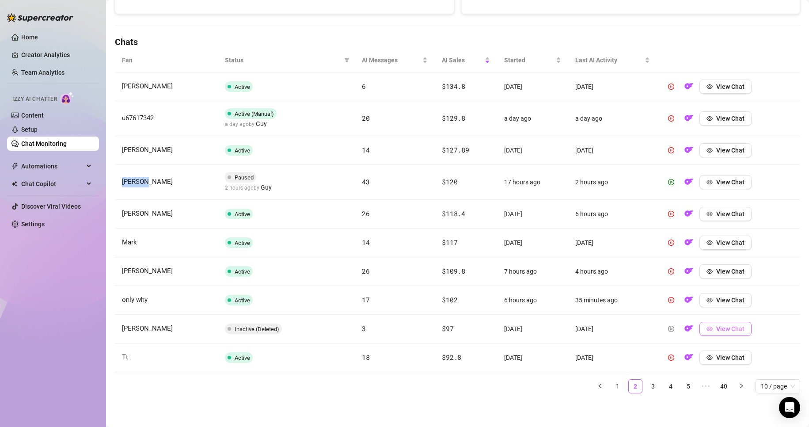
click at [716, 328] on span "View Chat" at bounding box center [730, 328] width 28 height 7
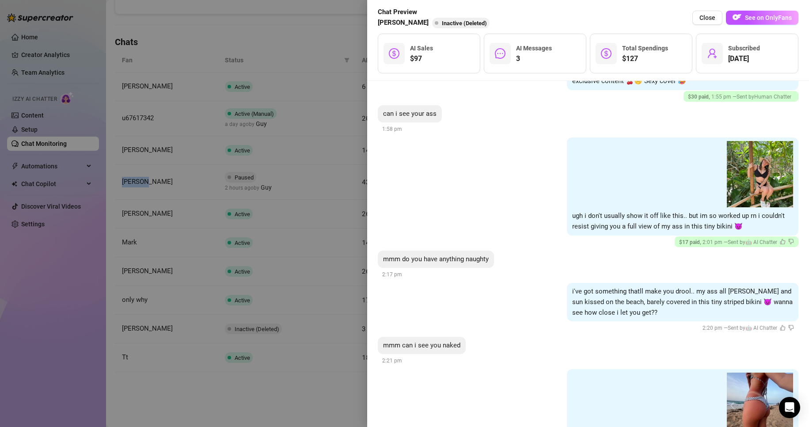
scroll to position [291, 0]
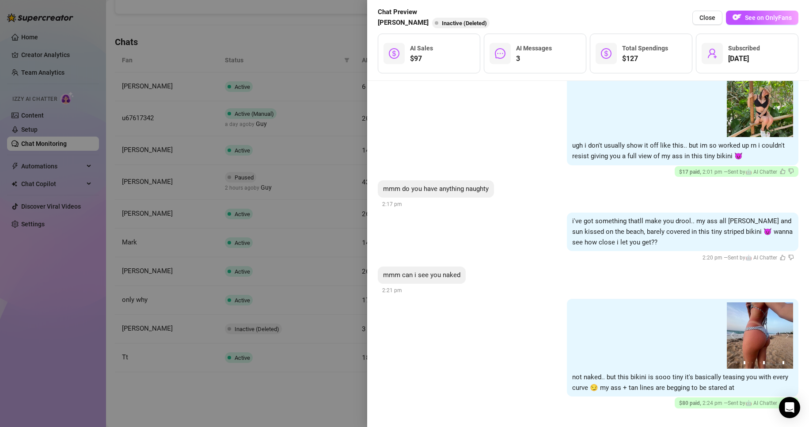
click at [290, 202] on div at bounding box center [404, 213] width 809 height 427
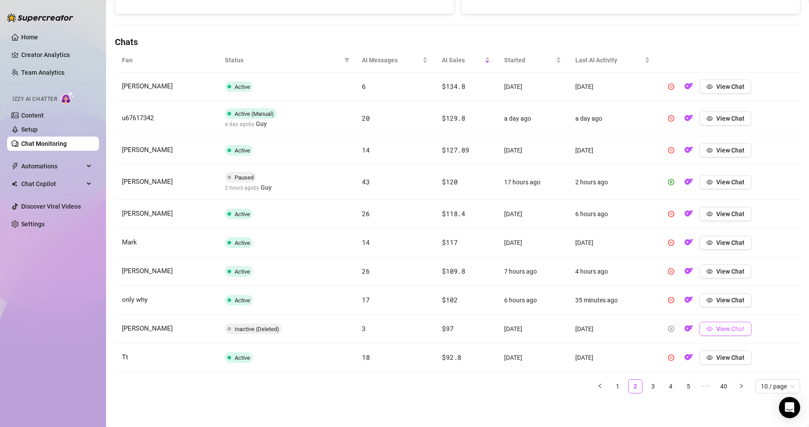
click at [706, 330] on icon "eye" at bounding box center [709, 328] width 6 height 6
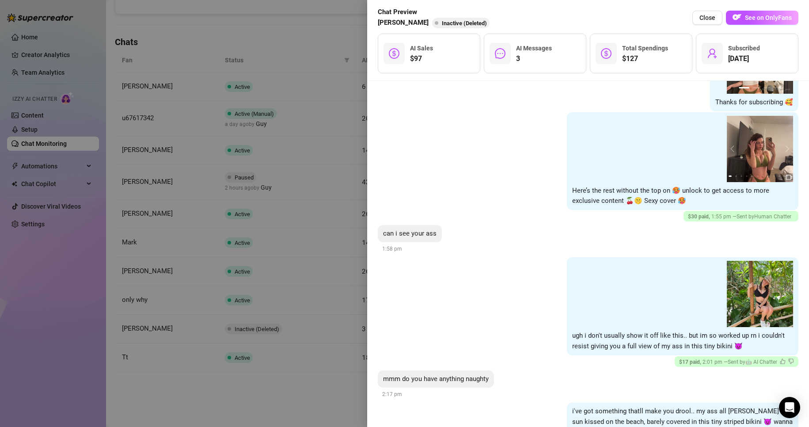
scroll to position [291, 0]
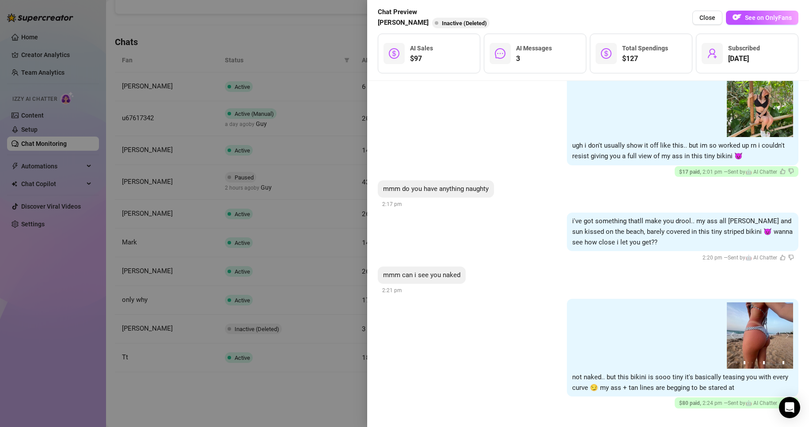
click at [288, 169] on div at bounding box center [404, 213] width 809 height 427
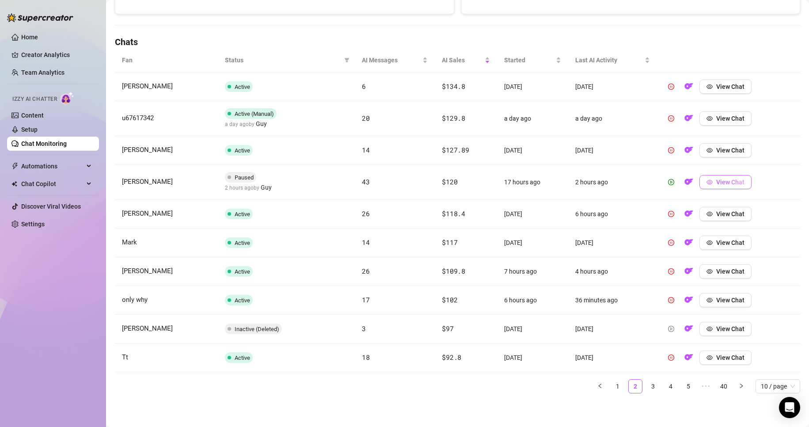
click at [699, 182] on button "View Chat" at bounding box center [725, 182] width 52 height 14
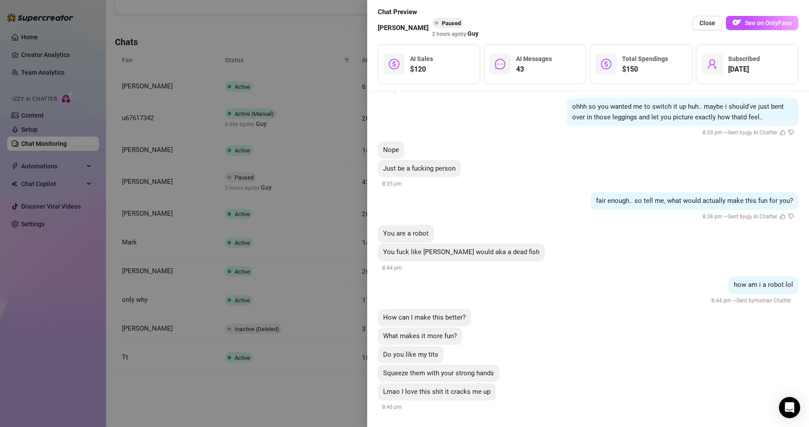
scroll to position [3592, 0]
click at [304, 238] on div at bounding box center [404, 213] width 809 height 427
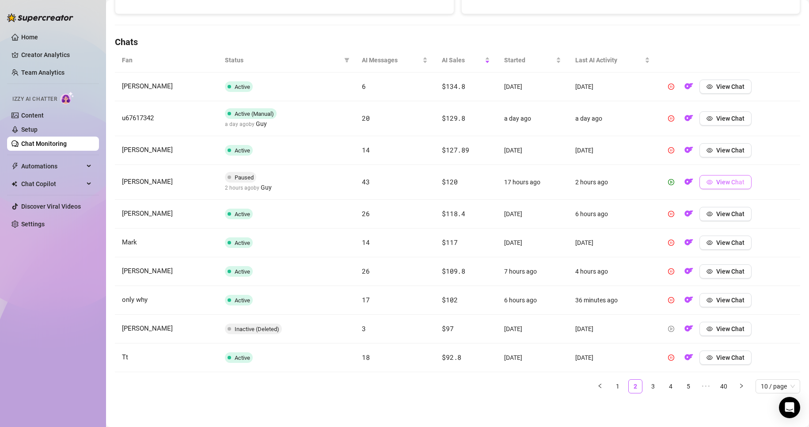
click at [732, 178] on button "View Chat" at bounding box center [725, 182] width 52 height 14
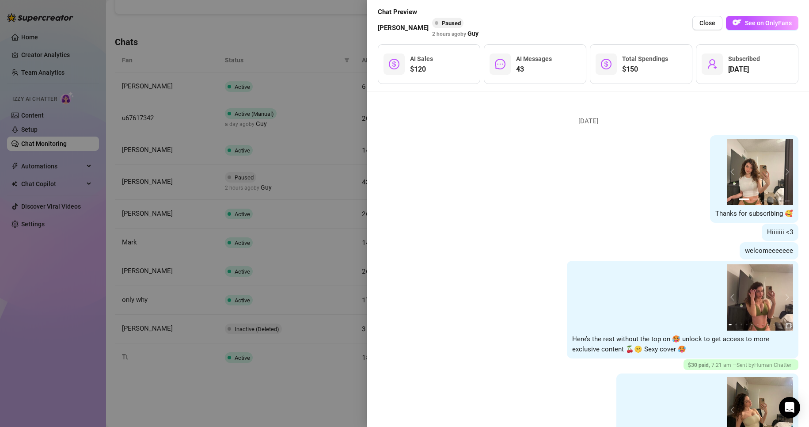
click at [335, 52] on div at bounding box center [404, 213] width 809 height 427
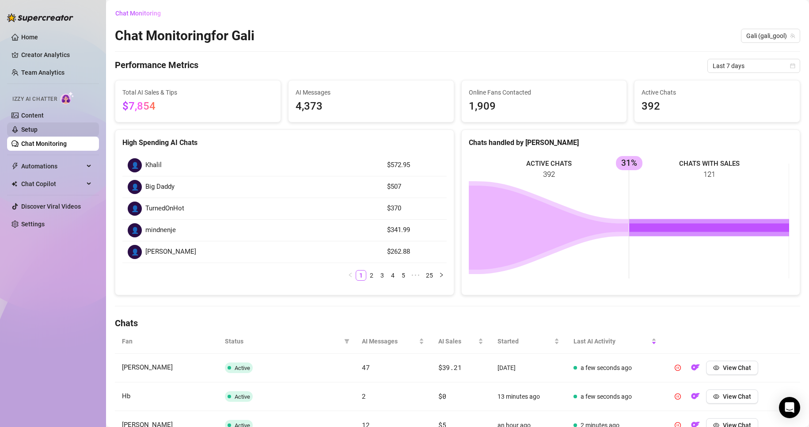
click at [38, 126] on link "Setup" at bounding box center [29, 129] width 16 height 7
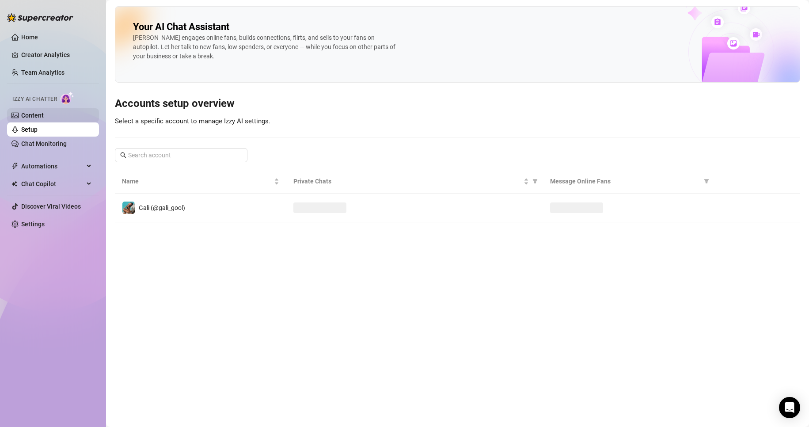
click at [44, 119] on link "Content" at bounding box center [32, 115] width 23 height 7
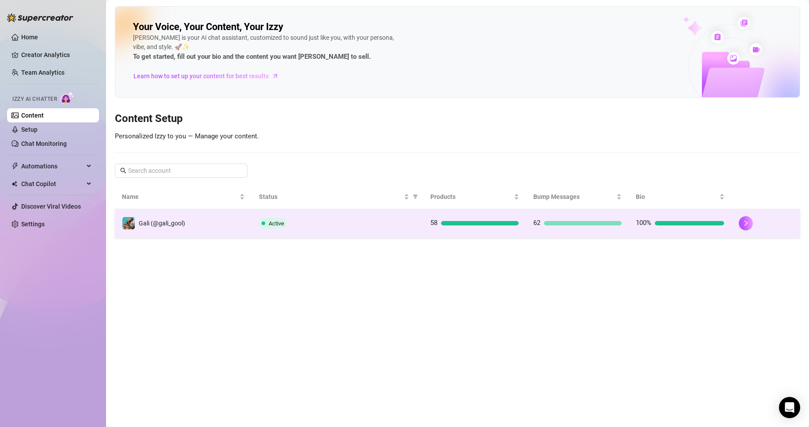
click at [178, 237] on td "Gali (@gali_gool)" at bounding box center [183, 223] width 137 height 29
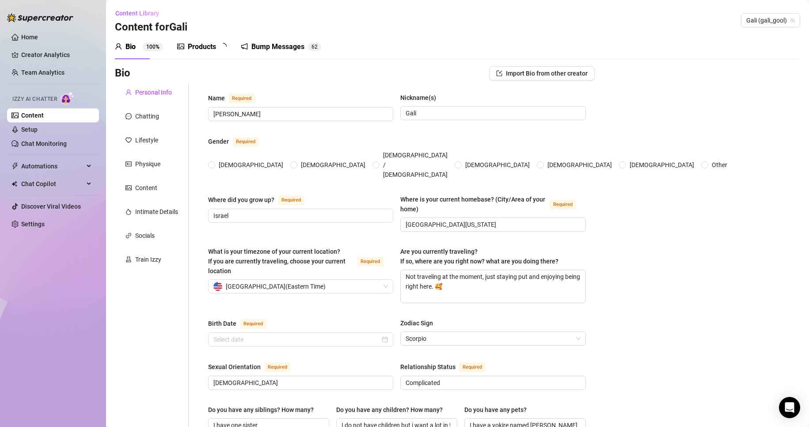
type input "[PERSON_NAME]"
type input "Gali"
type input "Israel"
type input "[GEOGRAPHIC_DATA][US_STATE]"
type input "[DEMOGRAPHIC_DATA]"
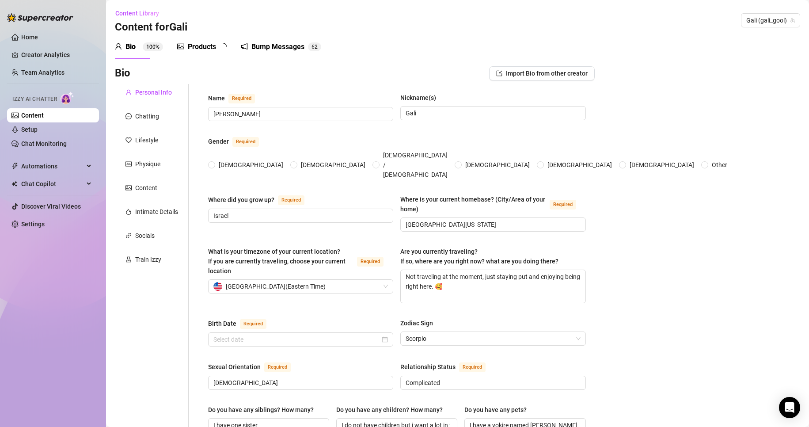
type input "Complicated"
type input "I have one sister"
type input "I do not have children but i want a lot in the future"
type input "I have a yokire named [PERSON_NAME] who's [DEMOGRAPHIC_DATA]"
type input "OnlyFans"
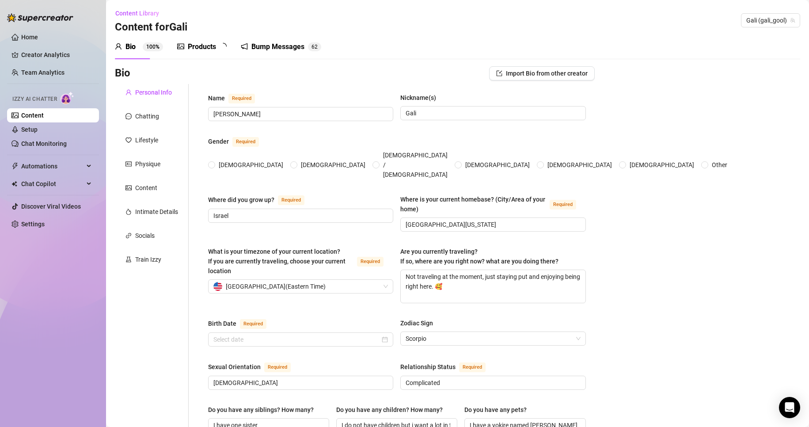
type input "Old Navy"
type input "Business Degree"
type input "[DEMOGRAPHIC_DATA]"
type input "None"
type input "ahhahahahaahhah"
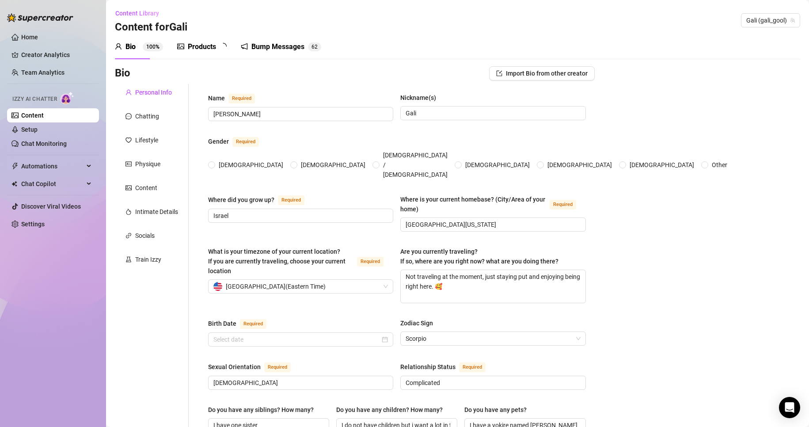
type input "Chill"
type input "😍🍒🍑🍈😝🤐🫢🤭😈🤑🤤"
type input "I want my fans to feel excited and drawn in, mixing fun, teasing, and genuine c…"
type input "baby, babe, honey"
type input "I prefer to avoid topics that are too political and I Dont talk about my addres…"
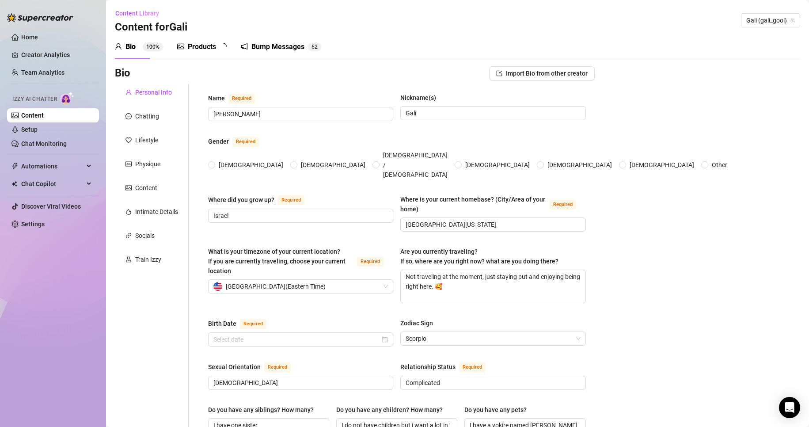
radio input "true"
type input "[DATE]"
click at [152, 121] on div "Chatting" at bounding box center [152, 116] width 74 height 17
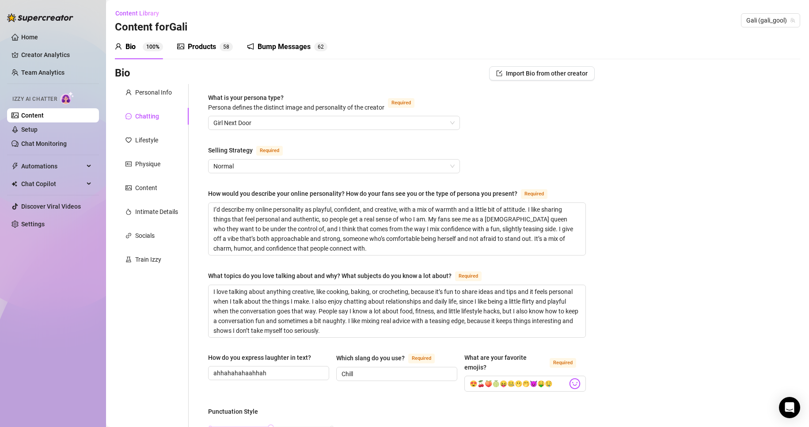
scroll to position [221, 0]
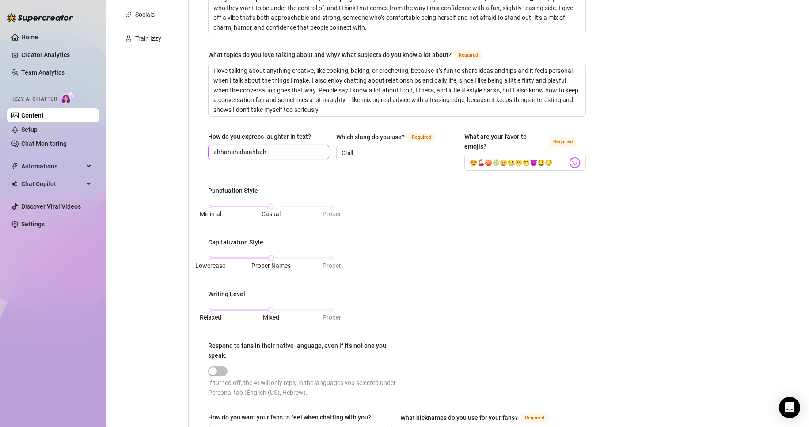
drag, startPoint x: 267, startPoint y: 151, endPoint x: 206, endPoint y: 150, distance: 60.5
click at [206, 150] on div "What is your persona type? Persona defines the distinct image and personality o…" at bounding box center [396, 236] width 395 height 747
type input "hahaha"
click at [580, 243] on div "What is your persona type? Persona defines the distinct image and personality o…" at bounding box center [396, 236] width 395 height 747
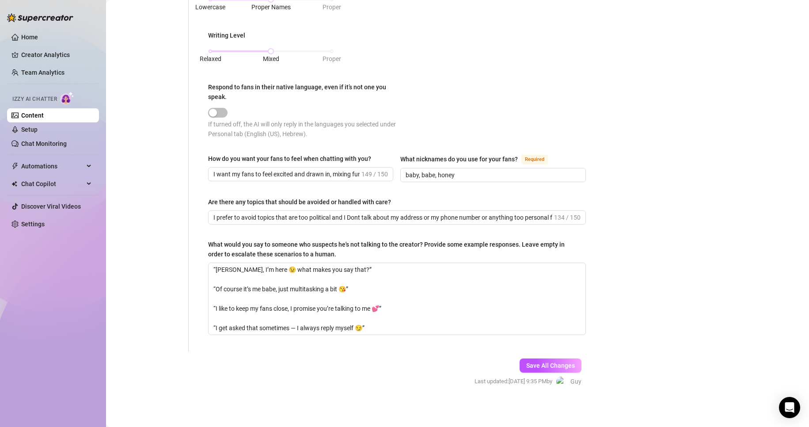
scroll to position [480, 0]
click at [560, 361] on span "Save All Changes" at bounding box center [550, 364] width 49 height 7
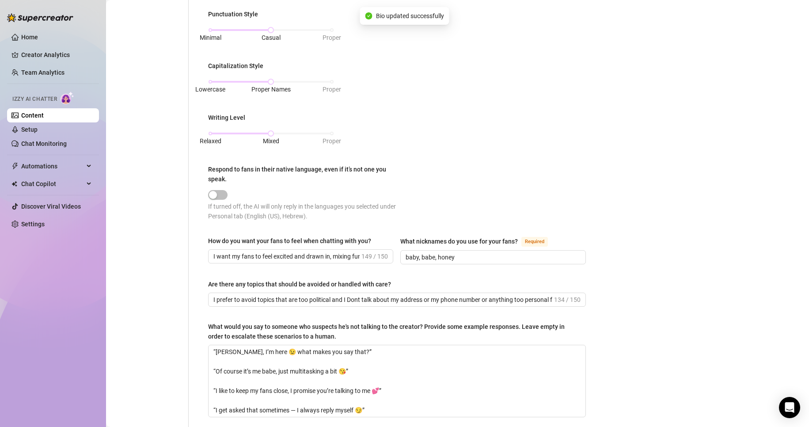
scroll to position [0, 0]
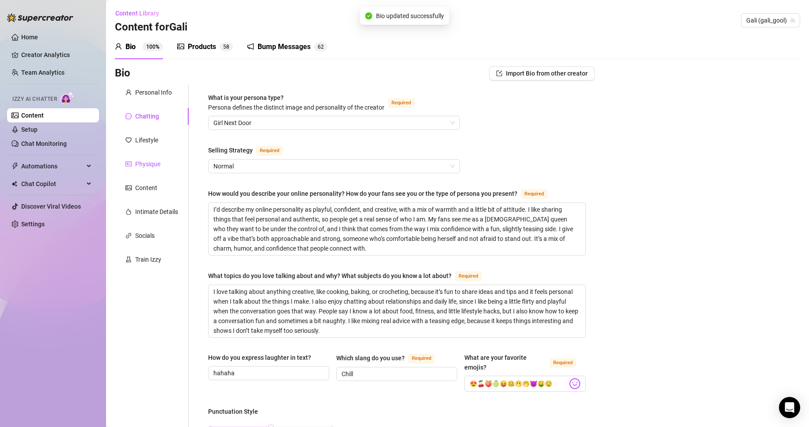
click at [148, 159] on div "Physique" at bounding box center [147, 164] width 25 height 10
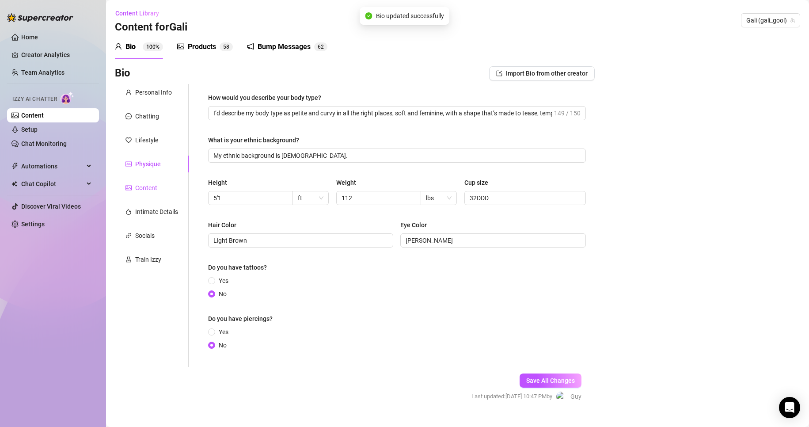
click at [153, 185] on div "Content" at bounding box center [146, 188] width 22 height 10
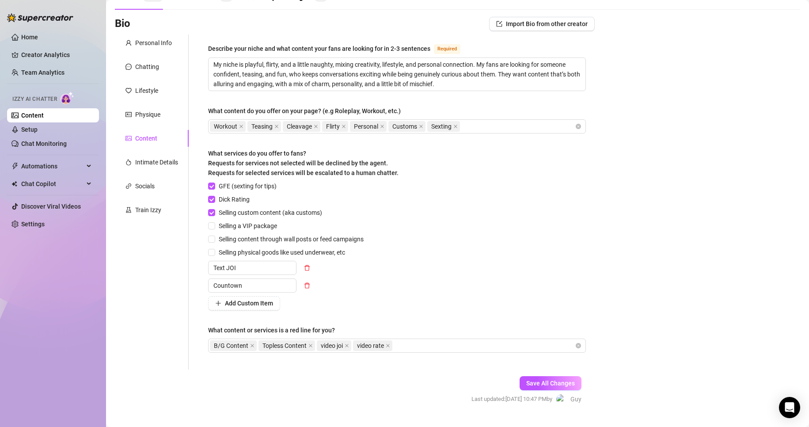
scroll to position [69, 0]
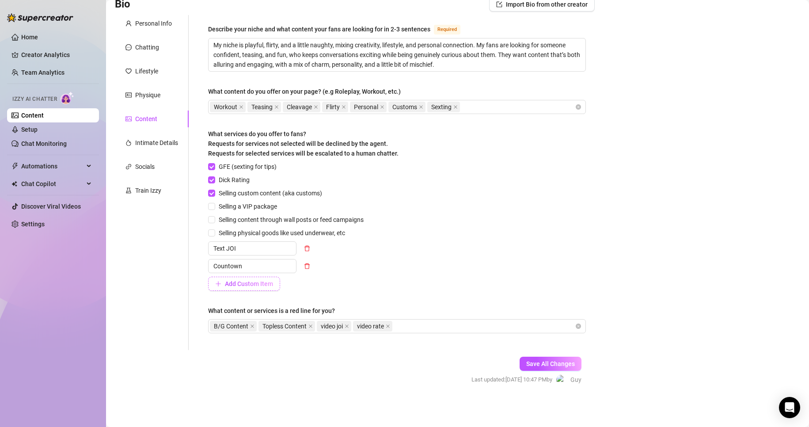
click at [269, 289] on button "Add Custom Item" at bounding box center [244, 283] width 72 height 14
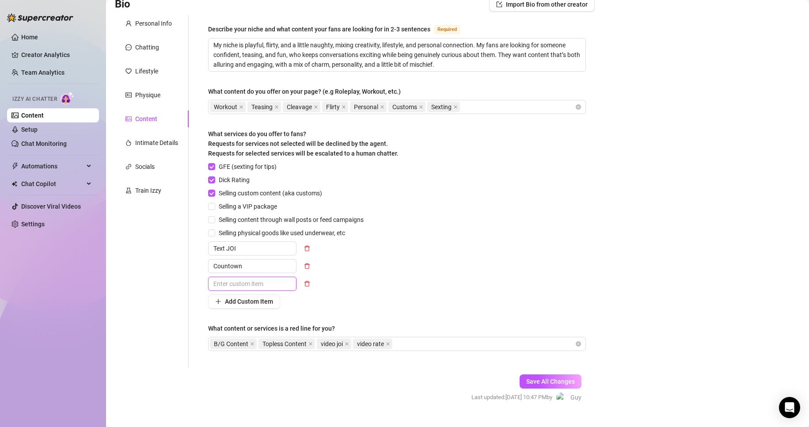
click at [270, 282] on input "text" at bounding box center [252, 283] width 88 height 14
type input "s"
type input "Solo"
click at [480, 299] on div "GFE (sexting for tips) Dick Rating Selling custom content (aka customs) Selling…" at bounding box center [397, 235] width 378 height 147
click at [562, 379] on span "Save All Changes" at bounding box center [550, 381] width 49 height 7
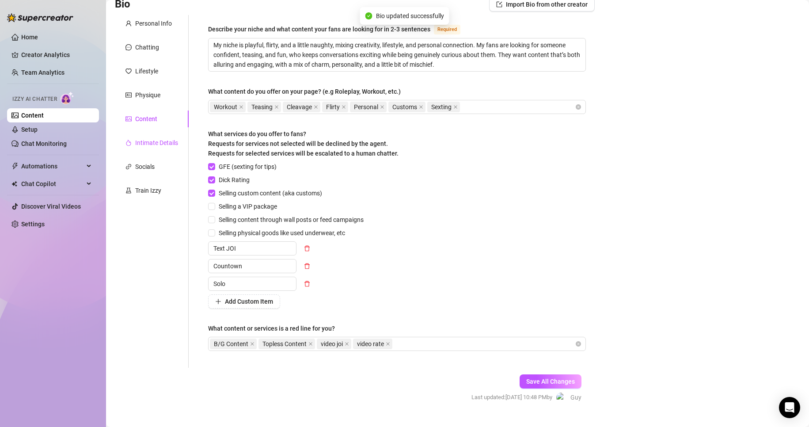
click at [144, 144] on div "Intimate Details" at bounding box center [156, 143] width 43 height 10
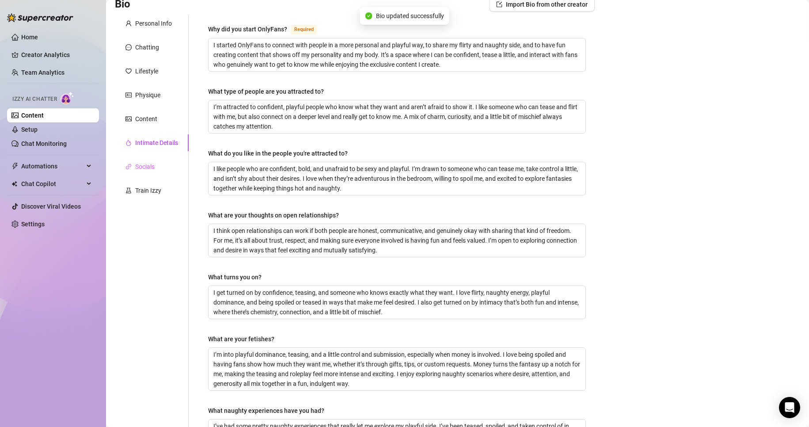
click at [136, 171] on div "Socials" at bounding box center [152, 166] width 74 height 17
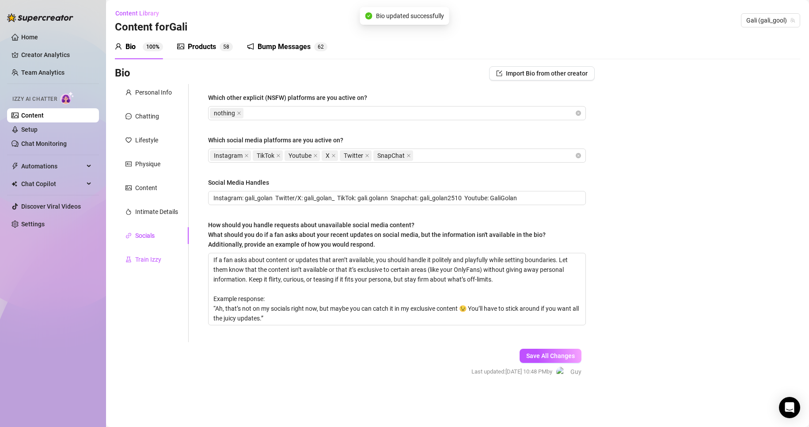
click at [158, 259] on div "Train Izzy" at bounding box center [148, 259] width 26 height 10
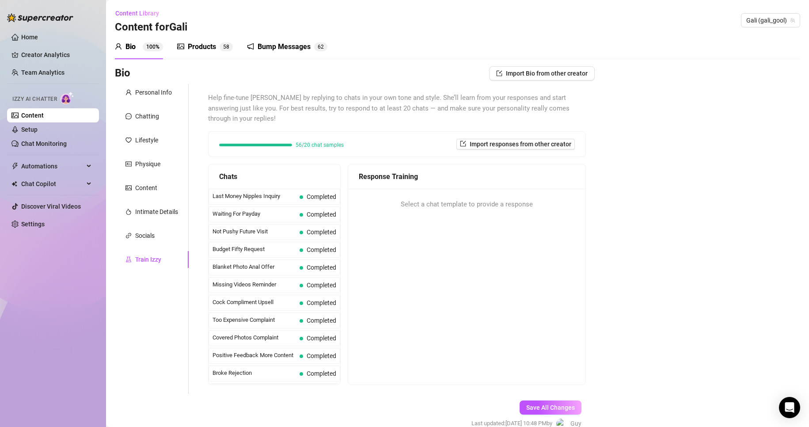
scroll to position [793, 0]
click at [283, 270] on span "Simple Wellbeing Check" at bounding box center [253, 269] width 83 height 9
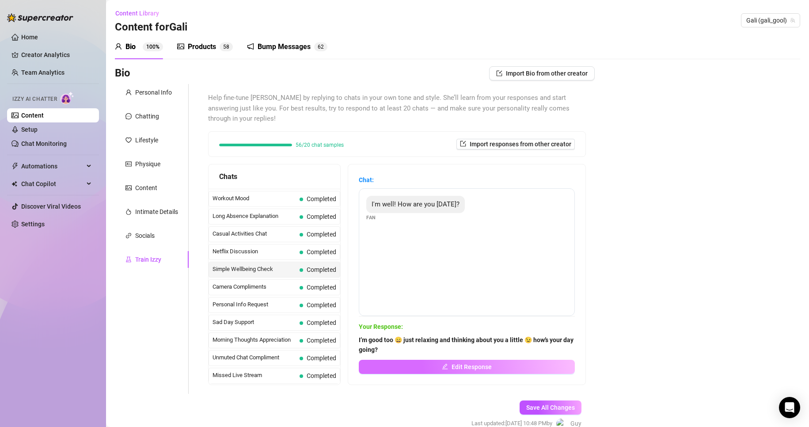
click at [422, 365] on button "Edit Response" at bounding box center [467, 366] width 216 height 14
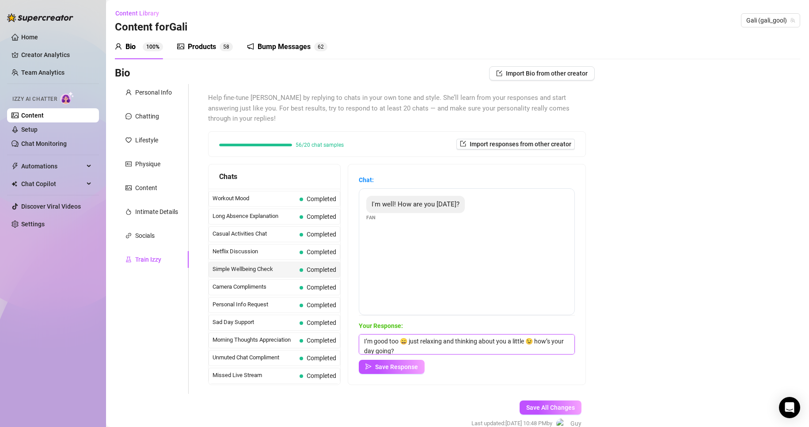
drag, startPoint x: 406, startPoint y: 342, endPoint x: 396, endPoint y: 341, distance: 10.2
click at [396, 341] on textarea "I’m good too 😄 just relaxing and thinking about you a little 😉 how’s your day g…" at bounding box center [467, 344] width 216 height 20
type textarea "I’m good 😄 just relaxing and thinking about you a little 😉 how’s your day going?"
click at [408, 366] on span "Save Response" at bounding box center [396, 366] width 43 height 7
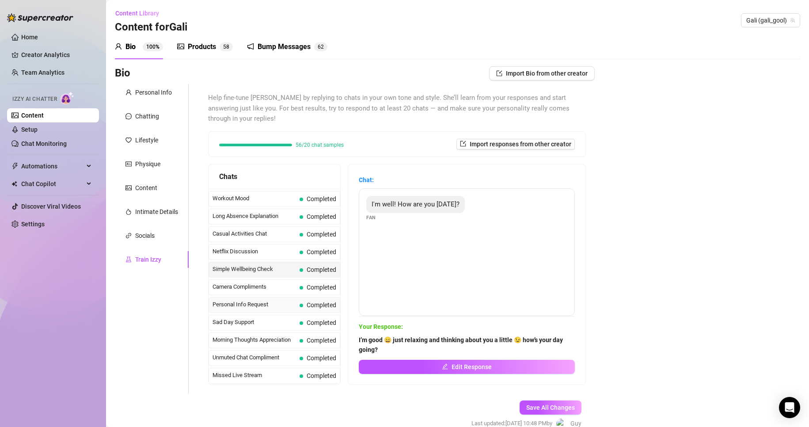
click at [253, 312] on div "Personal Info Request Completed" at bounding box center [274, 305] width 132 height 16
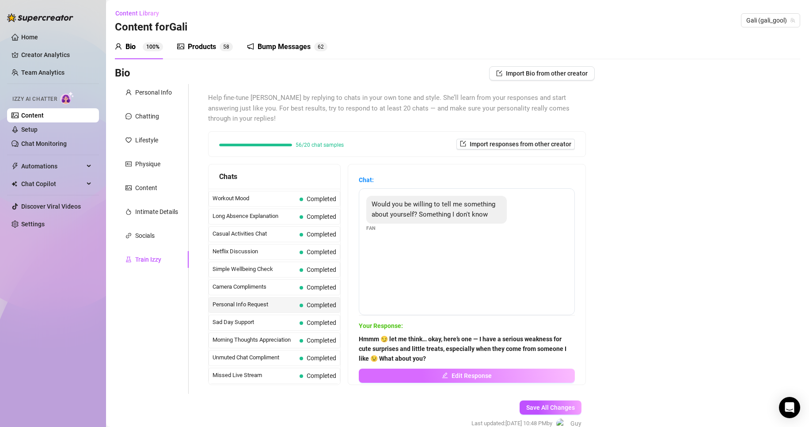
click at [495, 371] on button "Edit Response" at bounding box center [467, 375] width 216 height 14
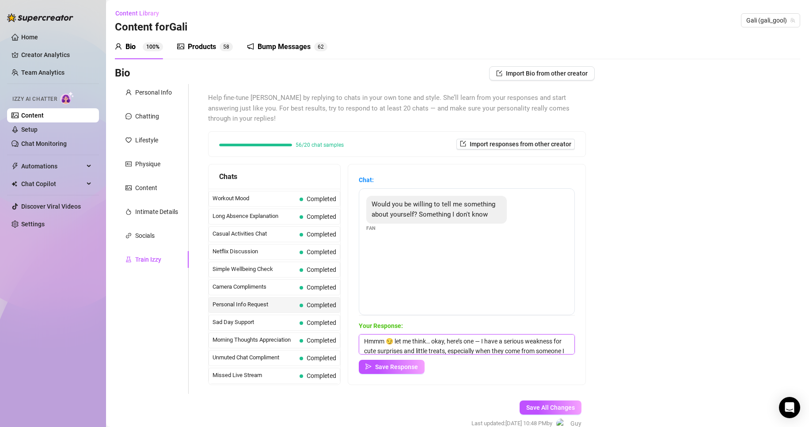
click at [491, 340] on textarea "Hmmm 😏 let me think… okay, here’s one — I have a serious weakness for cute surp…" at bounding box center [467, 344] width 216 height 20
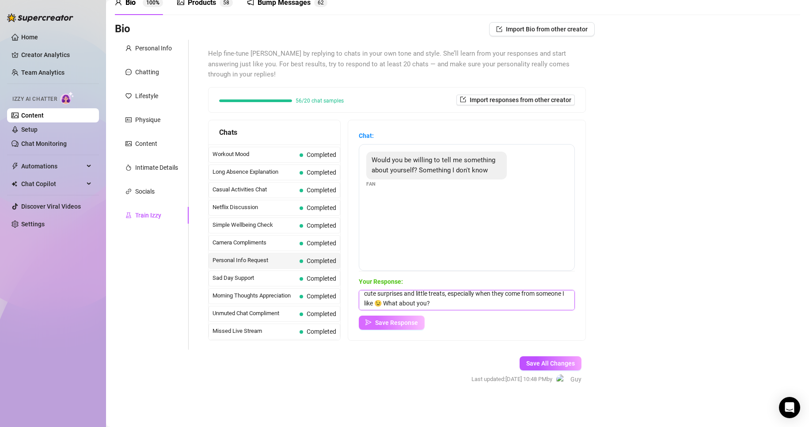
type textarea "Hmmm 😏 let me think… okay, here’s one I have a serious weakness for cute surpri…"
click at [396, 326] on button "Save Response" at bounding box center [392, 322] width 66 height 14
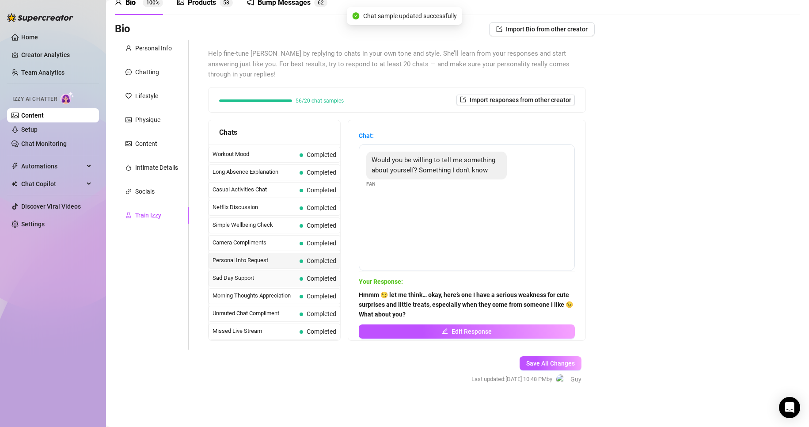
click at [303, 271] on div "Sad Day Support Completed" at bounding box center [274, 278] width 132 height 16
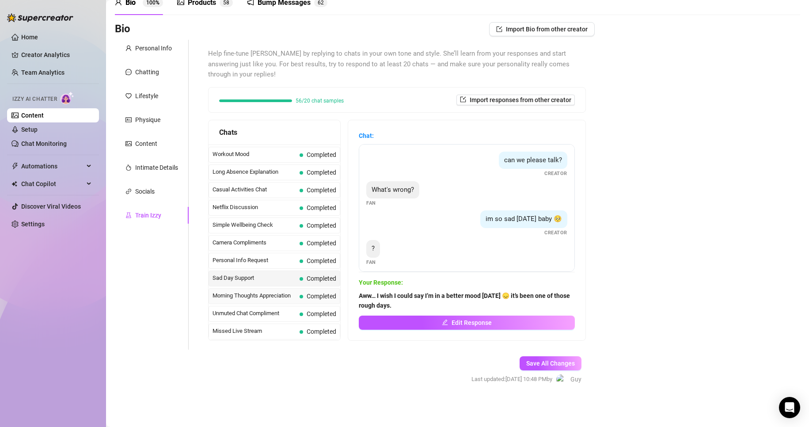
click at [287, 298] on span "Morning Thoughts Appreciation" at bounding box center [253, 295] width 83 height 9
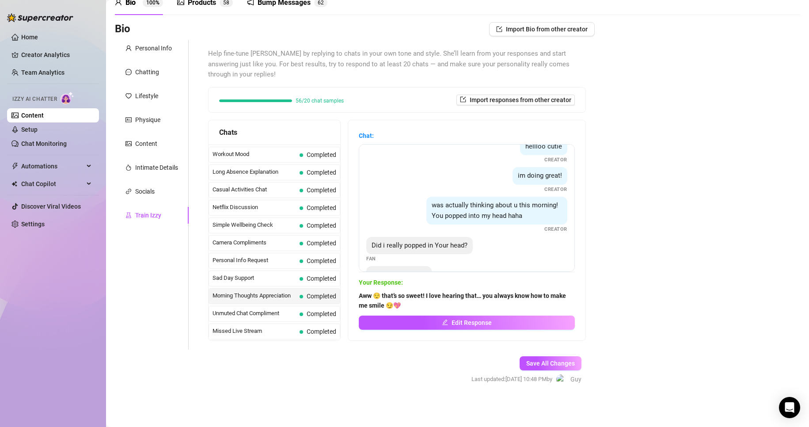
scroll to position [85, 0]
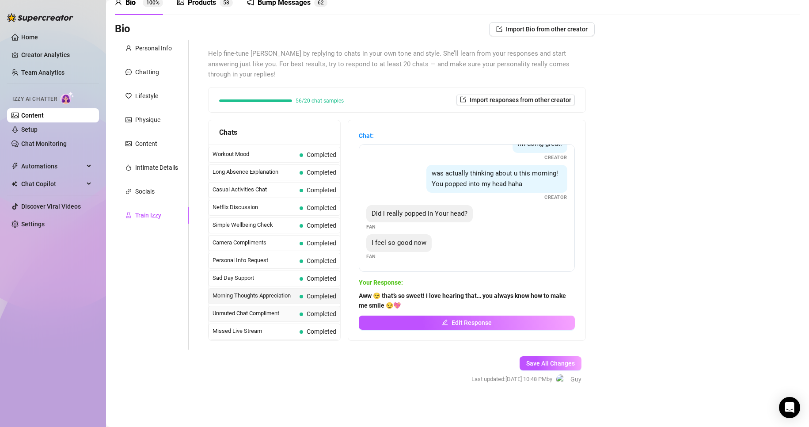
click at [268, 311] on span "Unmuted Chat Compliment" at bounding box center [253, 313] width 83 height 9
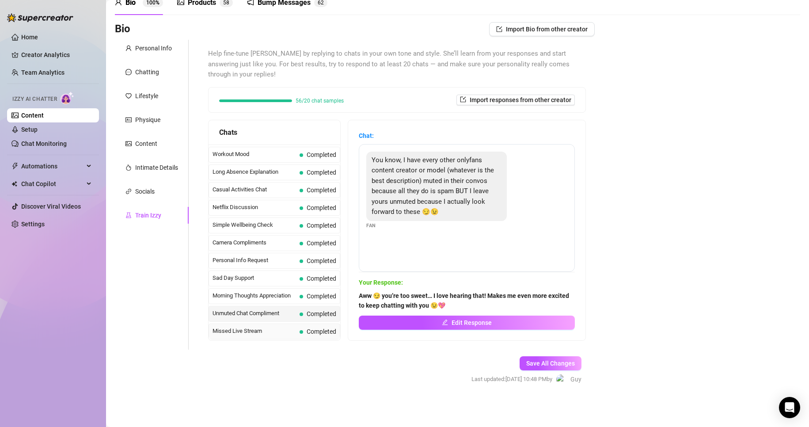
click at [265, 323] on div "Missed Live Stream Completed" at bounding box center [274, 331] width 132 height 16
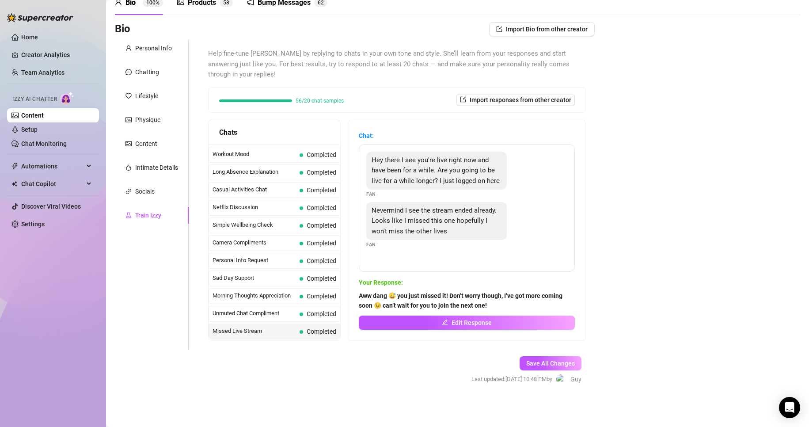
click at [292, 323] on div "Missed Live Stream Completed" at bounding box center [274, 331] width 132 height 16
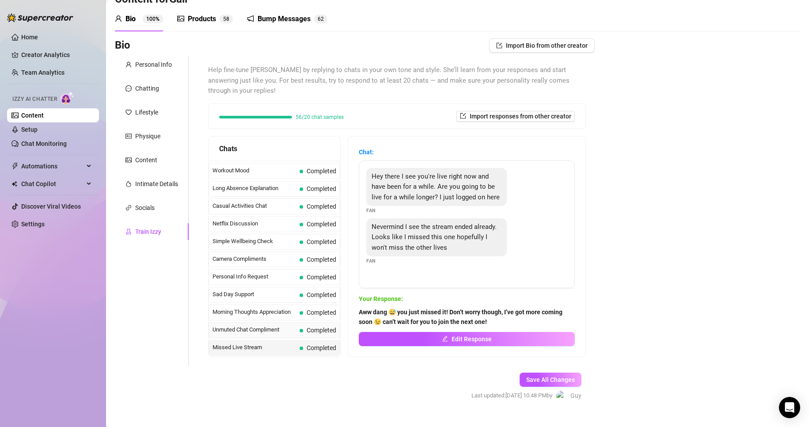
scroll to position [26, 0]
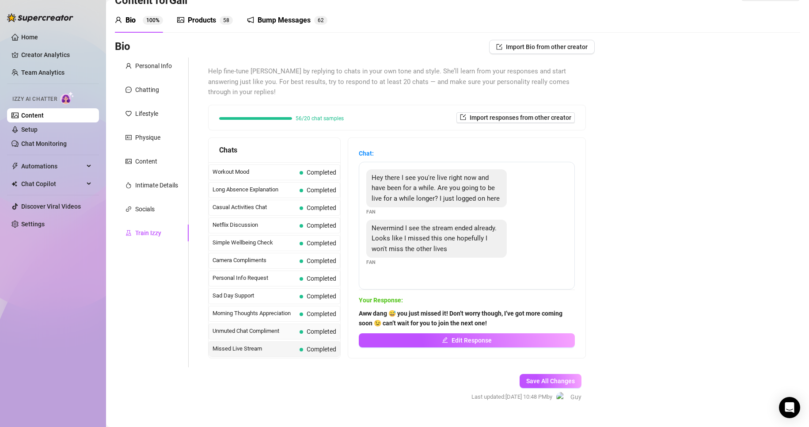
click at [306, 336] on div "Unmuted Chat Compliment Completed" at bounding box center [274, 331] width 132 height 16
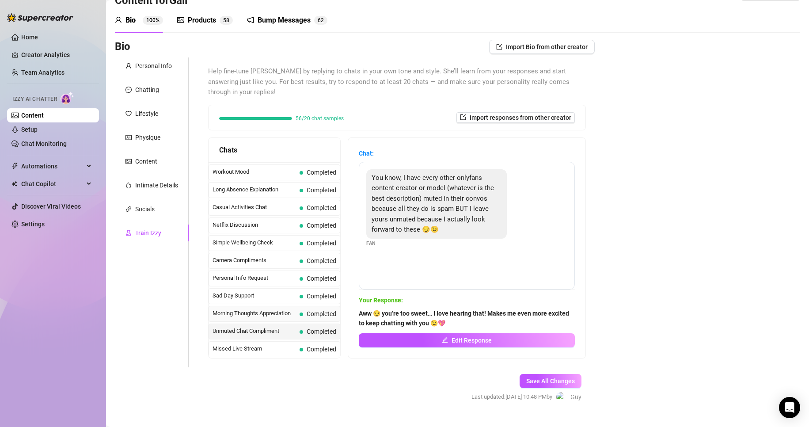
click at [306, 313] on span "Completed" at bounding box center [321, 313] width 30 height 7
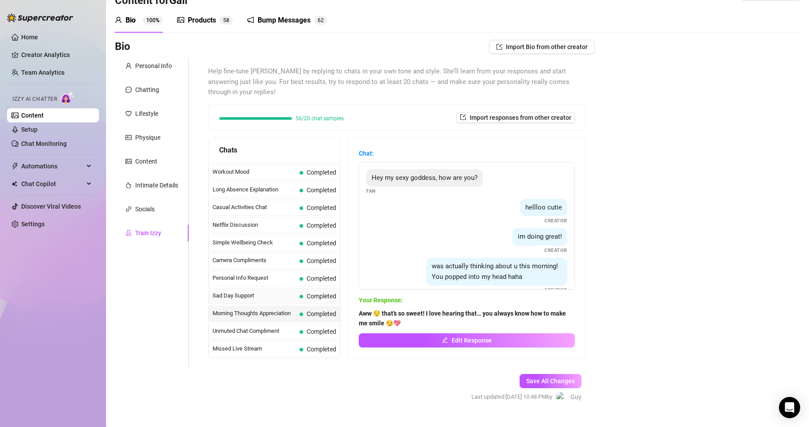
click at [306, 297] on span "Completed" at bounding box center [321, 295] width 30 height 7
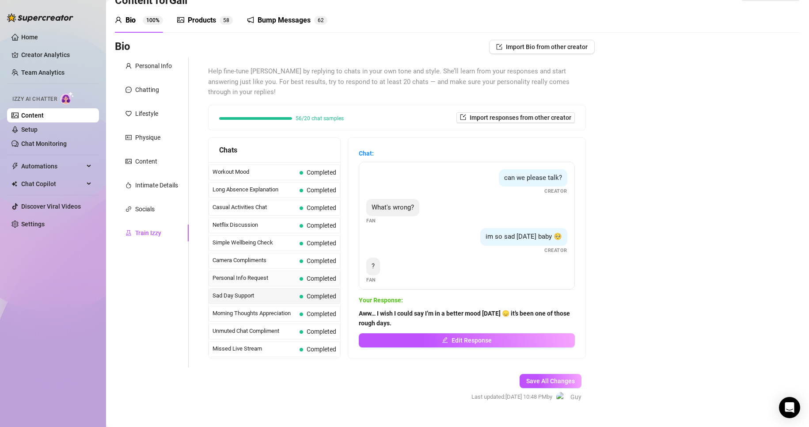
click at [298, 282] on div "Personal Info Request Completed" at bounding box center [274, 278] width 132 height 16
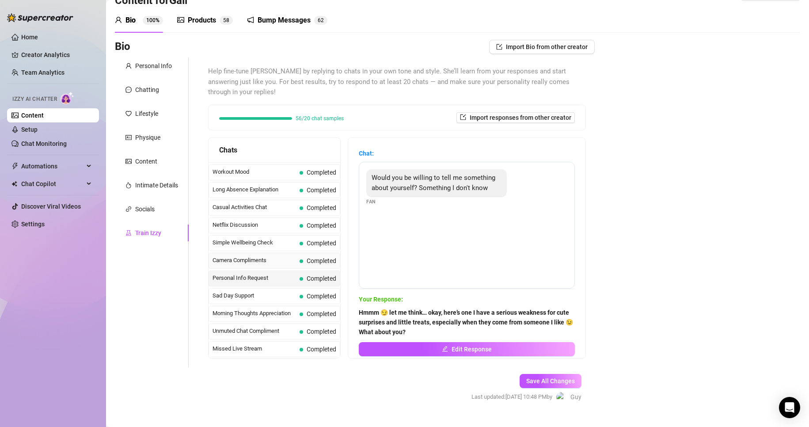
click at [293, 263] on span "Camera Compliments" at bounding box center [253, 260] width 83 height 9
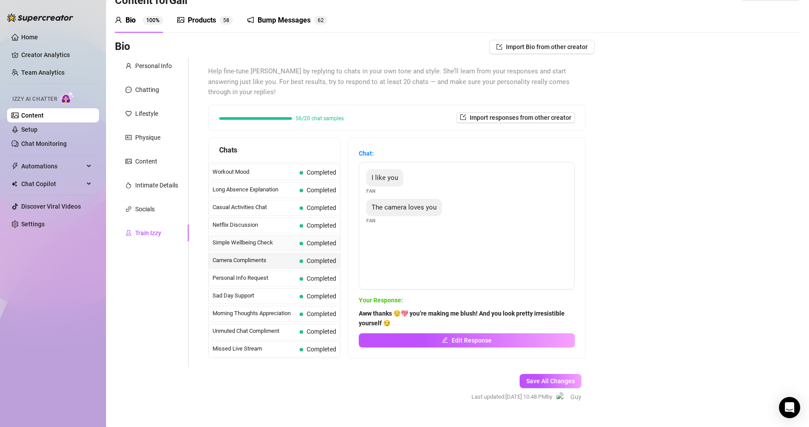
click at [291, 246] on span "Simple Wellbeing Check" at bounding box center [253, 242] width 83 height 9
click at [291, 235] on div "Simple Wellbeing Check Completed" at bounding box center [274, 243] width 132 height 16
click at [294, 230] on div "Netflix Discussion Completed" at bounding box center [274, 225] width 132 height 16
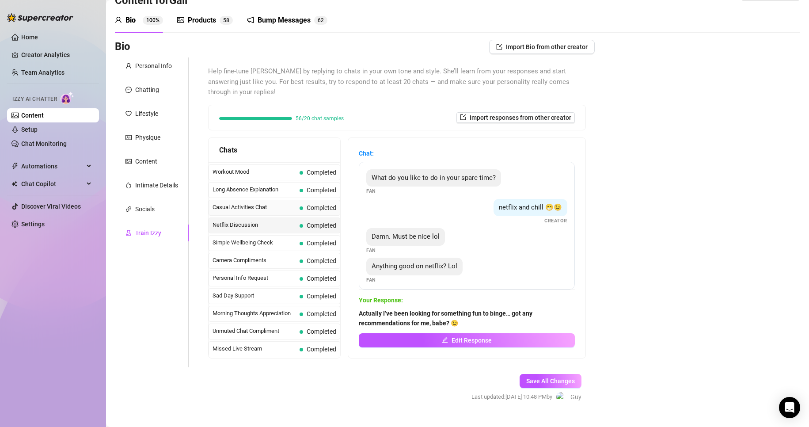
click at [295, 214] on div "Casual Activities Chat Completed" at bounding box center [274, 208] width 132 height 16
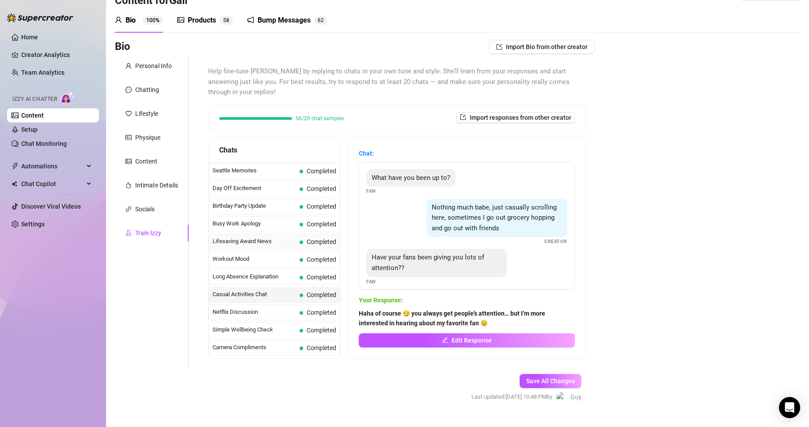
scroll to position [704, 0]
click at [309, 274] on span "Completed" at bounding box center [317, 278] width 37 height 10
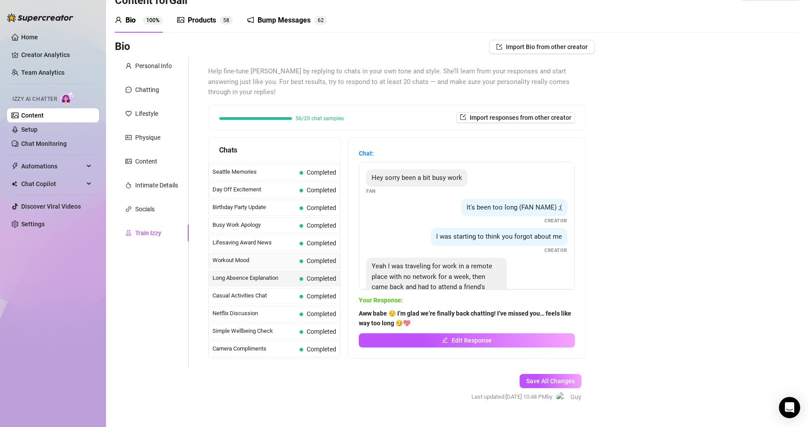
click at [308, 258] on span "Completed" at bounding box center [321, 260] width 30 height 7
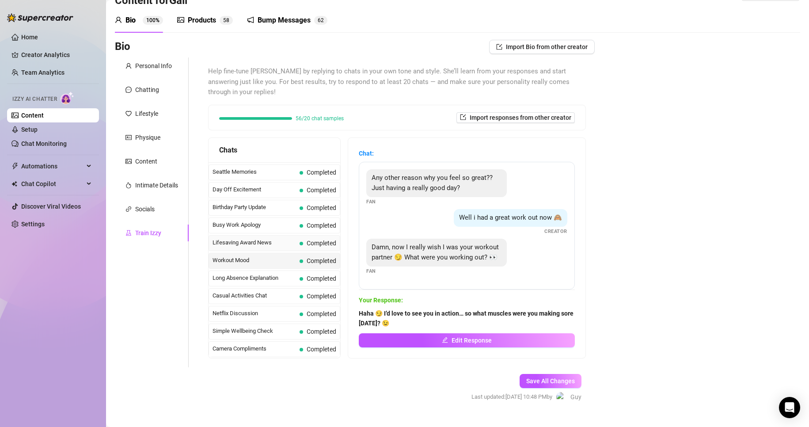
click at [306, 247] on span "Completed" at bounding box center [317, 243] width 37 height 10
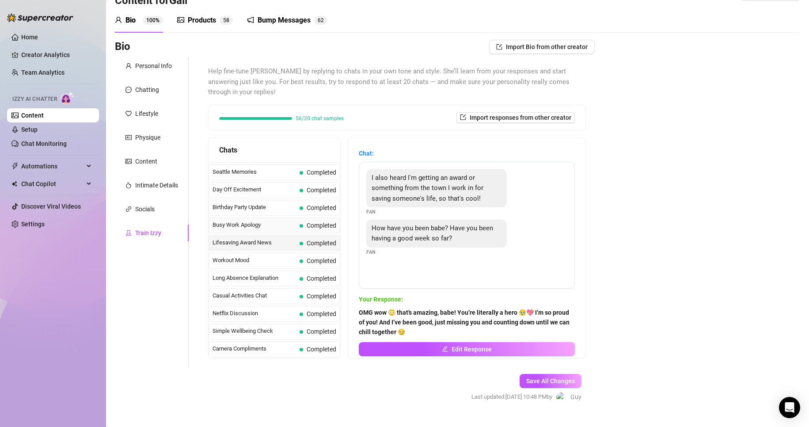
click at [306, 233] on div "Busy Work Apology Completed" at bounding box center [274, 225] width 132 height 16
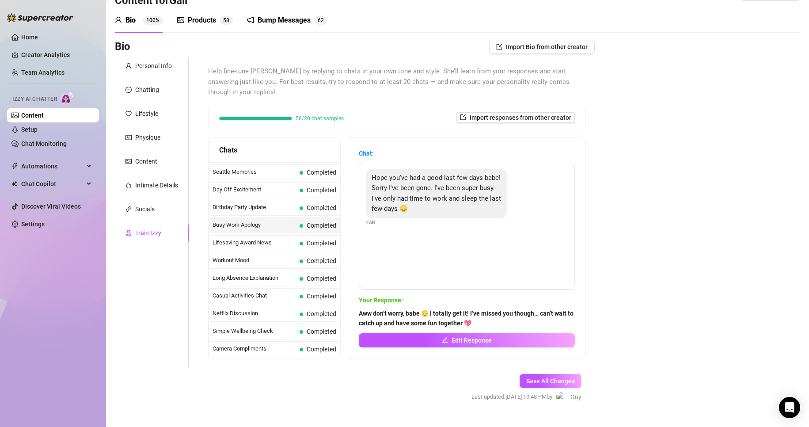
click at [304, 221] on span "Completed" at bounding box center [317, 225] width 37 height 10
click at [303, 204] on span "Completed" at bounding box center [317, 208] width 37 height 10
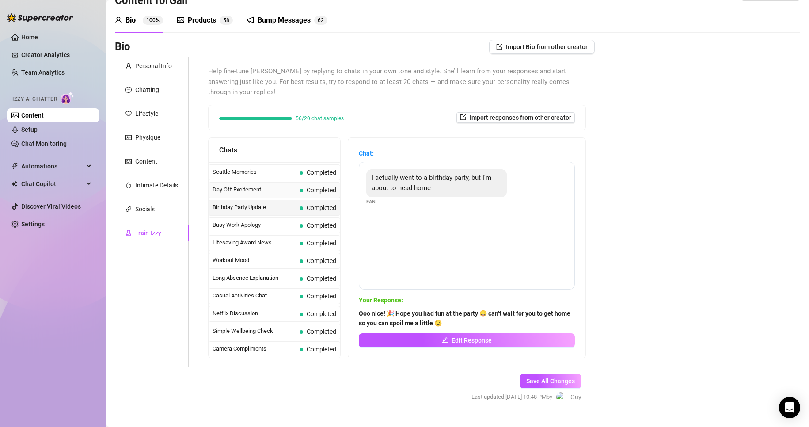
click at [301, 189] on span at bounding box center [301, 191] width 4 height 4
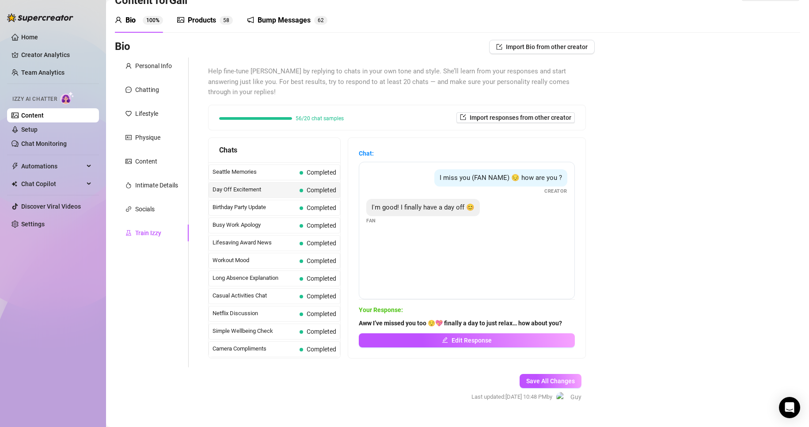
click at [316, 200] on div "Birthday Party Update Completed" at bounding box center [274, 208] width 132 height 16
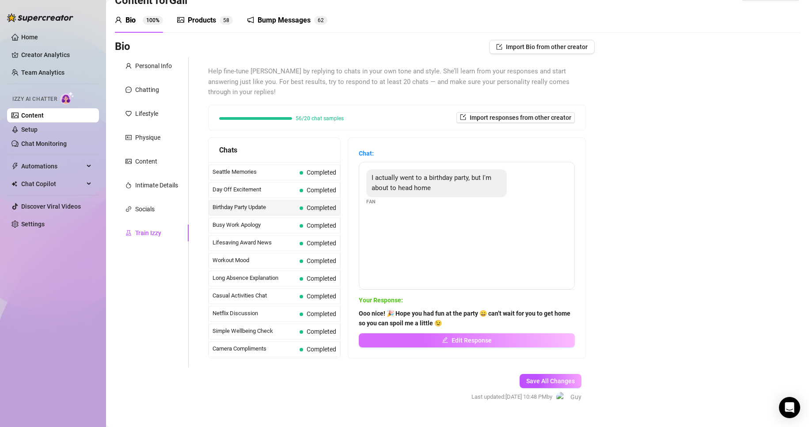
click at [398, 334] on button "Edit Response" at bounding box center [467, 340] width 216 height 14
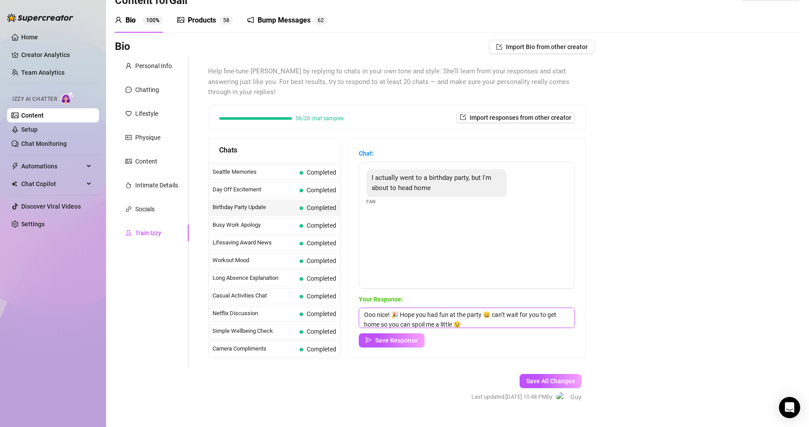
click at [402, 313] on textarea "Ooo nice! 🎉 Hope you had fun at the party 😄 can’t wait for you to get home so y…" at bounding box center [467, 317] width 216 height 20
type textarea "Ooo nice! Hope you had fun at the party 😄 can’t wait for you to get home so you…"
click at [304, 190] on span "Completed" at bounding box center [317, 190] width 37 height 10
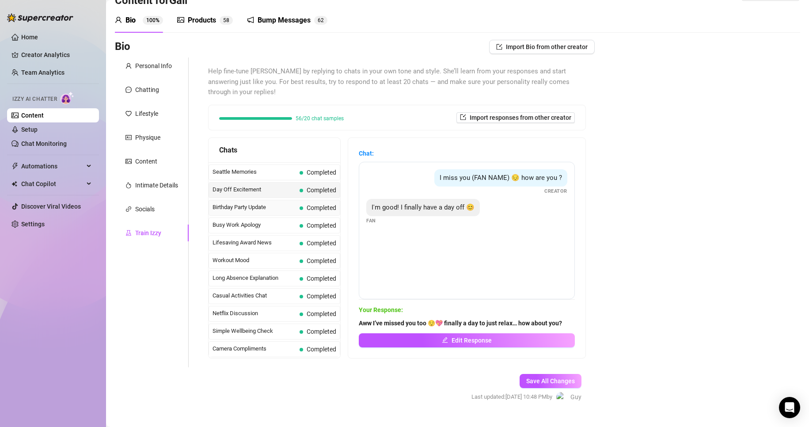
click at [304, 212] on span "Completed" at bounding box center [317, 208] width 37 height 10
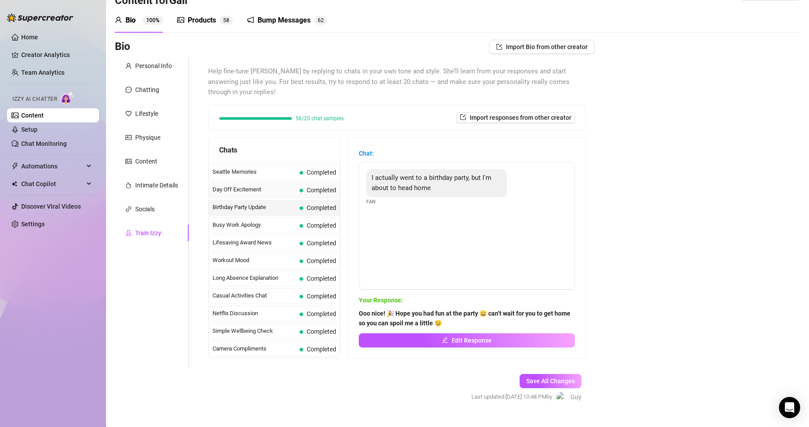
click at [297, 192] on div "Day Off Excitement Completed" at bounding box center [274, 190] width 132 height 16
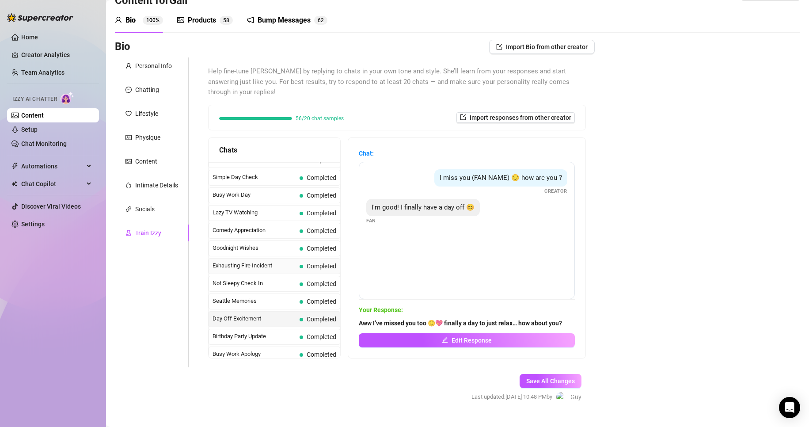
scroll to position [572, 0]
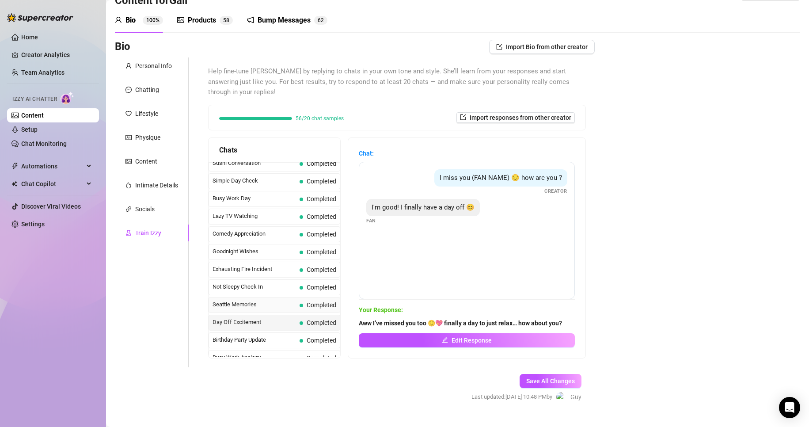
click at [310, 308] on span "Completed" at bounding box center [317, 305] width 37 height 10
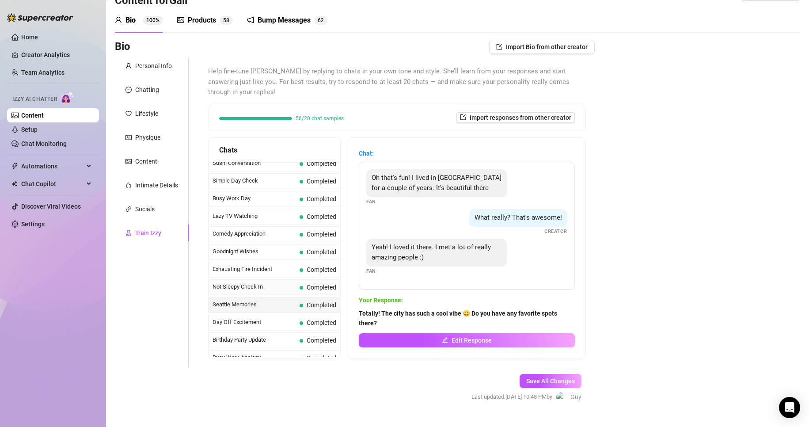
click at [306, 284] on span "Completed" at bounding box center [321, 287] width 30 height 7
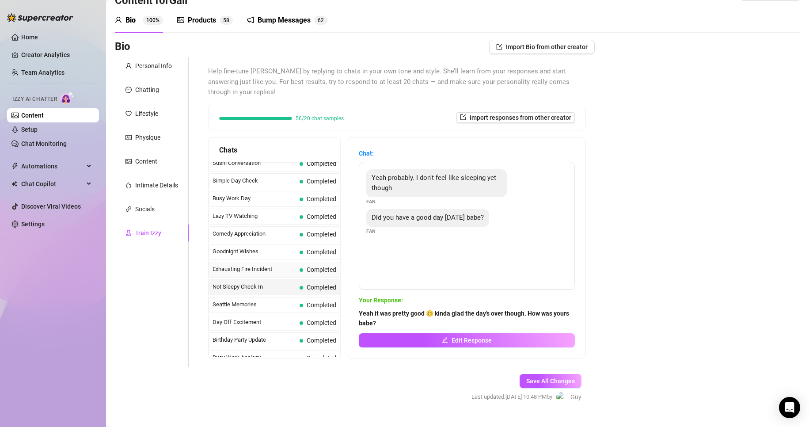
click at [305, 268] on span "Completed" at bounding box center [317, 270] width 37 height 10
click at [303, 251] on span "Completed" at bounding box center [317, 252] width 37 height 10
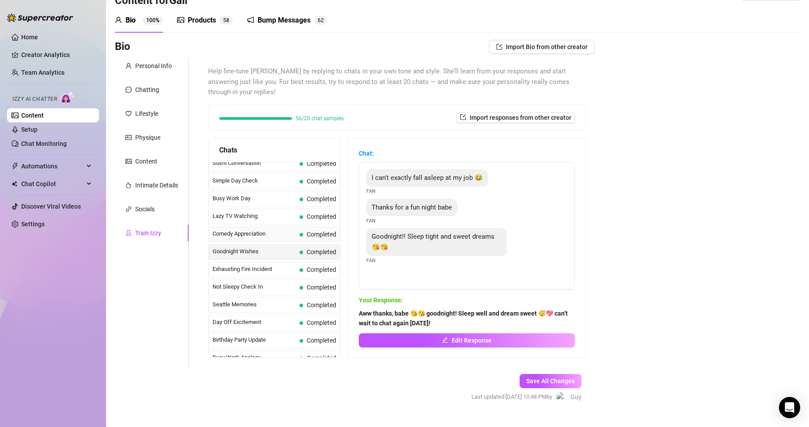
click at [300, 235] on span at bounding box center [301, 235] width 4 height 4
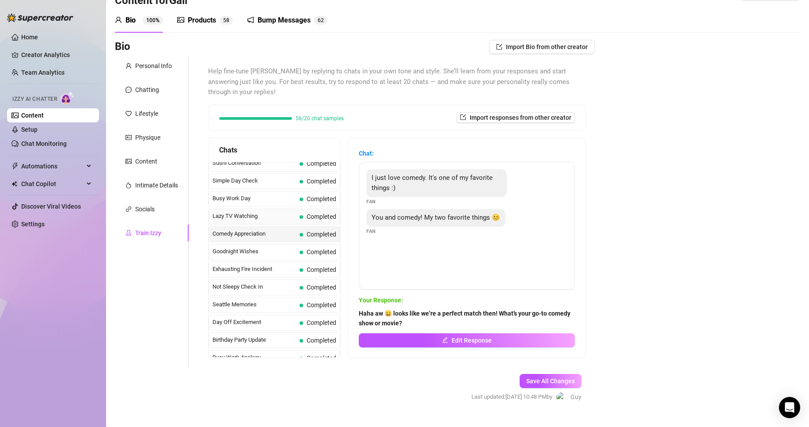
click at [305, 220] on span "Completed" at bounding box center [317, 217] width 37 height 10
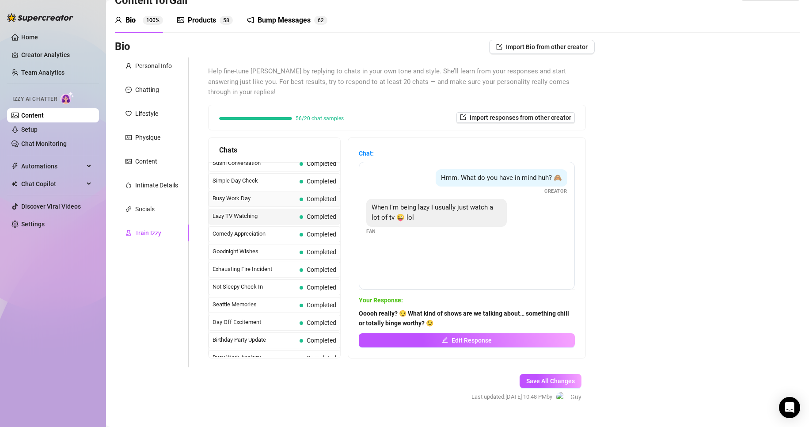
click at [305, 201] on span "Completed" at bounding box center [317, 199] width 37 height 10
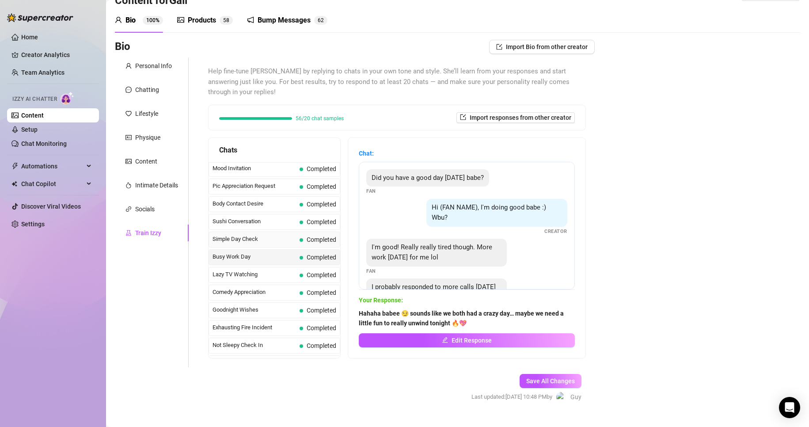
scroll to position [484, 0]
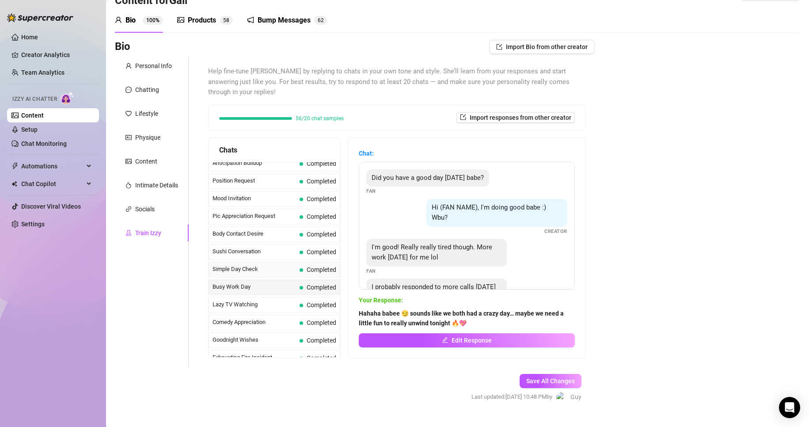
click at [317, 270] on span "Completed" at bounding box center [321, 269] width 30 height 7
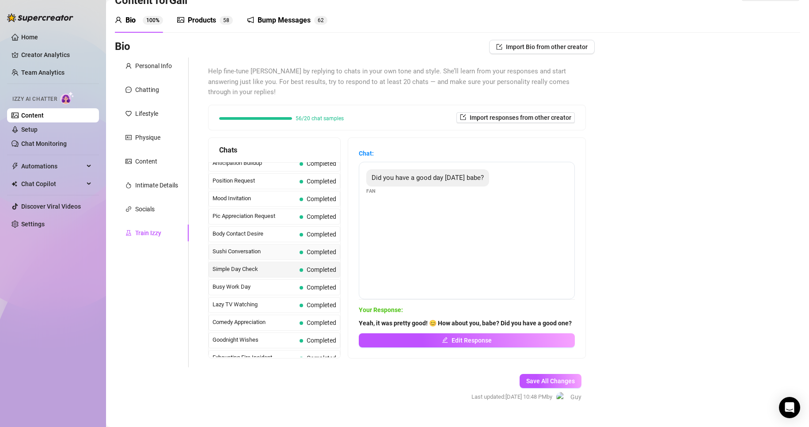
click at [315, 252] on span "Completed" at bounding box center [321, 251] width 30 height 7
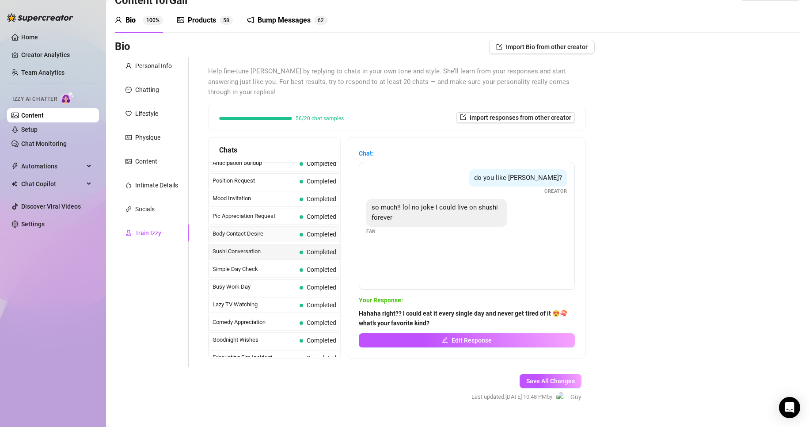
click at [312, 238] on span "Completed" at bounding box center [317, 234] width 37 height 10
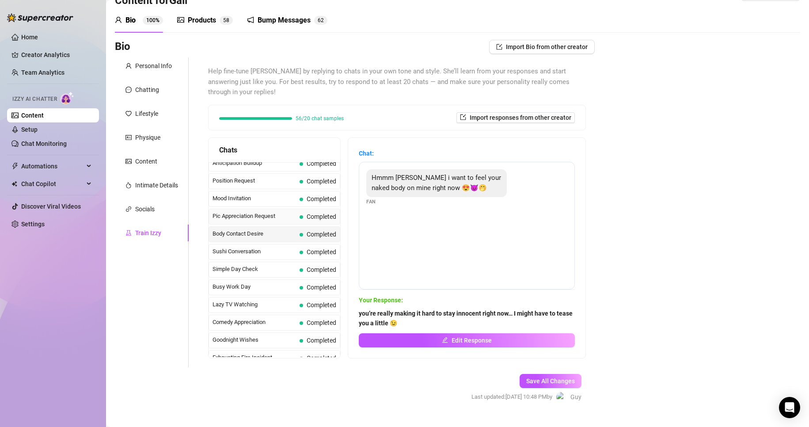
click at [308, 223] on div "Pic Appreciation Request Completed" at bounding box center [274, 216] width 132 height 16
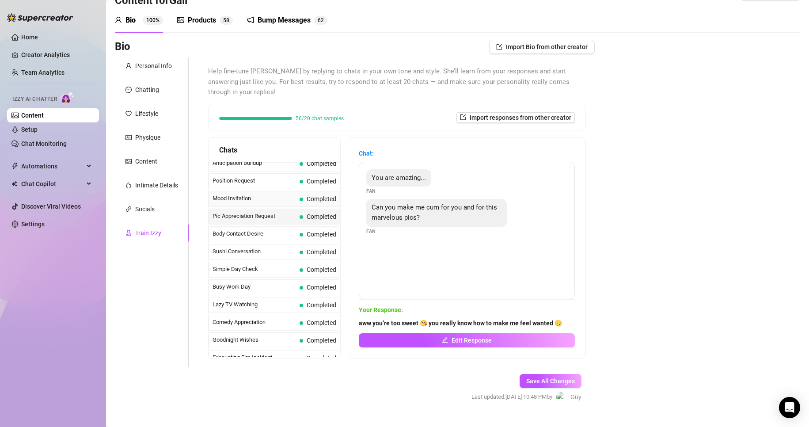
click at [308, 203] on span "Completed" at bounding box center [317, 199] width 37 height 10
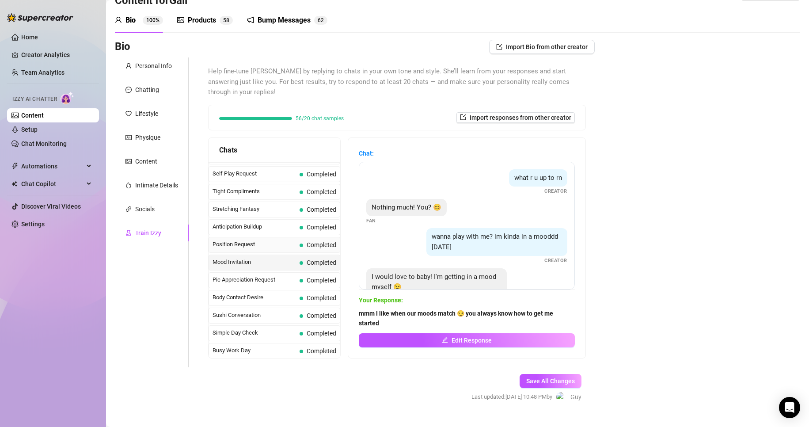
scroll to position [395, 0]
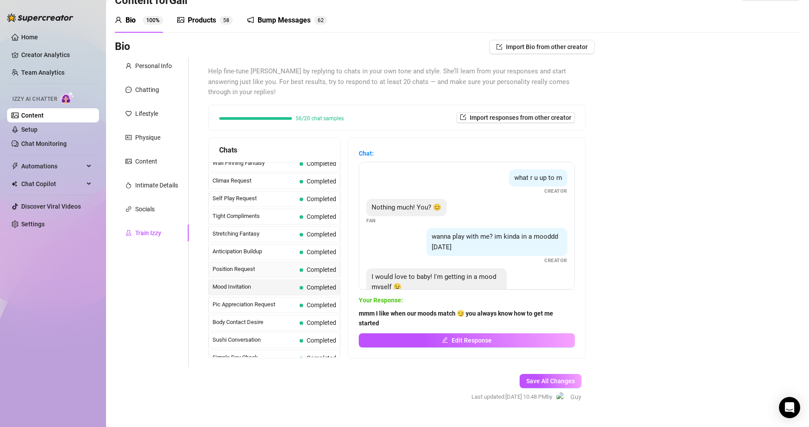
click at [316, 273] on span "Completed" at bounding box center [317, 270] width 37 height 10
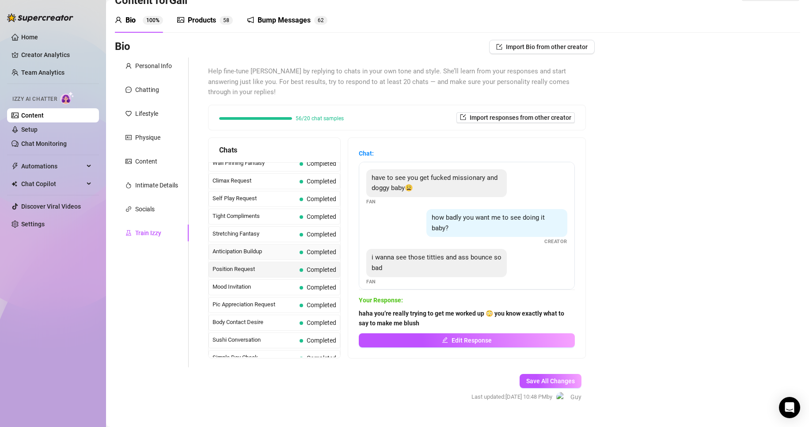
click at [312, 255] on span "Completed" at bounding box center [321, 251] width 30 height 7
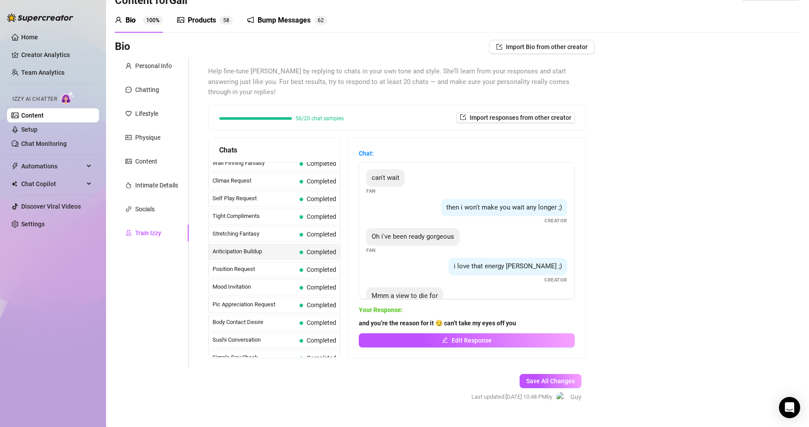
click at [311, 246] on div "Anticipation Buildup Completed" at bounding box center [274, 252] width 132 height 16
click at [311, 238] on span "Completed" at bounding box center [317, 234] width 37 height 10
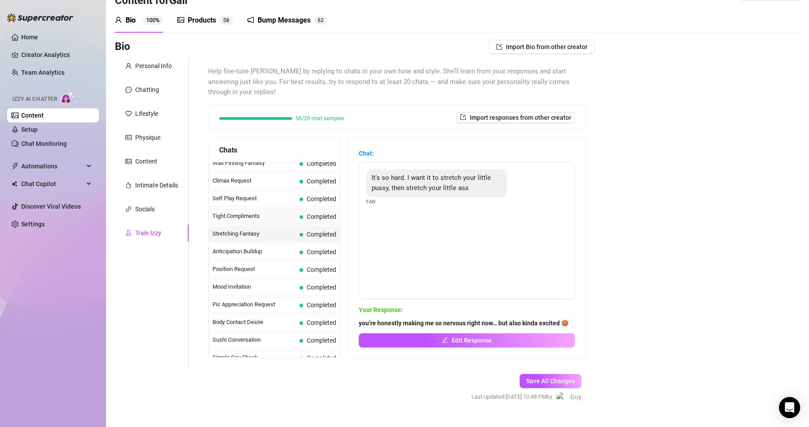
click at [311, 220] on span "Completed" at bounding box center [317, 217] width 37 height 10
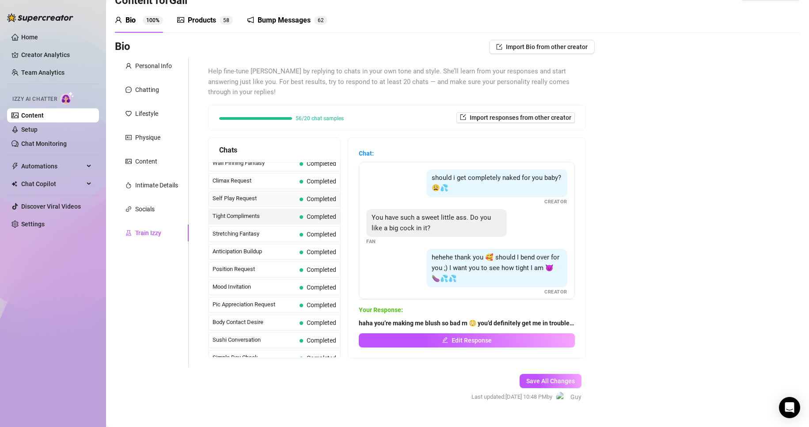
click at [311, 205] on div "Self Play Request Completed" at bounding box center [274, 199] width 132 height 16
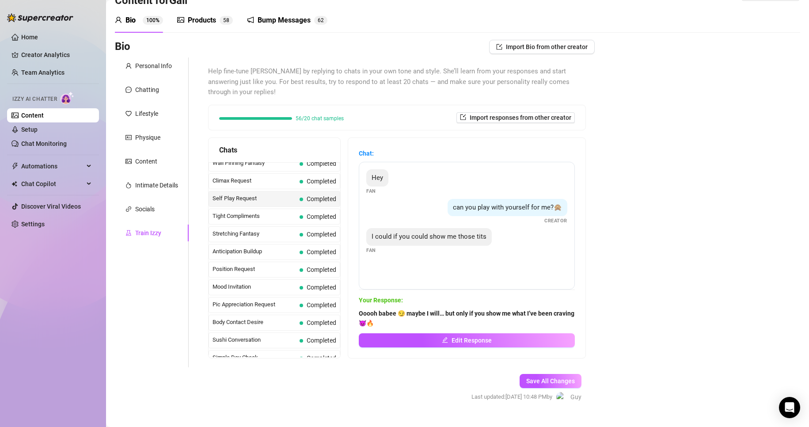
click at [310, 193] on div "Self Play Request Completed" at bounding box center [274, 199] width 132 height 16
click at [309, 186] on div "Climax Request Completed" at bounding box center [274, 181] width 132 height 16
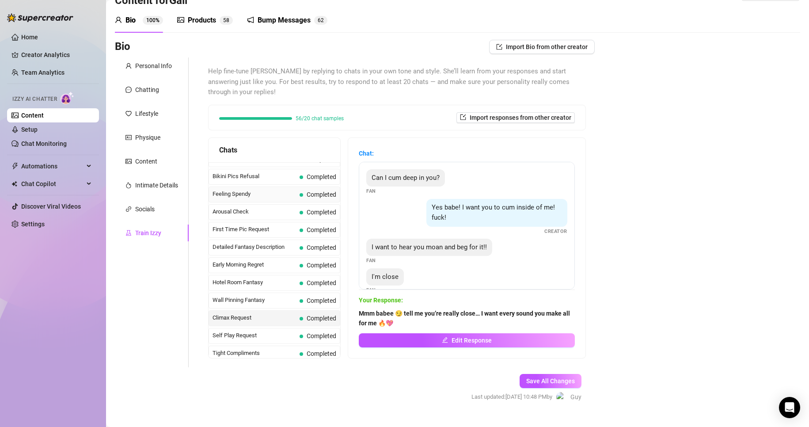
scroll to position [263, 0]
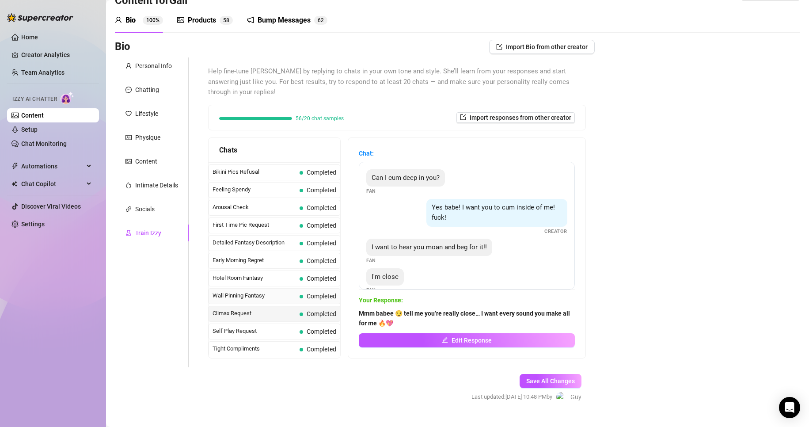
click at [318, 293] on span "Completed" at bounding box center [321, 295] width 30 height 7
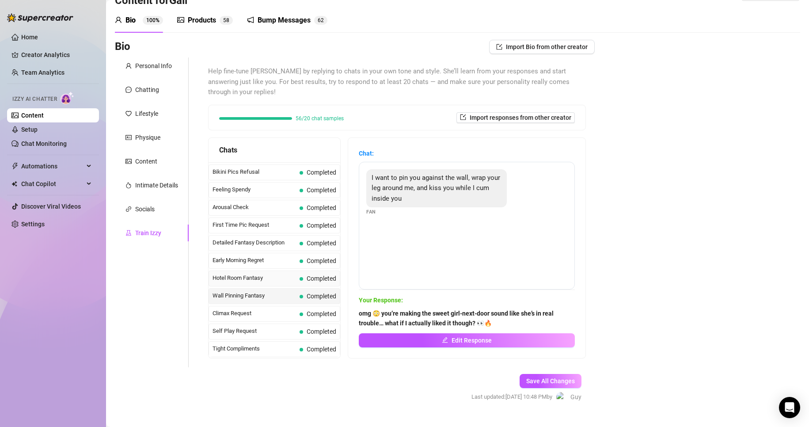
click at [318, 279] on span "Completed" at bounding box center [321, 278] width 30 height 7
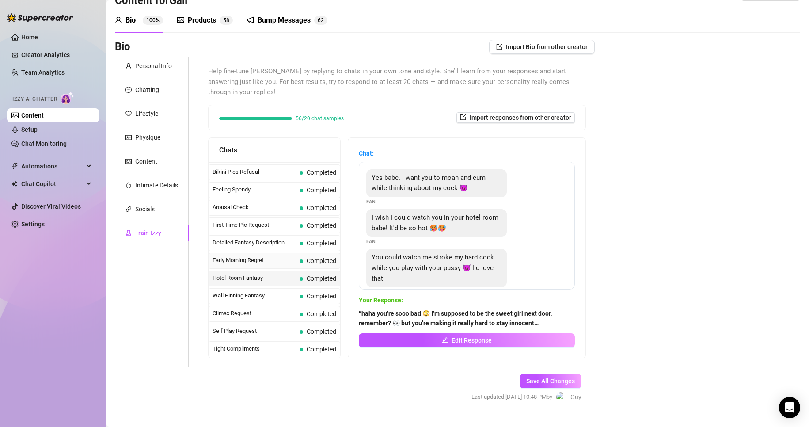
click at [315, 258] on span "Completed" at bounding box center [321, 260] width 30 height 7
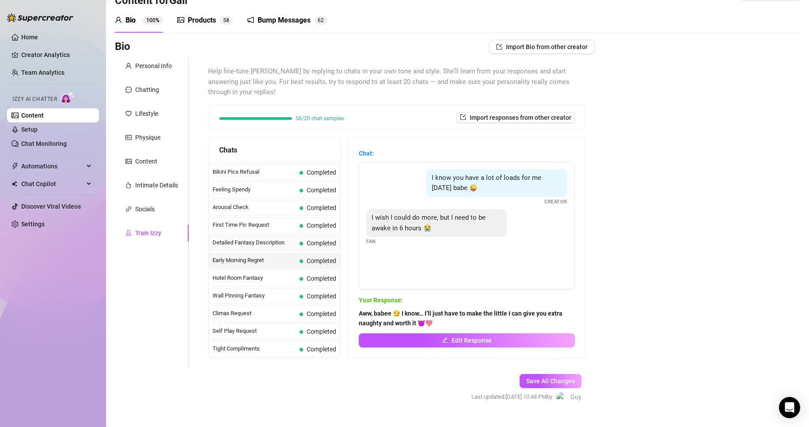
click at [315, 242] on span "Completed" at bounding box center [321, 242] width 30 height 7
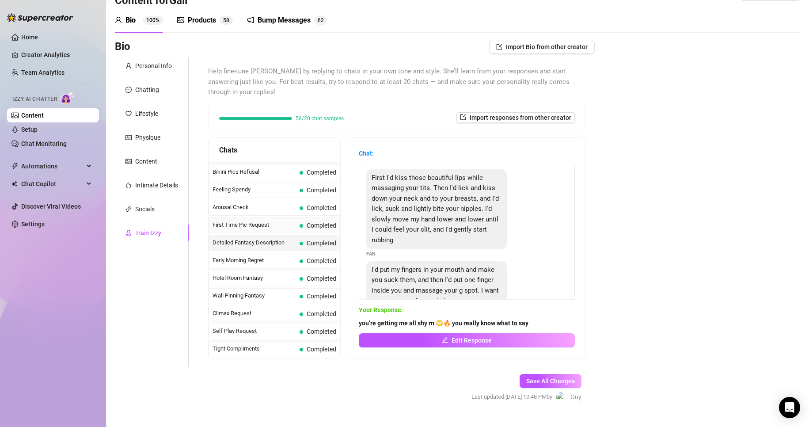
click at [314, 228] on span "Completed" at bounding box center [321, 225] width 30 height 7
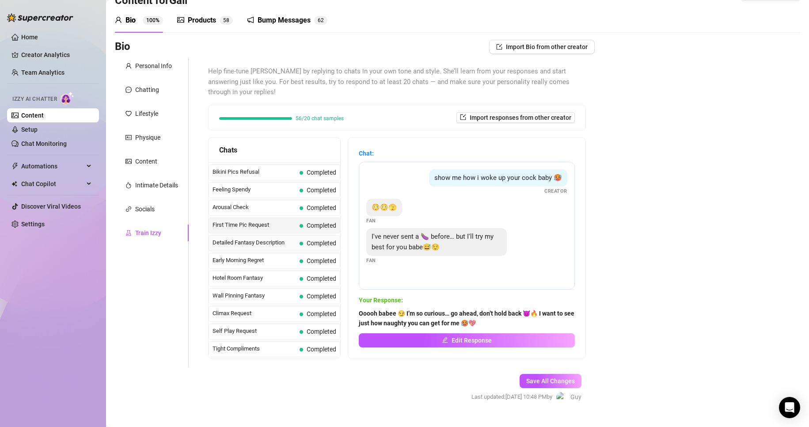
click at [311, 239] on span "Completed" at bounding box center [321, 242] width 30 height 7
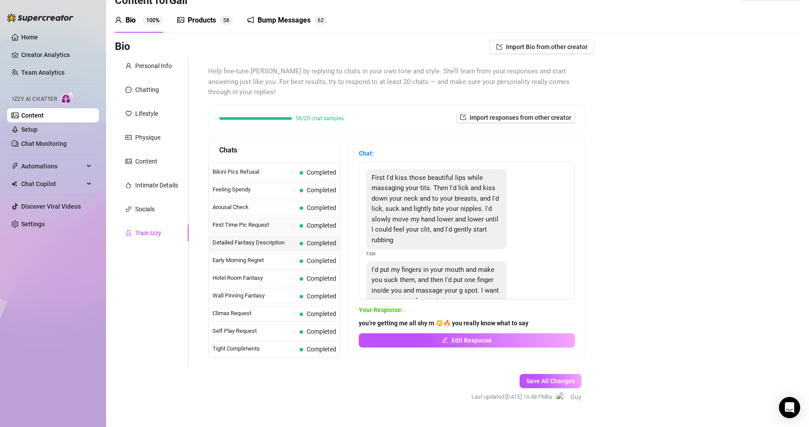
click at [309, 219] on div "First Time Pic Request Completed" at bounding box center [274, 225] width 132 height 16
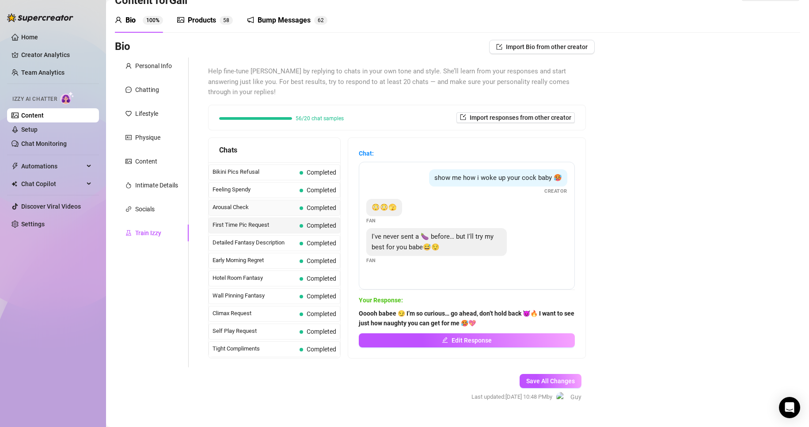
click at [306, 204] on span "Completed" at bounding box center [317, 208] width 37 height 10
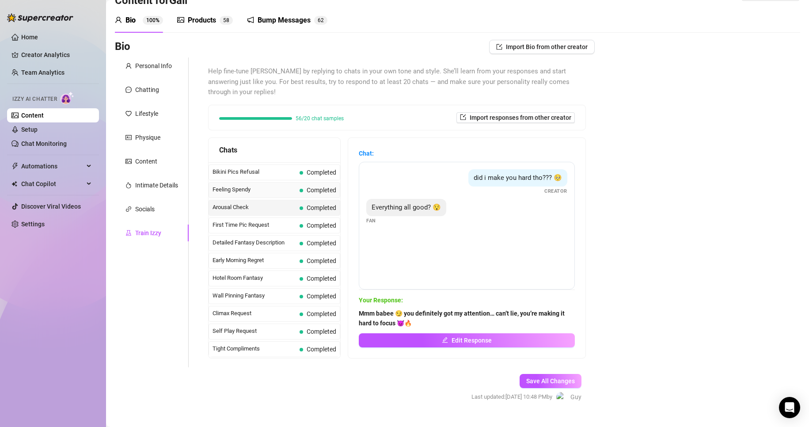
click at [305, 191] on span "Completed" at bounding box center [317, 190] width 37 height 10
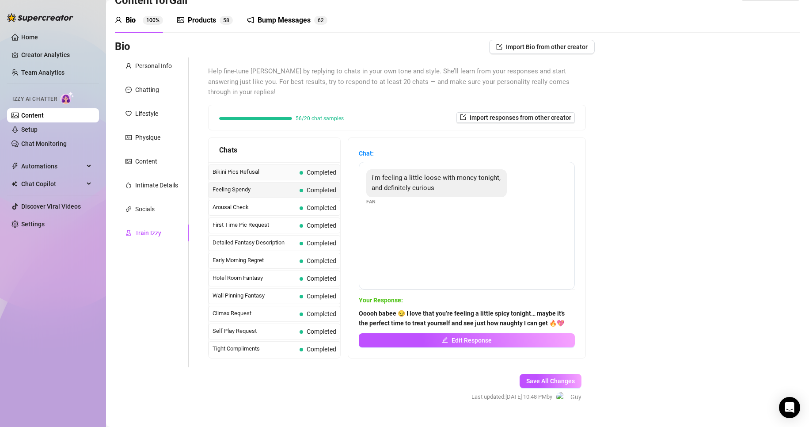
click at [307, 178] on div "Bikini Pics Refusal Completed" at bounding box center [274, 172] width 132 height 16
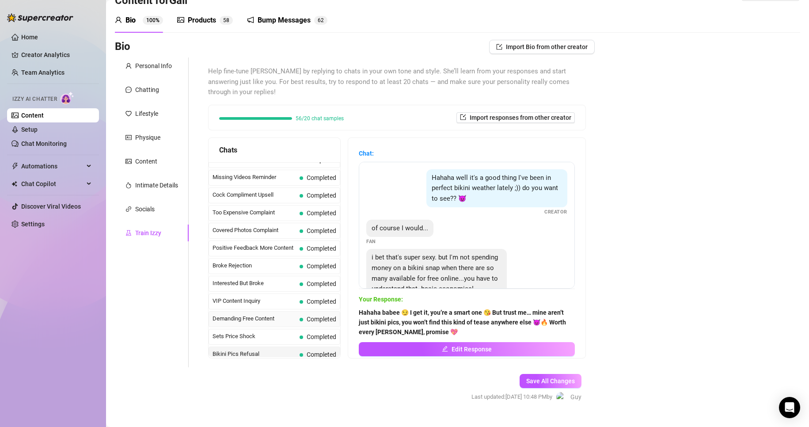
scroll to position [86, 0]
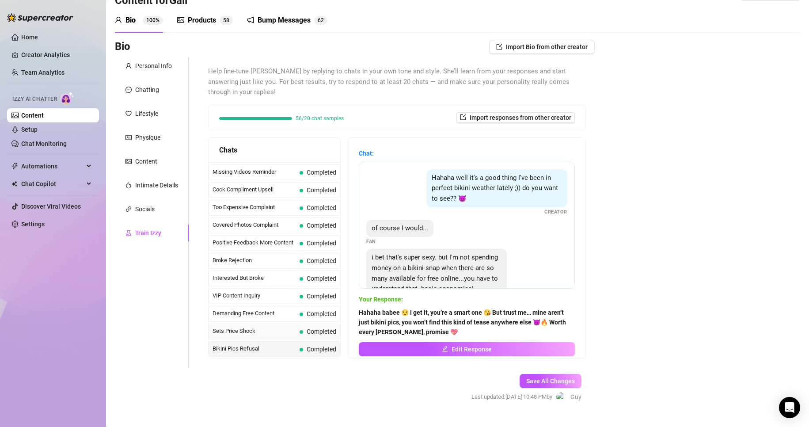
click at [318, 328] on span "Completed" at bounding box center [321, 331] width 30 height 7
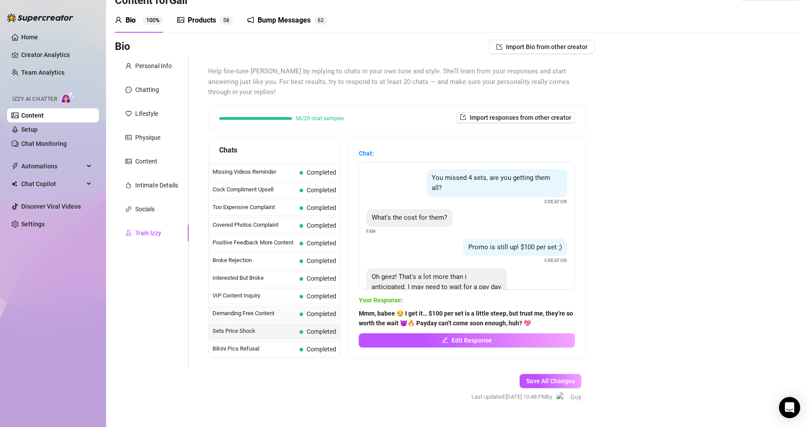
click at [317, 311] on span "Completed" at bounding box center [321, 313] width 30 height 7
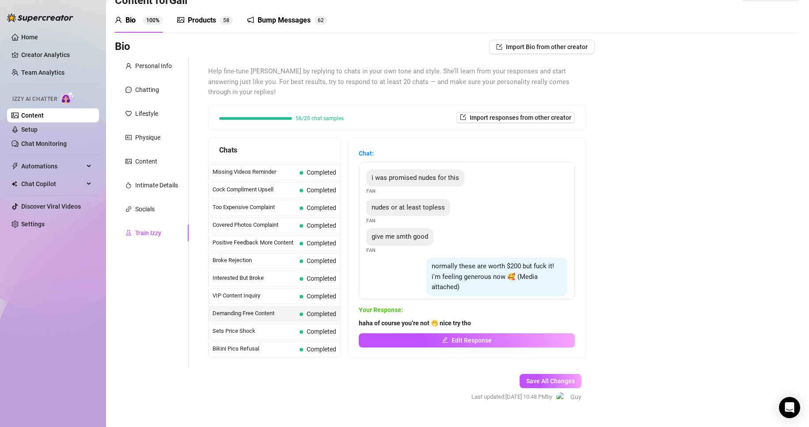
click at [316, 328] on span "Completed" at bounding box center [321, 331] width 30 height 7
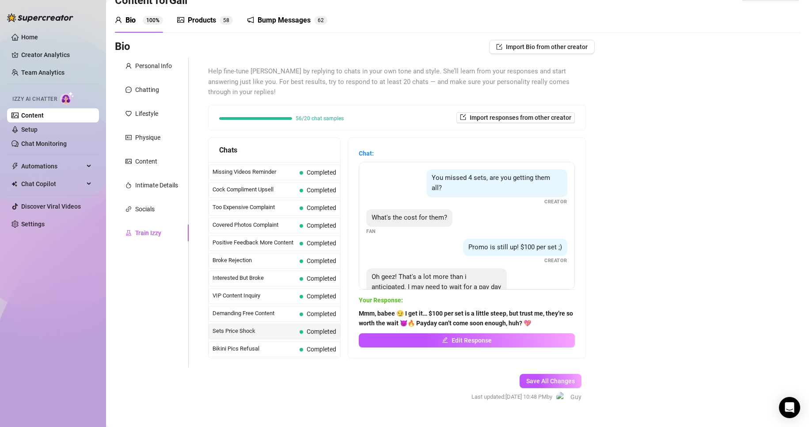
scroll to position [38, 0]
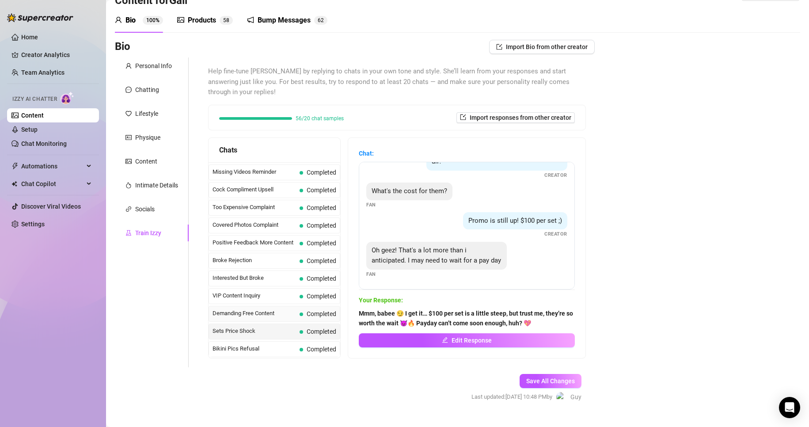
click at [314, 315] on span "Completed" at bounding box center [321, 313] width 30 height 7
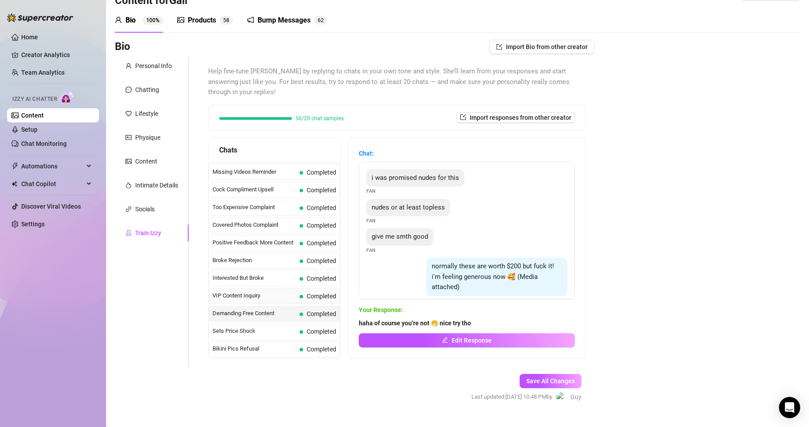
click at [317, 297] on span "Completed" at bounding box center [321, 295] width 30 height 7
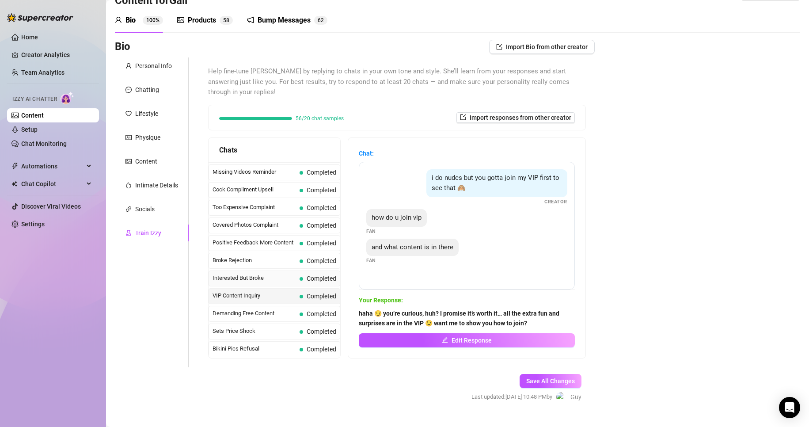
click at [310, 280] on span "Completed" at bounding box center [321, 278] width 30 height 7
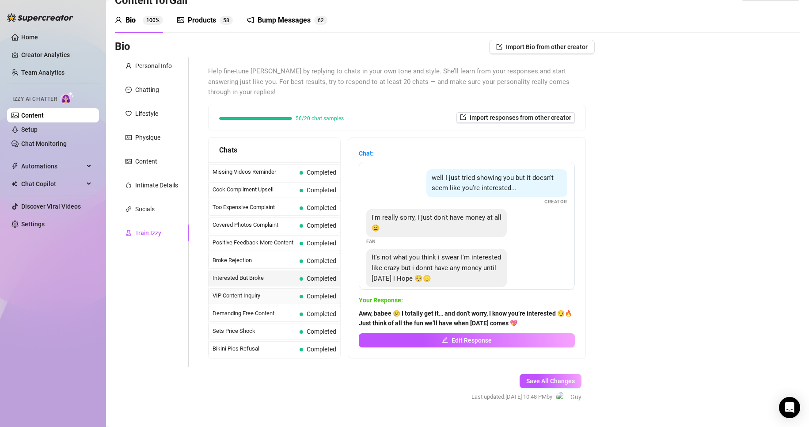
click at [313, 293] on span "Completed" at bounding box center [317, 296] width 37 height 10
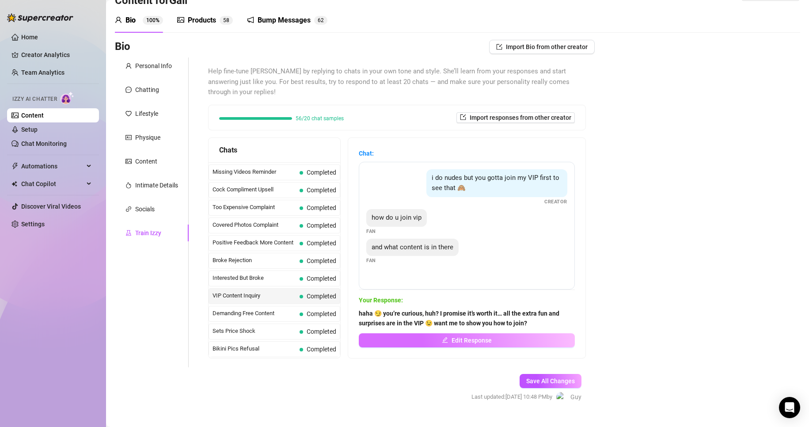
click at [461, 342] on span "Edit Response" at bounding box center [471, 340] width 40 height 7
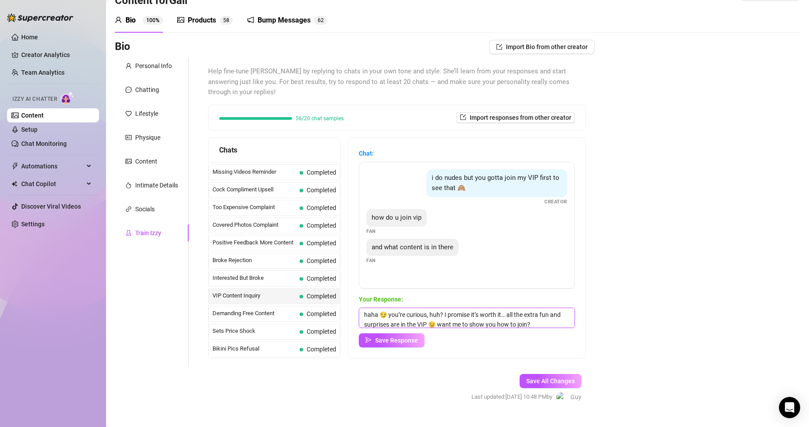
click at [547, 325] on textarea "haha 😏 you’re curious, huh? I promise it’s worth it… all the extra fun and surp…" at bounding box center [467, 317] width 216 height 20
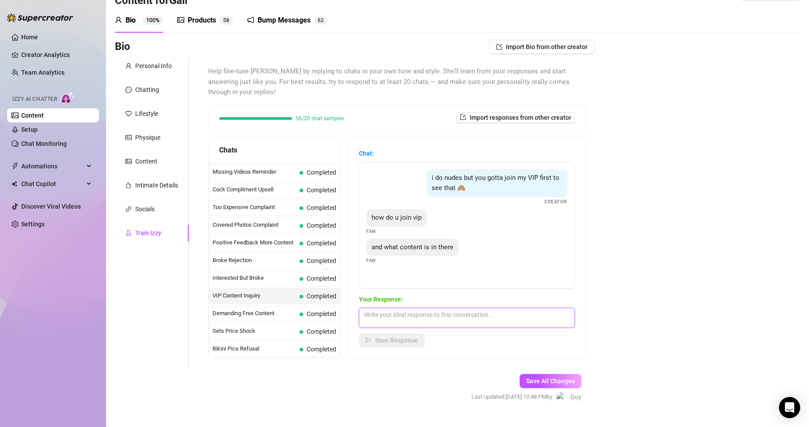
type textarea "g"
click at [477, 330] on div "Your Response: You gotta reach a certain amount of $$$ spoiled, you will get ex…" at bounding box center [467, 320] width 216 height 53
click at [480, 318] on textarea "You gotta reach a certain amount of $$$ spoiled, you will get exclusive customs…" at bounding box center [467, 317] width 216 height 20
paste textarea "Once you’ve spoiled me enough, I’ll unlock something extra special for you… exc…"
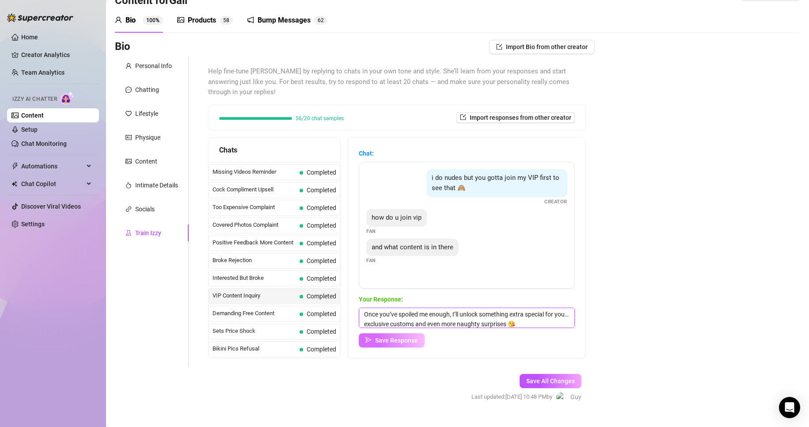
type textarea "Once you’ve spoiled me enough, I’ll unlock something extra special for you… exc…"
click at [424, 342] on button "Save Response" at bounding box center [392, 340] width 66 height 14
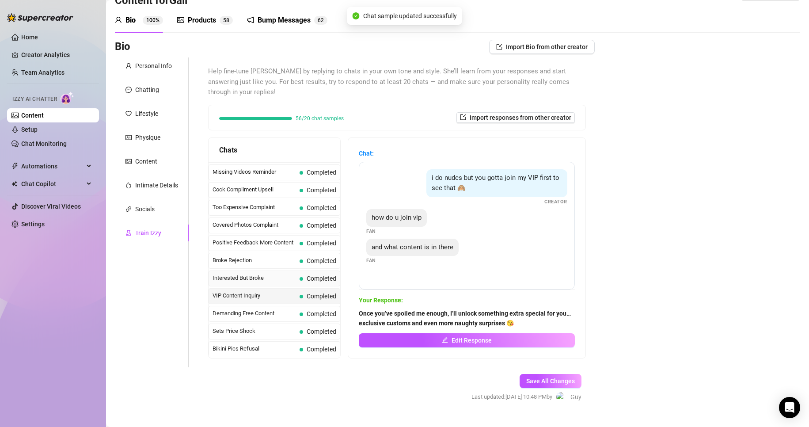
click at [309, 282] on span "Completed" at bounding box center [317, 278] width 37 height 10
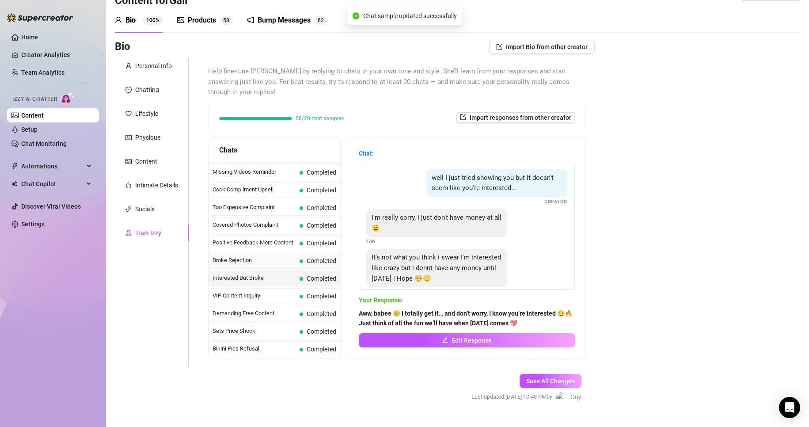
click at [309, 263] on span "Completed" at bounding box center [321, 260] width 30 height 7
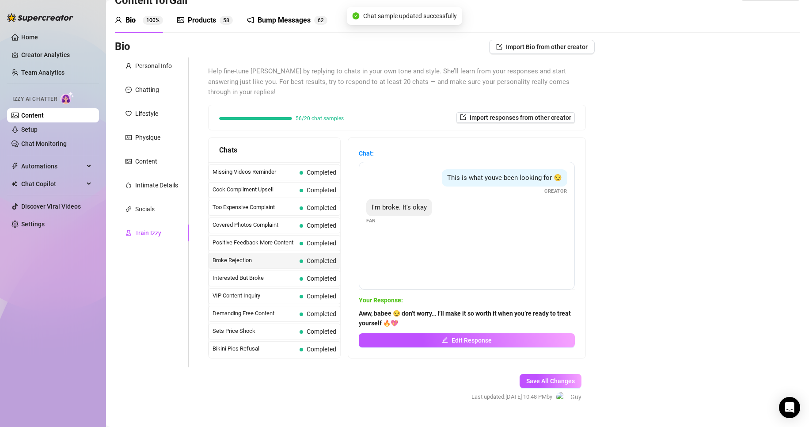
click at [313, 243] on span "Completed" at bounding box center [321, 242] width 30 height 7
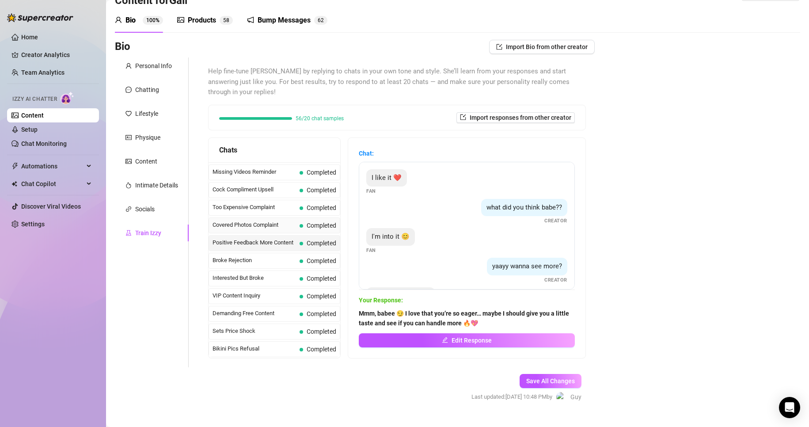
click at [313, 227] on span "Completed" at bounding box center [321, 225] width 30 height 7
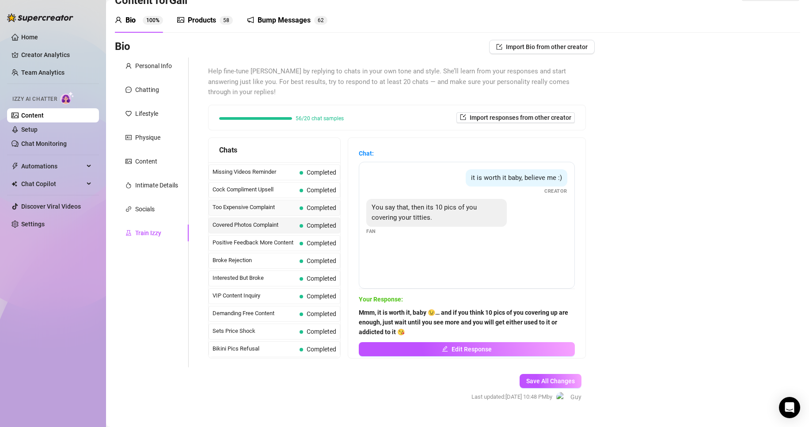
click at [313, 214] on div "Too Expensive Complaint Completed" at bounding box center [274, 208] width 132 height 16
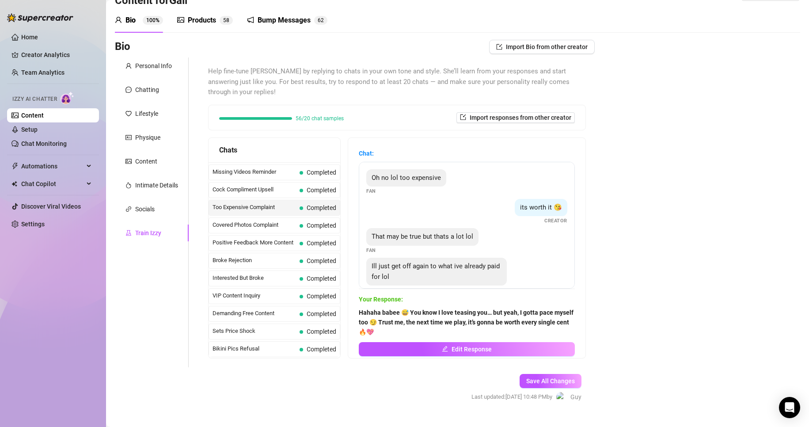
click at [306, 201] on div "Too Expensive Complaint Completed" at bounding box center [274, 208] width 132 height 16
click at [306, 189] on span "Completed" at bounding box center [321, 189] width 30 height 7
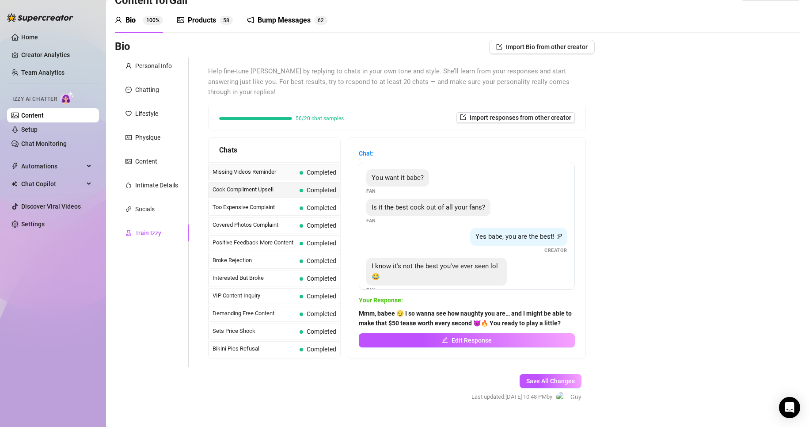
click at [306, 177] on span "Completed" at bounding box center [317, 172] width 37 height 10
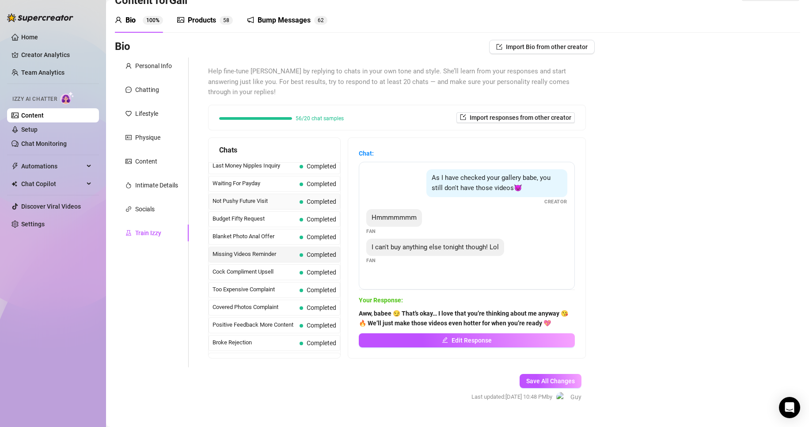
scroll to position [0, 0]
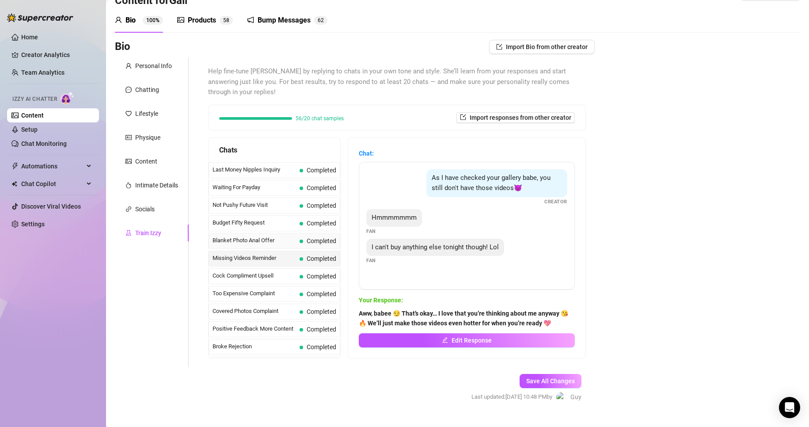
click at [321, 244] on span "Completed" at bounding box center [321, 240] width 30 height 7
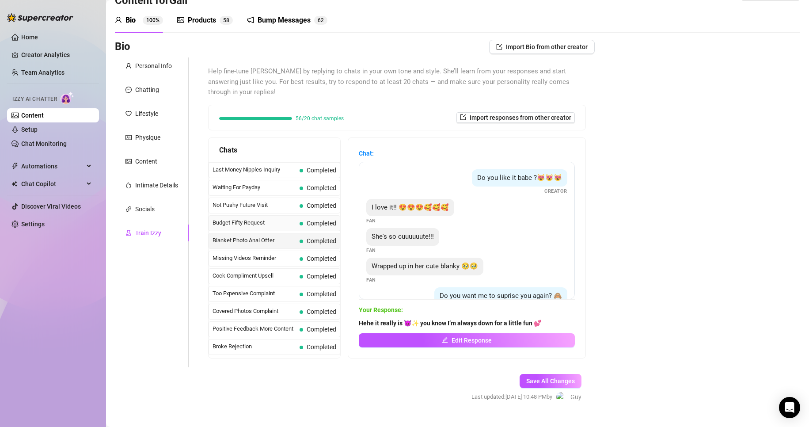
click at [319, 227] on span "Completed" at bounding box center [317, 223] width 37 height 10
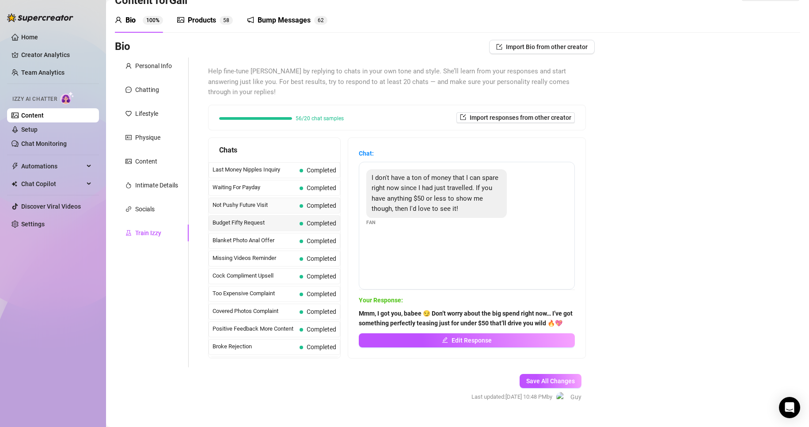
click at [316, 213] on div "Not Pushy Future Visit Completed" at bounding box center [274, 205] width 132 height 16
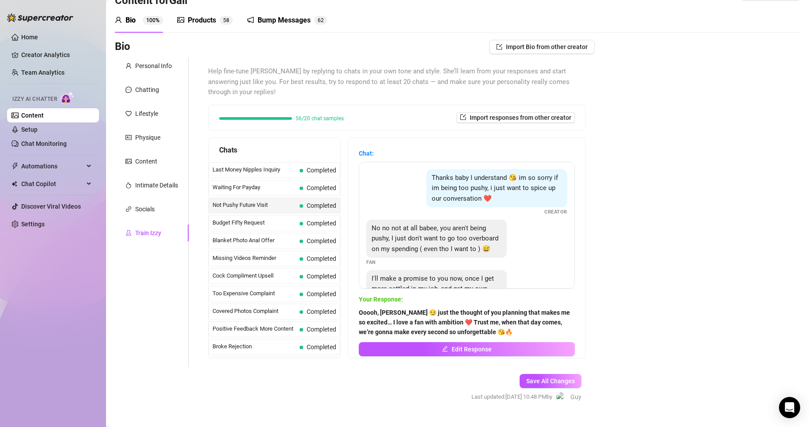
click at [314, 190] on span "Completed" at bounding box center [321, 187] width 30 height 7
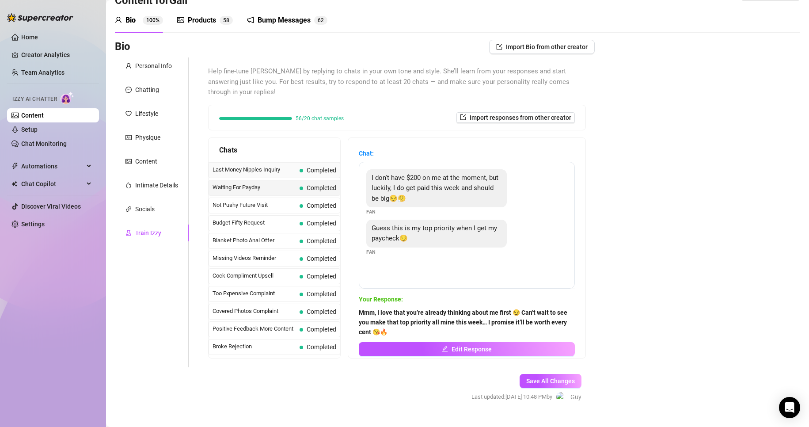
click at [311, 175] on div "Last Money Nipples Inquiry Completed" at bounding box center [274, 170] width 132 height 16
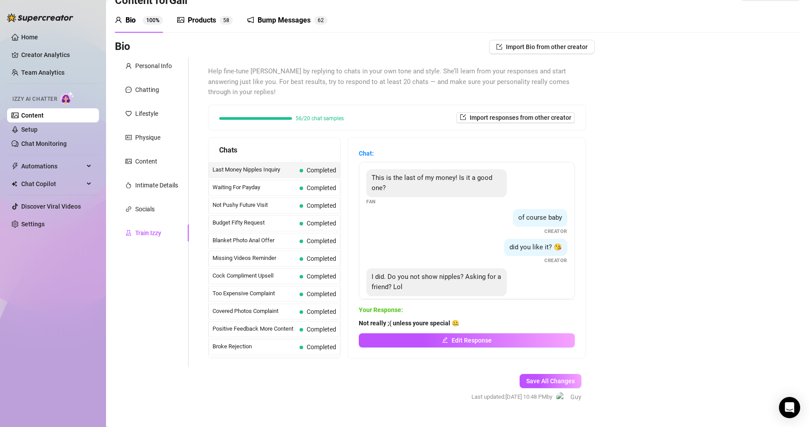
click at [529, 373] on div "Save All Changes Last updated: Aug 26, 2025 10:48 PM by Guy" at bounding box center [526, 388] width 136 height 42
click at [533, 380] on span "Save All Changes" at bounding box center [550, 380] width 49 height 7
click at [154, 182] on div "Intimate Details" at bounding box center [156, 185] width 43 height 10
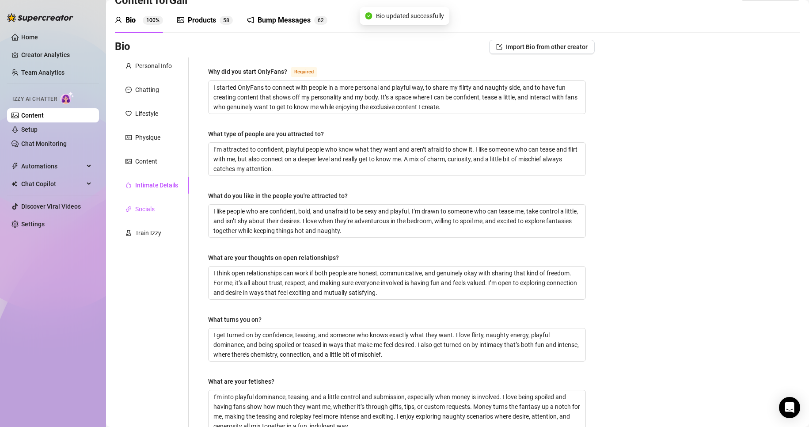
click at [152, 207] on div "Socials" at bounding box center [144, 209] width 19 height 10
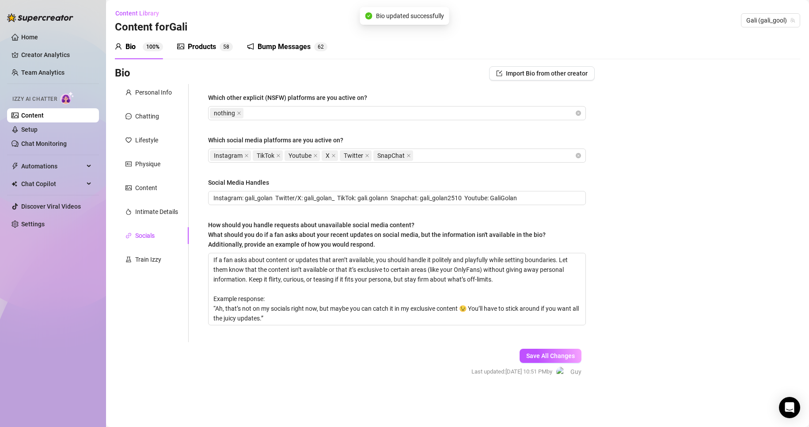
click at [152, 228] on div "Socials" at bounding box center [152, 235] width 74 height 17
click at [159, 208] on div "Intimate Details" at bounding box center [156, 212] width 43 height 10
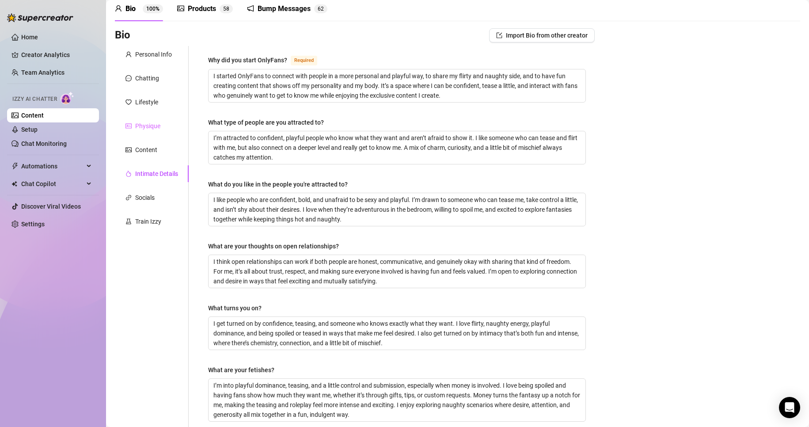
scroll to position [11, 0]
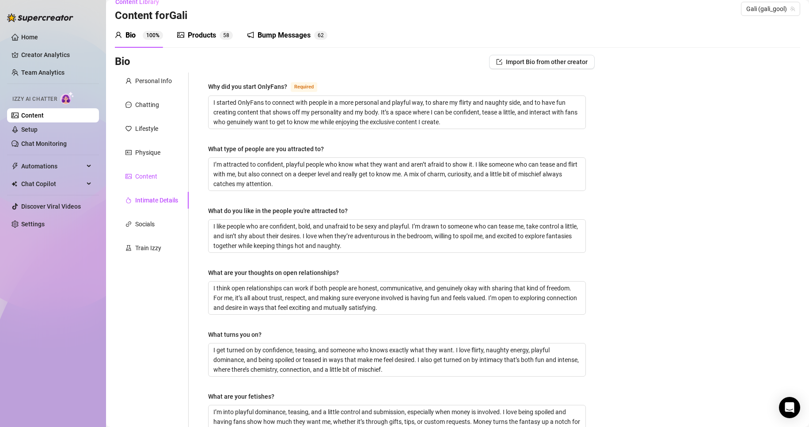
click at [156, 174] on div "Content" at bounding box center [146, 176] width 22 height 10
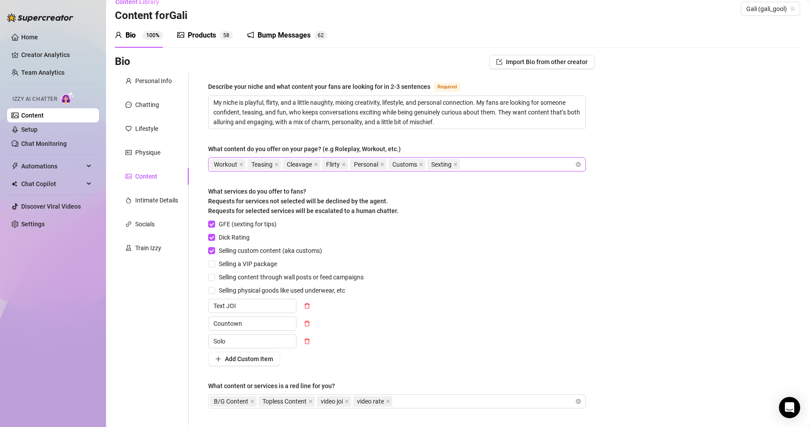
click at [477, 165] on div "Workout Teasing Cleavage Flirty Personal Customs Sexting" at bounding box center [392, 164] width 365 height 12
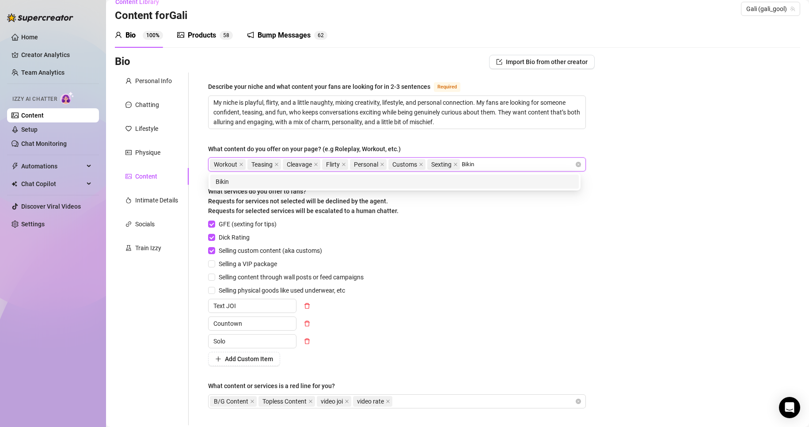
type input "Bikini"
type input "Thong"
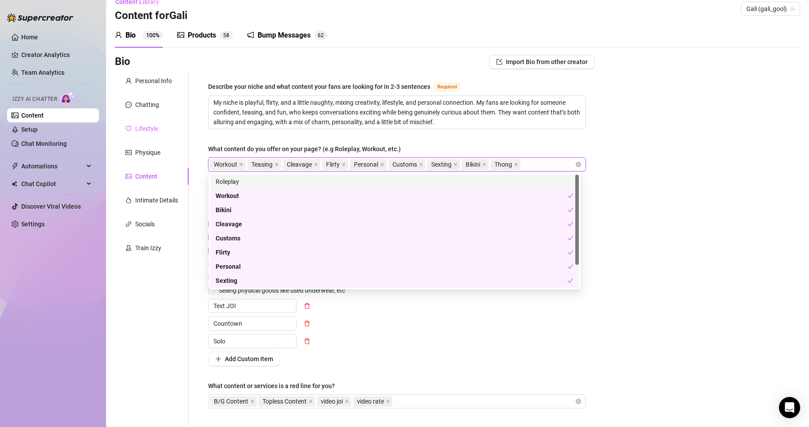
click at [157, 135] on div "Lifestyle" at bounding box center [152, 128] width 74 height 17
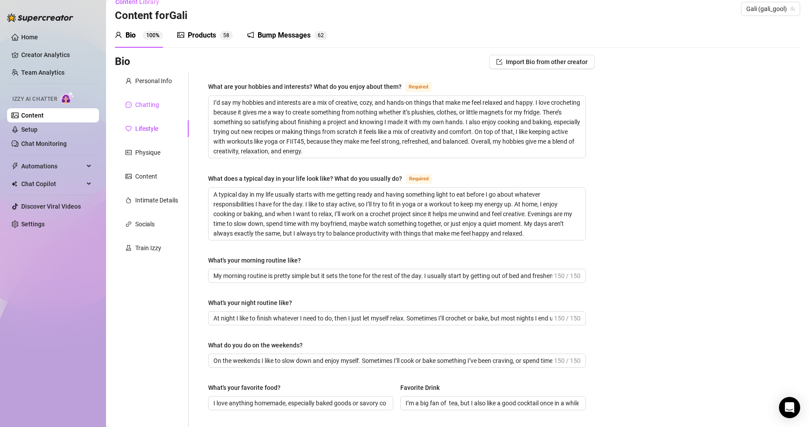
click at [142, 103] on div "Chatting" at bounding box center [147, 105] width 24 height 10
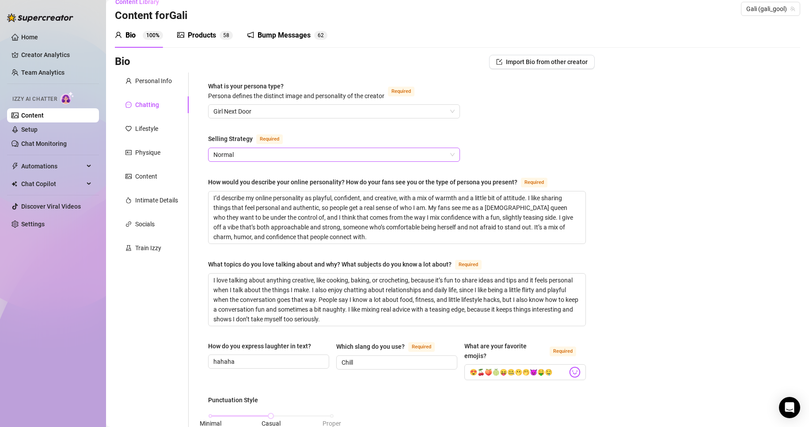
click at [228, 151] on span "Normal" at bounding box center [333, 154] width 241 height 13
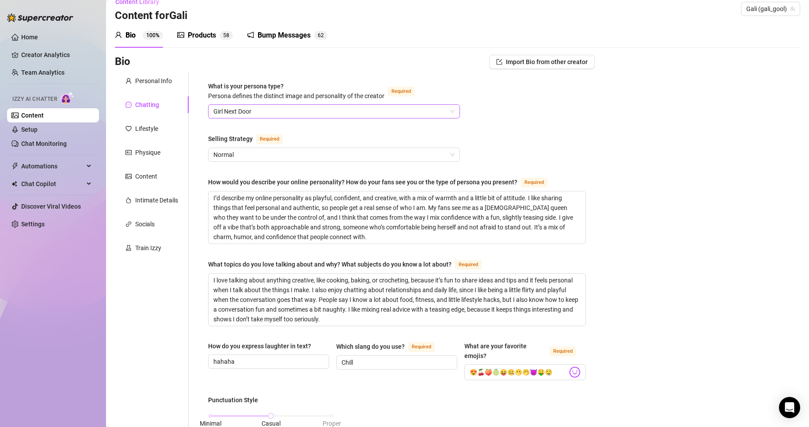
click at [281, 116] on span "Girl Next Door" at bounding box center [333, 111] width 241 height 13
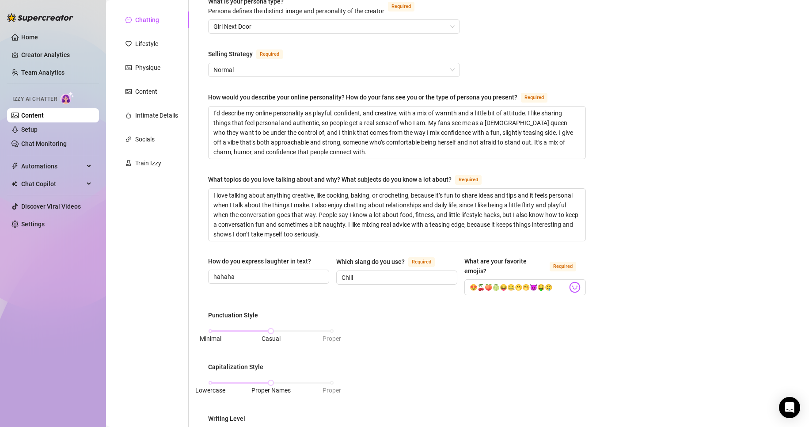
scroll to position [100, 0]
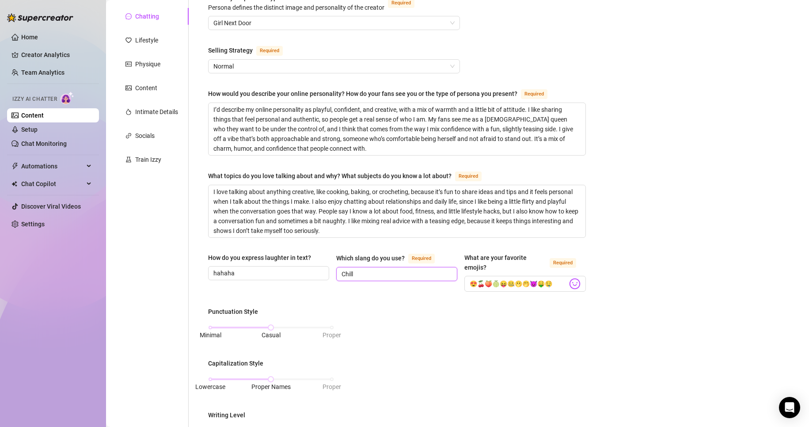
click at [377, 275] on input "Chill" at bounding box center [395, 274] width 109 height 10
click at [397, 292] on div "How do you express laughter in text? hahaha Which slang do you use? Required Ch…" at bounding box center [397, 276] width 378 height 47
drag, startPoint x: 337, startPoint y: 256, endPoint x: 402, endPoint y: 253, distance: 64.5
click at [402, 253] on div "How do you express laughter in text? hahaha Which slang do you use? Required Ch…" at bounding box center [397, 276] width 378 height 47
copy div "Which slang do you use?"
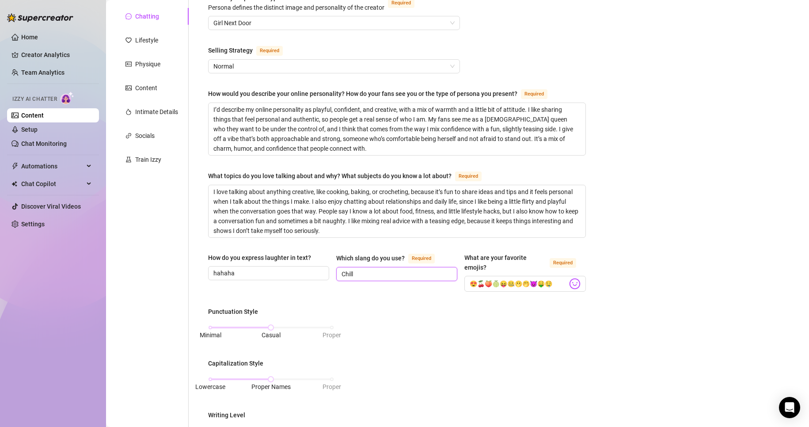
drag, startPoint x: 360, startPoint y: 276, endPoint x: 341, endPoint y: 275, distance: 19.0
click at [342, 275] on input "Chill" at bounding box center [395, 274] width 109 height 10
type input "c"
click at [424, 291] on div "How do you express laughter in text? hahaha Which slang do you use? Required Ca…" at bounding box center [397, 276] width 378 height 47
click at [453, 334] on div "Punctuation Style Minimal Casual Proper Capitalization Style Lowercase Proper N…" at bounding box center [397, 415] width 378 height 219
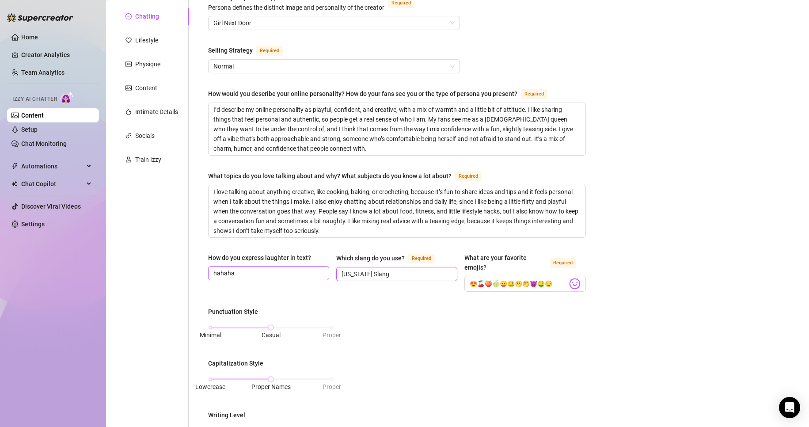
drag, startPoint x: 400, startPoint y: 272, endPoint x: 306, endPoint y: 273, distance: 93.2
click at [306, 273] on div "How do you express laughter in text? hahaha Which slang do you use? Required Ca…" at bounding box center [397, 276] width 378 height 47
paste input "sual & modern"
type input "Casual & modern"
click at [418, 298] on div "What is your persona type? Persona defines the distinct image and personality o…" at bounding box center [397, 357] width 378 height 729
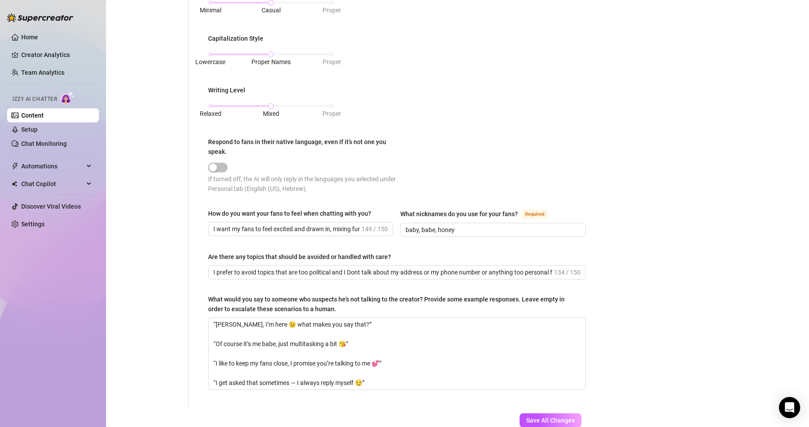
scroll to position [480, 0]
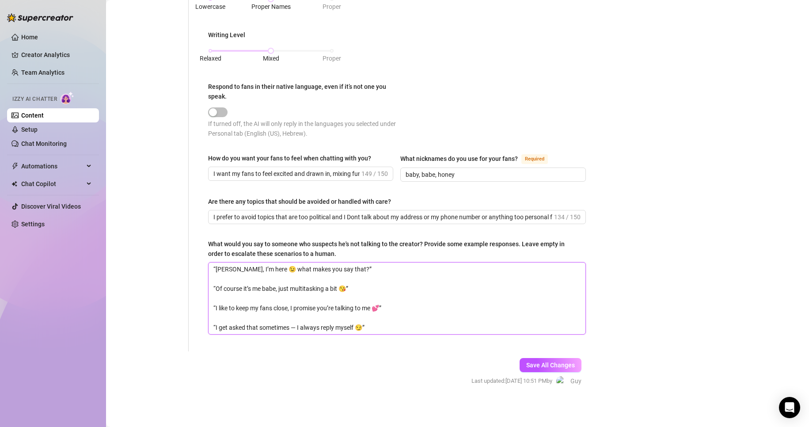
click at [384, 326] on textarea "“[PERSON_NAME], I’m here 😉 what makes you say that?” “Of course it’s me babe, j…" at bounding box center [396, 298] width 377 height 72
click at [295, 329] on textarea "“[PERSON_NAME], I’m here 😉 what makes you say that?” “Of course it’s me babe, j…" at bounding box center [396, 298] width 377 height 72
click at [376, 324] on textarea "“Haha, I’m here 😉 what makes you say that?” “Of course it’s me babe, just multi…" at bounding box center [396, 298] width 377 height 72
drag, startPoint x: 291, startPoint y: 306, endPoint x: 215, endPoint y: 305, distance: 75.5
click at [215, 305] on textarea "“Haha, I’m here 😉 what makes you say that?” “Of course it’s me babe, just multi…" at bounding box center [396, 298] width 377 height 72
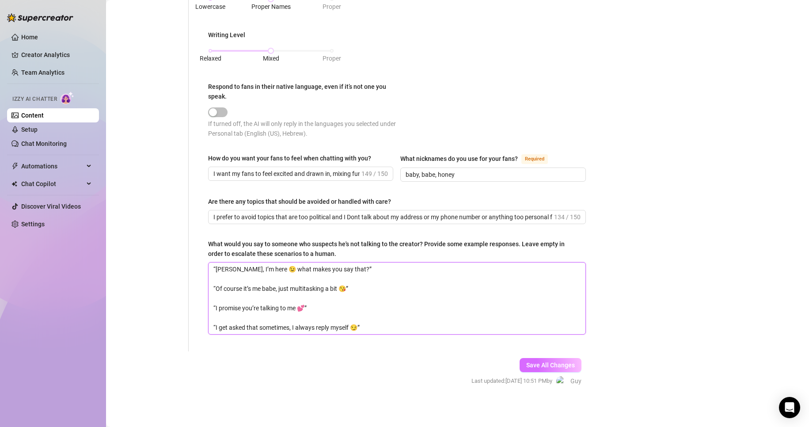
type textarea "“Haha, I’m here 😉 what makes you say that?” “Of course it’s me babe, just multi…"
click at [529, 358] on button "Save All Changes" at bounding box center [550, 365] width 62 height 14
click at [562, 361] on span "Save All Changes" at bounding box center [550, 364] width 49 height 7
click at [34, 41] on link "Home" at bounding box center [29, 37] width 17 height 7
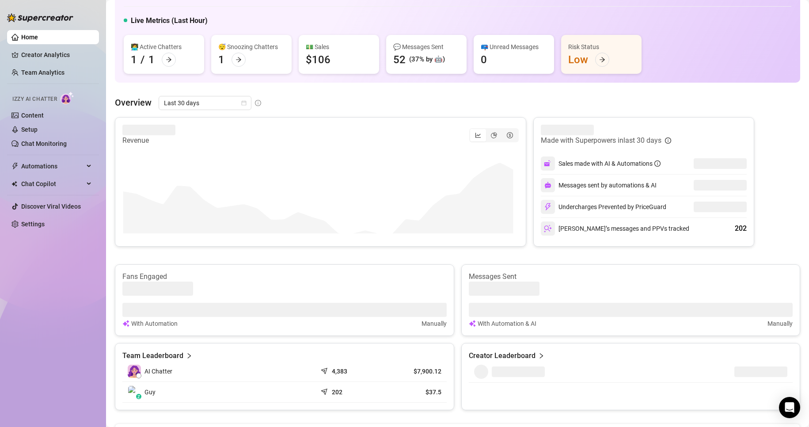
scroll to position [34, 0]
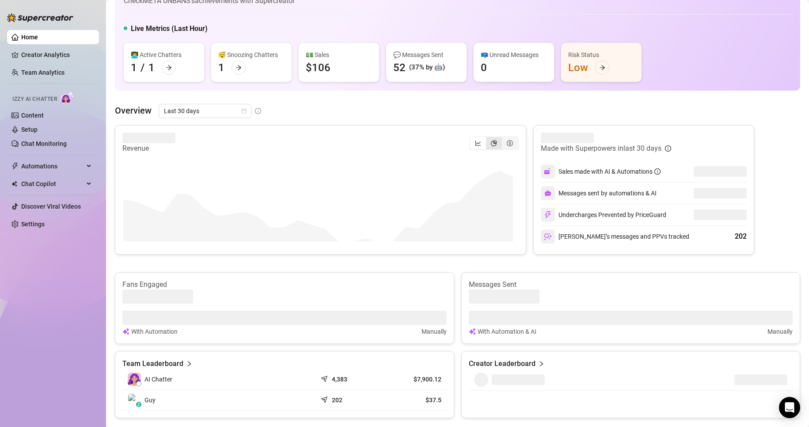
click at [486, 146] on div "segmented control" at bounding box center [494, 143] width 16 height 12
click at [488, 138] on input "segmented control" at bounding box center [488, 138] width 0 height 0
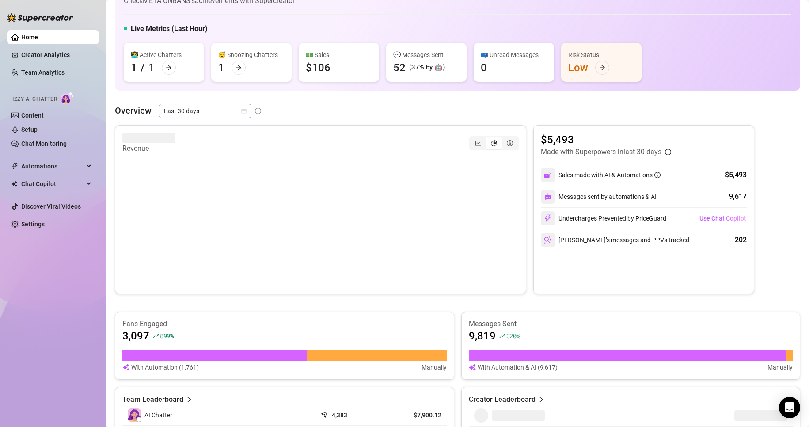
click at [203, 113] on span "Last 30 days" at bounding box center [205, 110] width 82 height 13
click at [222, 141] on div "Last 7 days" at bounding box center [204, 143] width 79 height 10
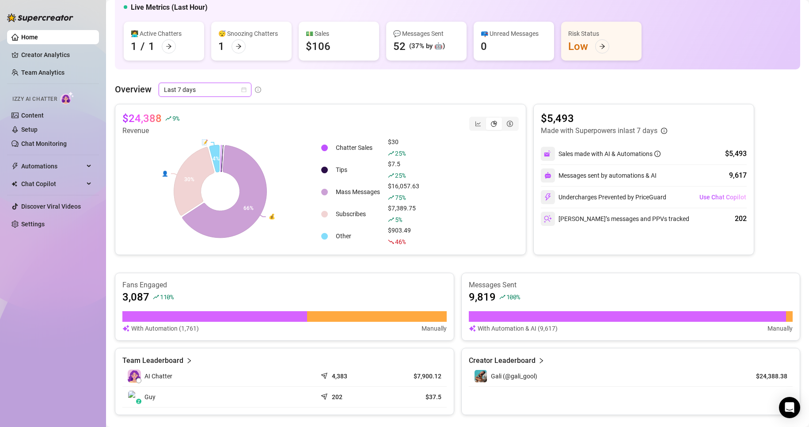
scroll to position [54, 0]
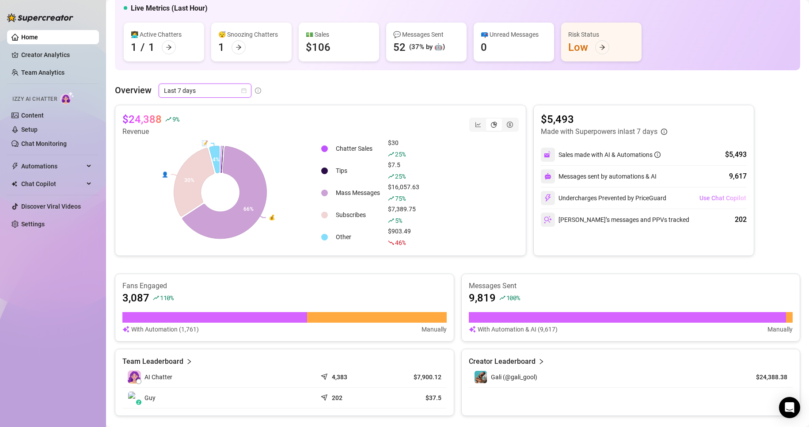
click at [716, 199] on span "Use Chat Copilot" at bounding box center [722, 197] width 47 height 7
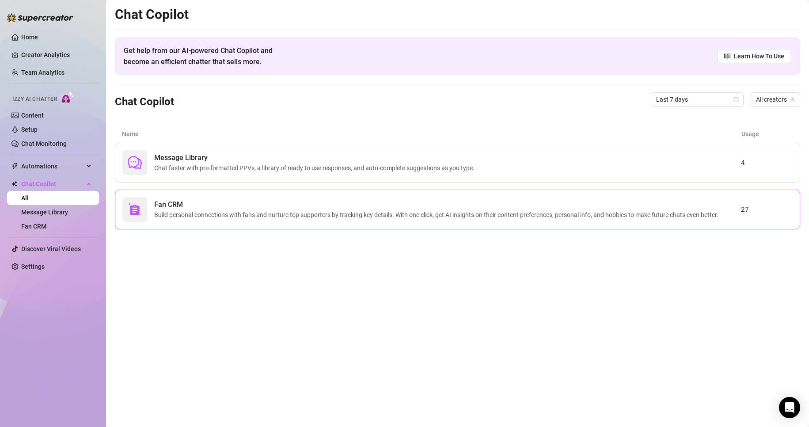
click at [579, 213] on span "Build personal connections with fans and nurture top supporters by tracking key…" at bounding box center [437, 215] width 567 height 10
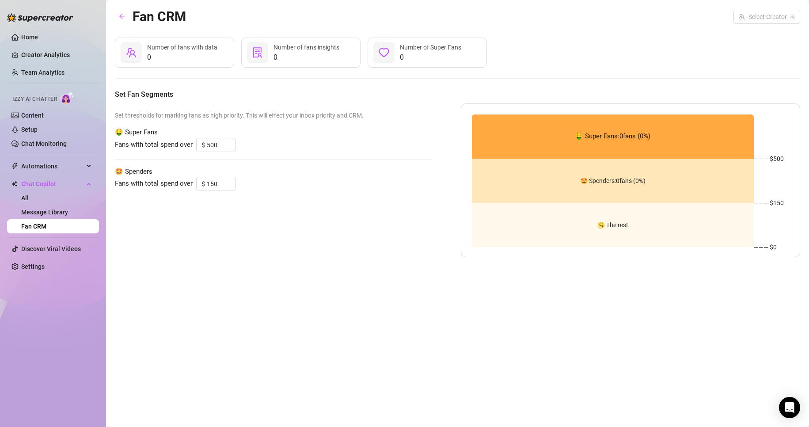
click at [771, 24] on div "Fan CRM Select Creator" at bounding box center [457, 16] width 685 height 21
click at [768, 16] on input "search" at bounding box center [762, 16] width 48 height 13
click at [754, 40] on div "Gali ( gali_gool )" at bounding box center [768, 34] width 68 height 15
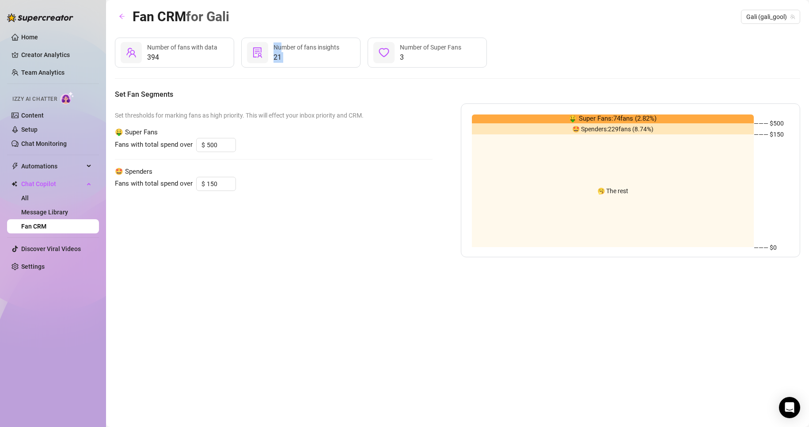
drag, startPoint x: 283, startPoint y: 51, endPoint x: 264, endPoint y: 52, distance: 19.0
click at [264, 52] on div "21 Number of fans insights" at bounding box center [300, 53] width 119 height 30
click at [265, 53] on div at bounding box center [257, 52] width 21 height 21
drag, startPoint x: 399, startPoint y: 58, endPoint x: 392, endPoint y: 56, distance: 7.4
click at [392, 56] on div "3 Number of Super Fans" at bounding box center [426, 53] width 119 height 30
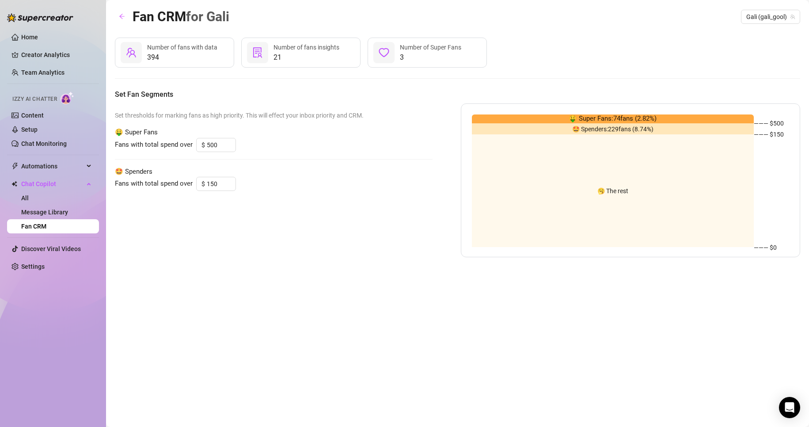
click at [440, 94] on h5 "Set Fan Segments" at bounding box center [457, 94] width 685 height 11
